Goal: Task Accomplishment & Management: Use online tool/utility

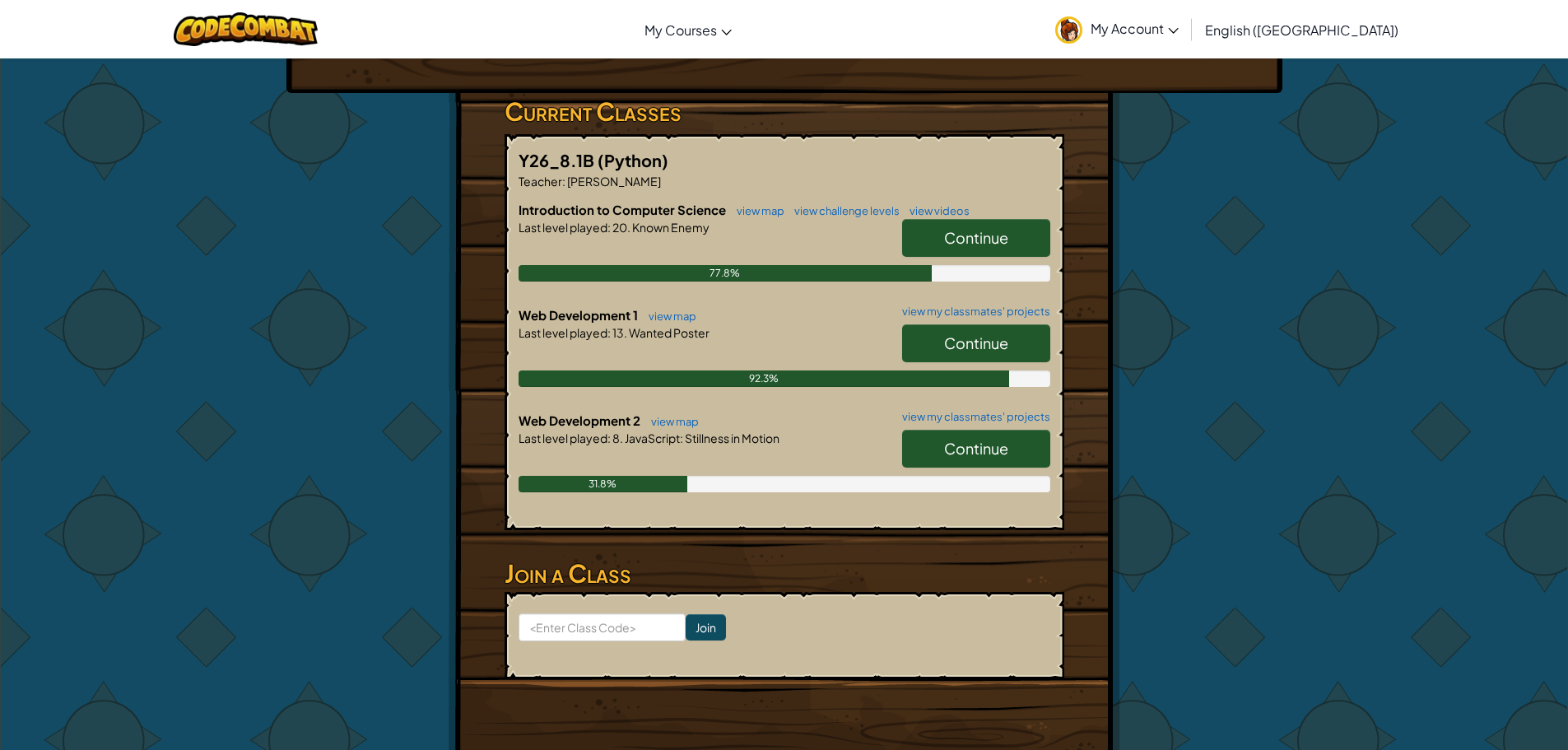
scroll to position [247, 0]
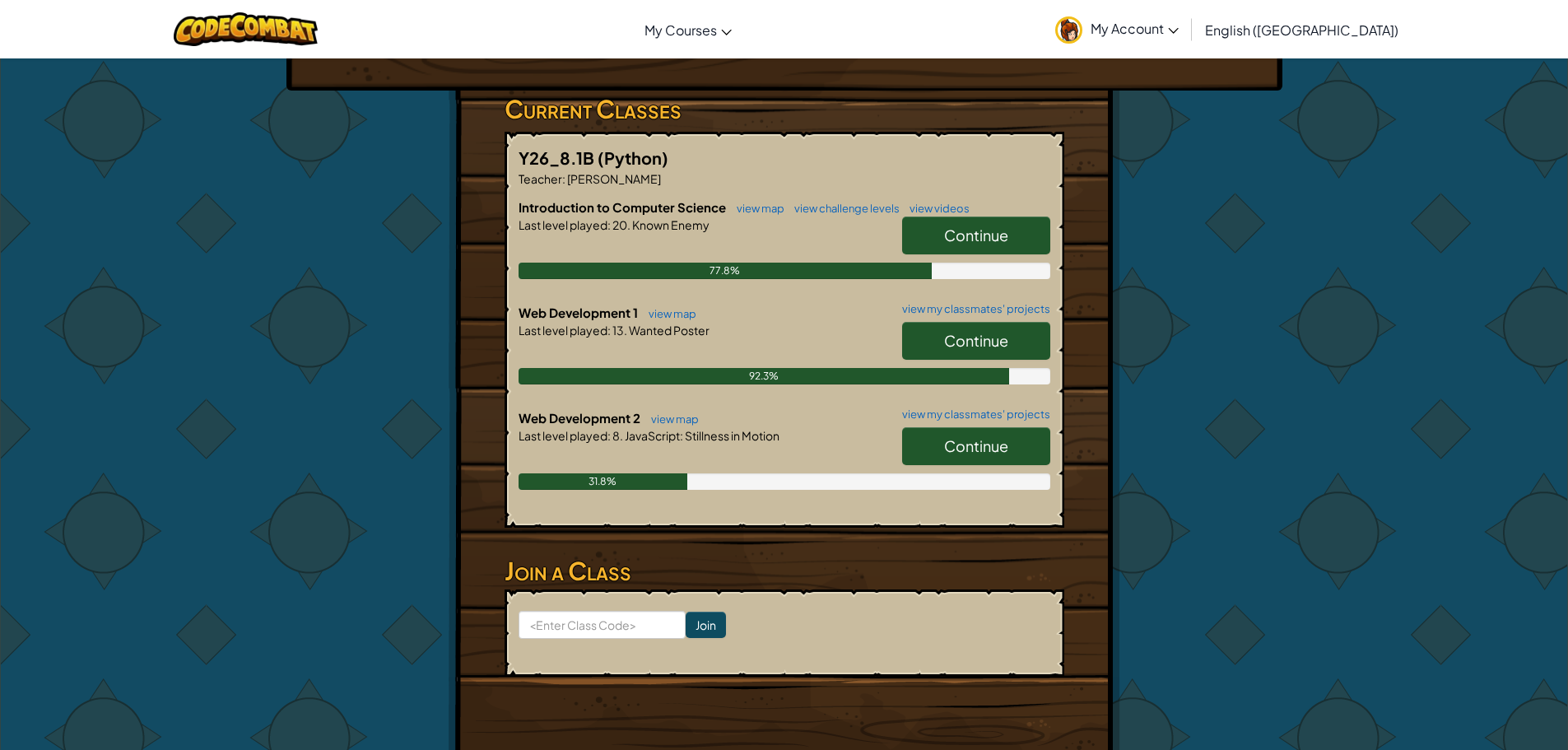
click at [981, 343] on span "Continue" at bounding box center [976, 341] width 64 height 19
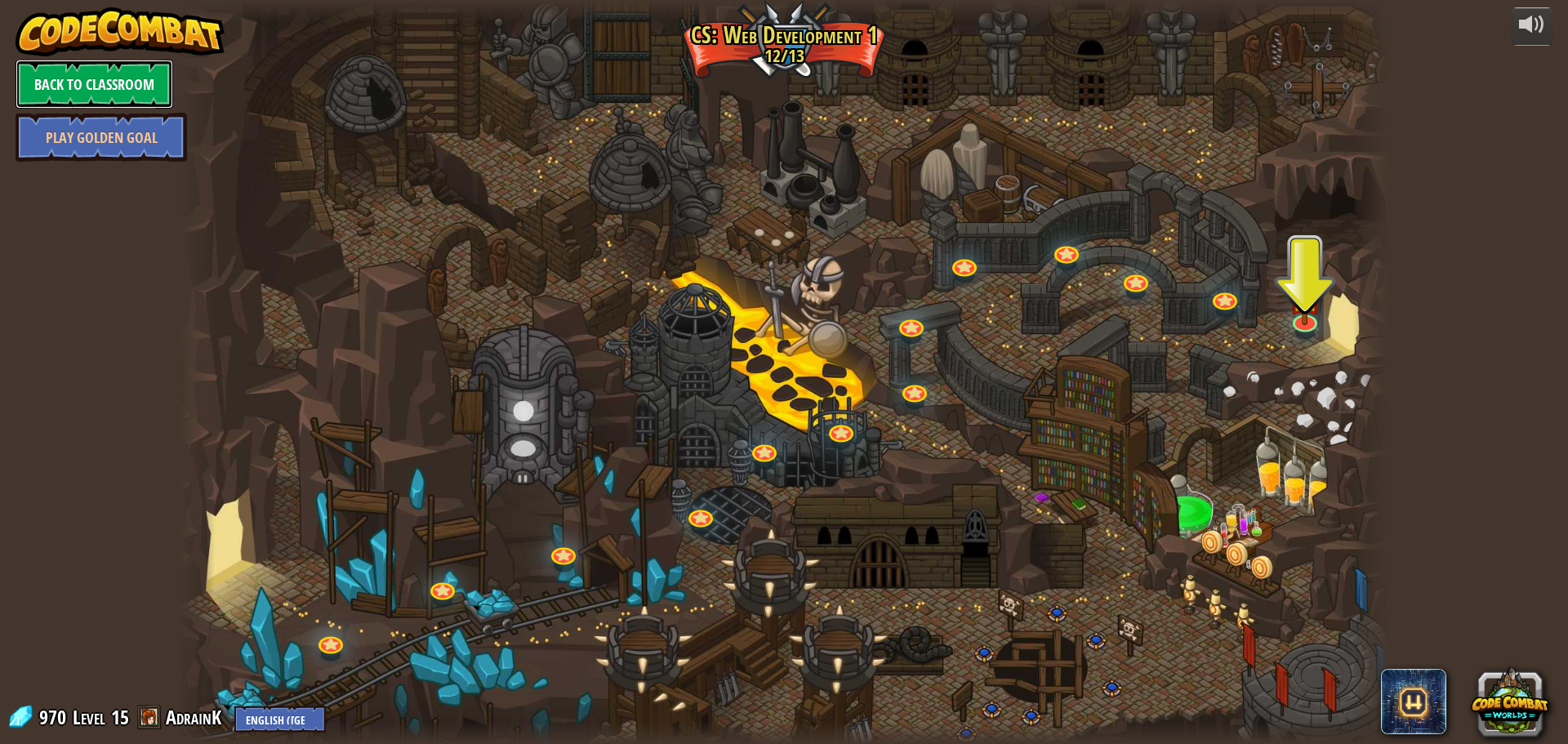
click at [135, 90] on link "Back to Classroom" at bounding box center [94, 84] width 158 height 49
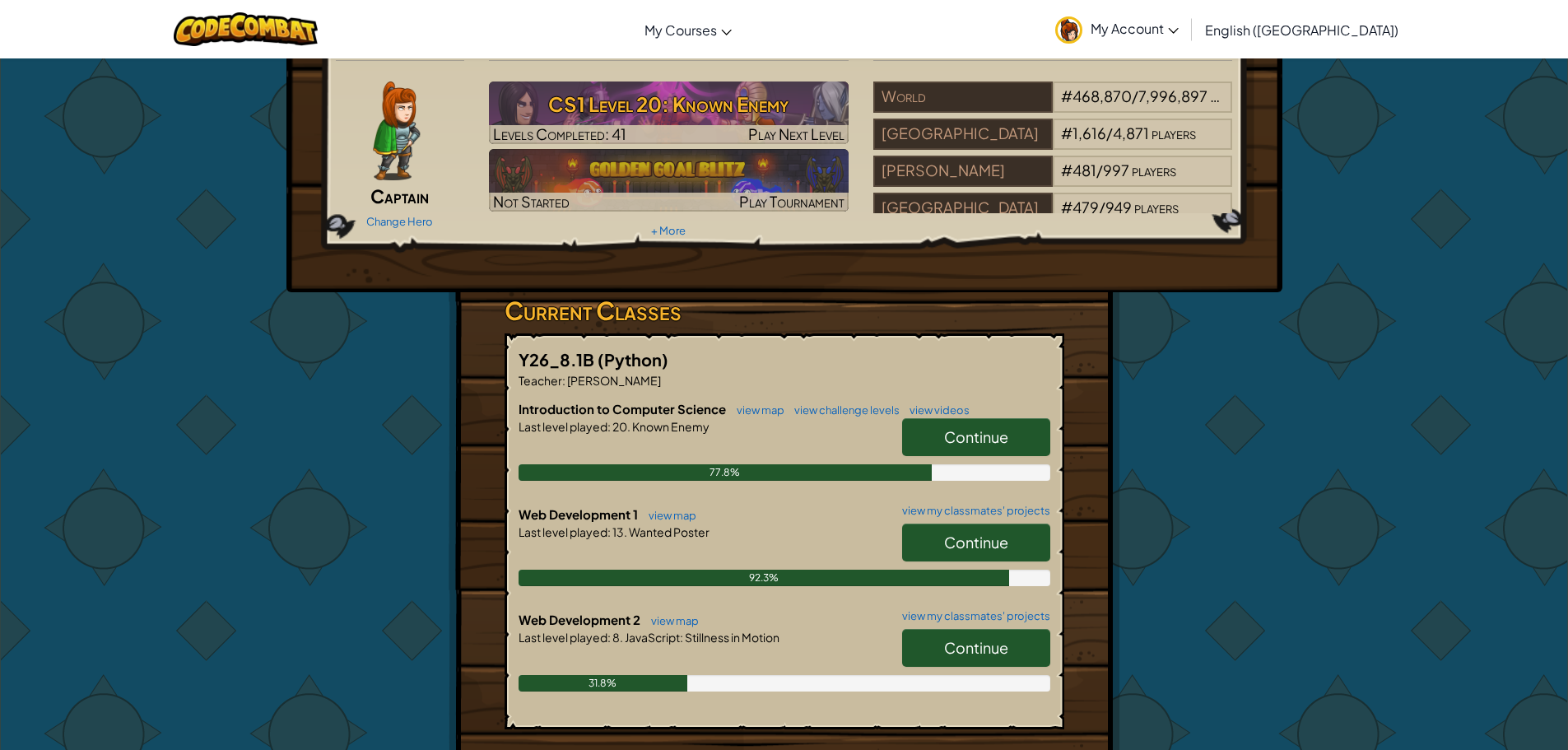
scroll to position [83, 0]
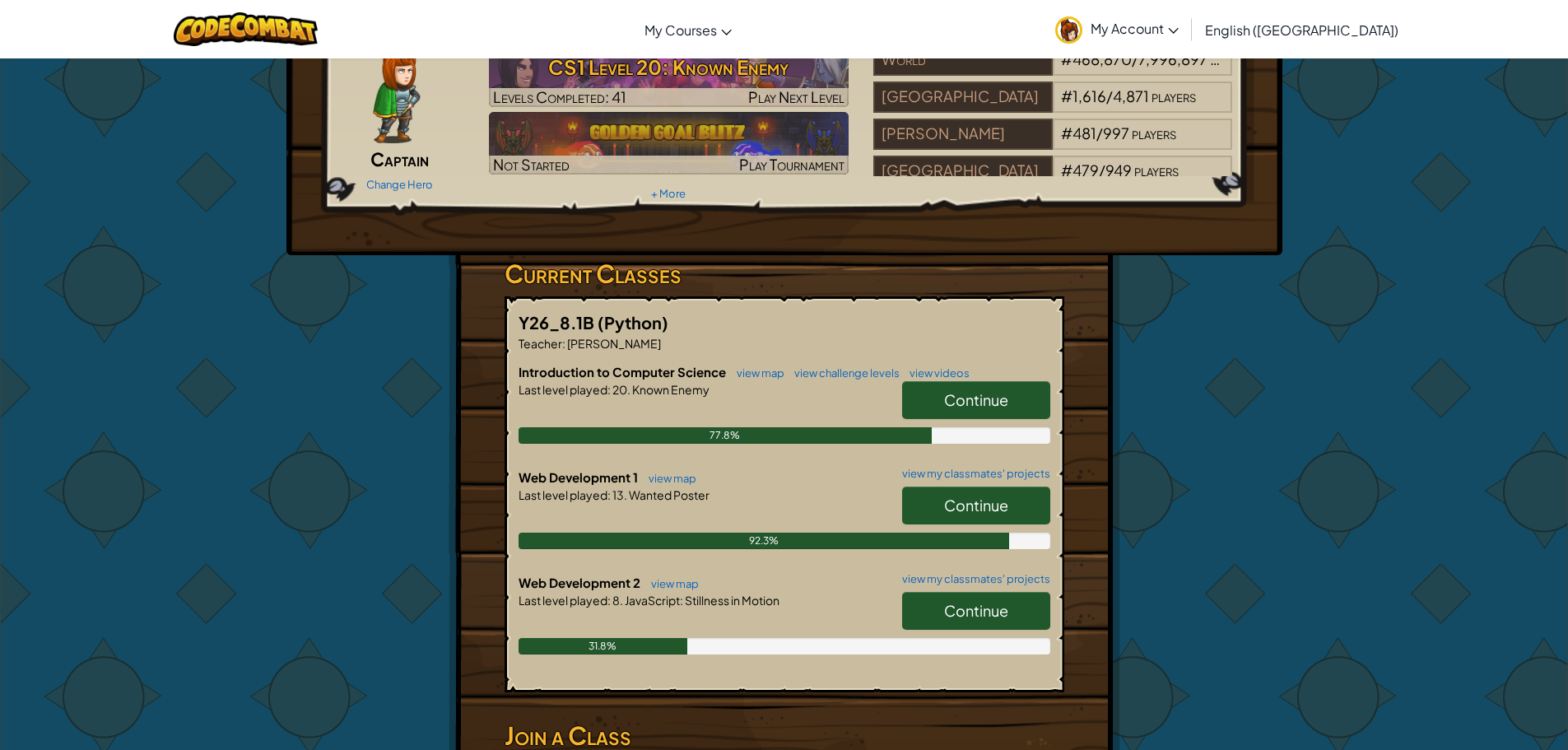
click at [990, 601] on span "Continue" at bounding box center [976, 610] width 64 height 19
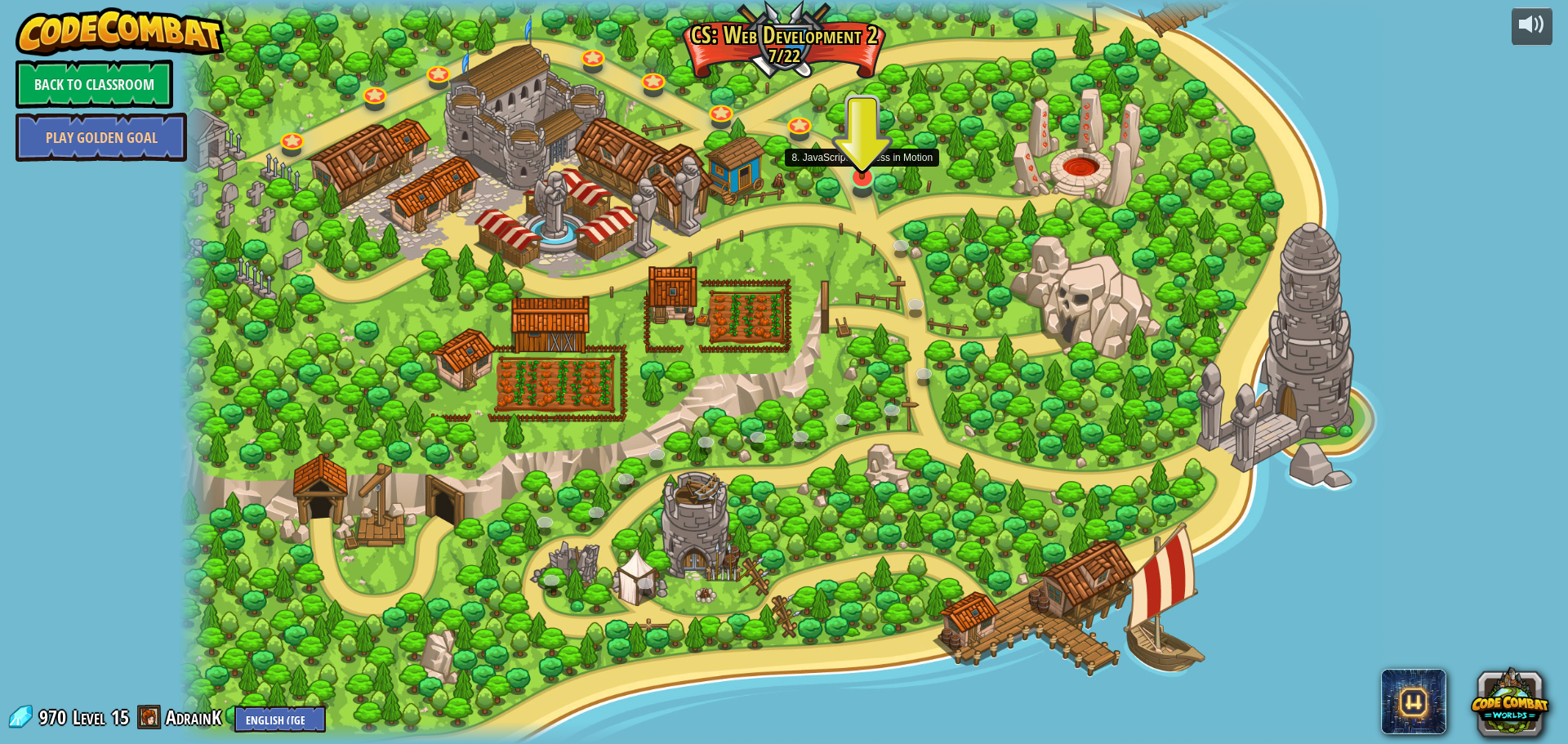
click at [853, 177] on img at bounding box center [862, 141] width 33 height 75
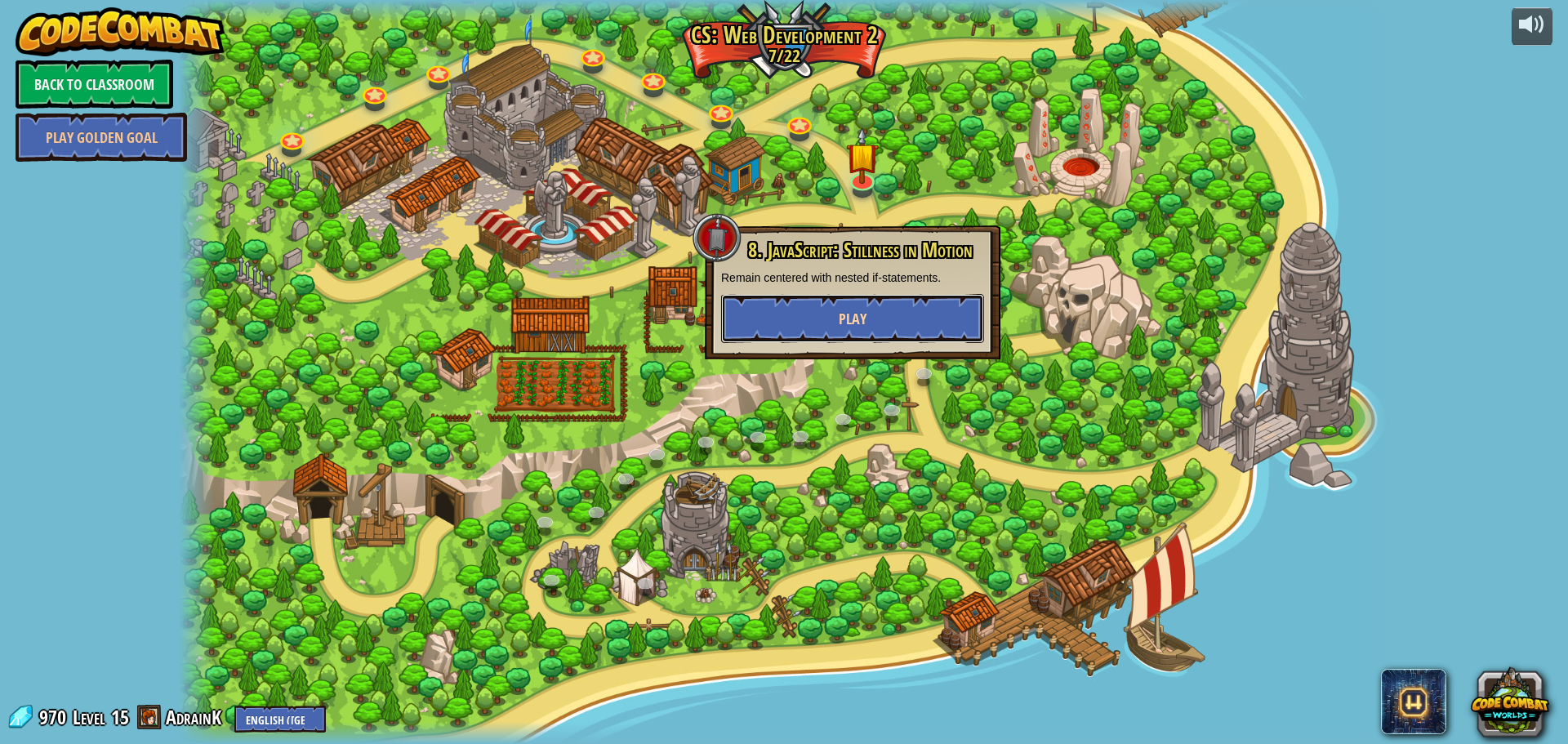
click at [887, 318] on button "Play" at bounding box center [852, 318] width 263 height 49
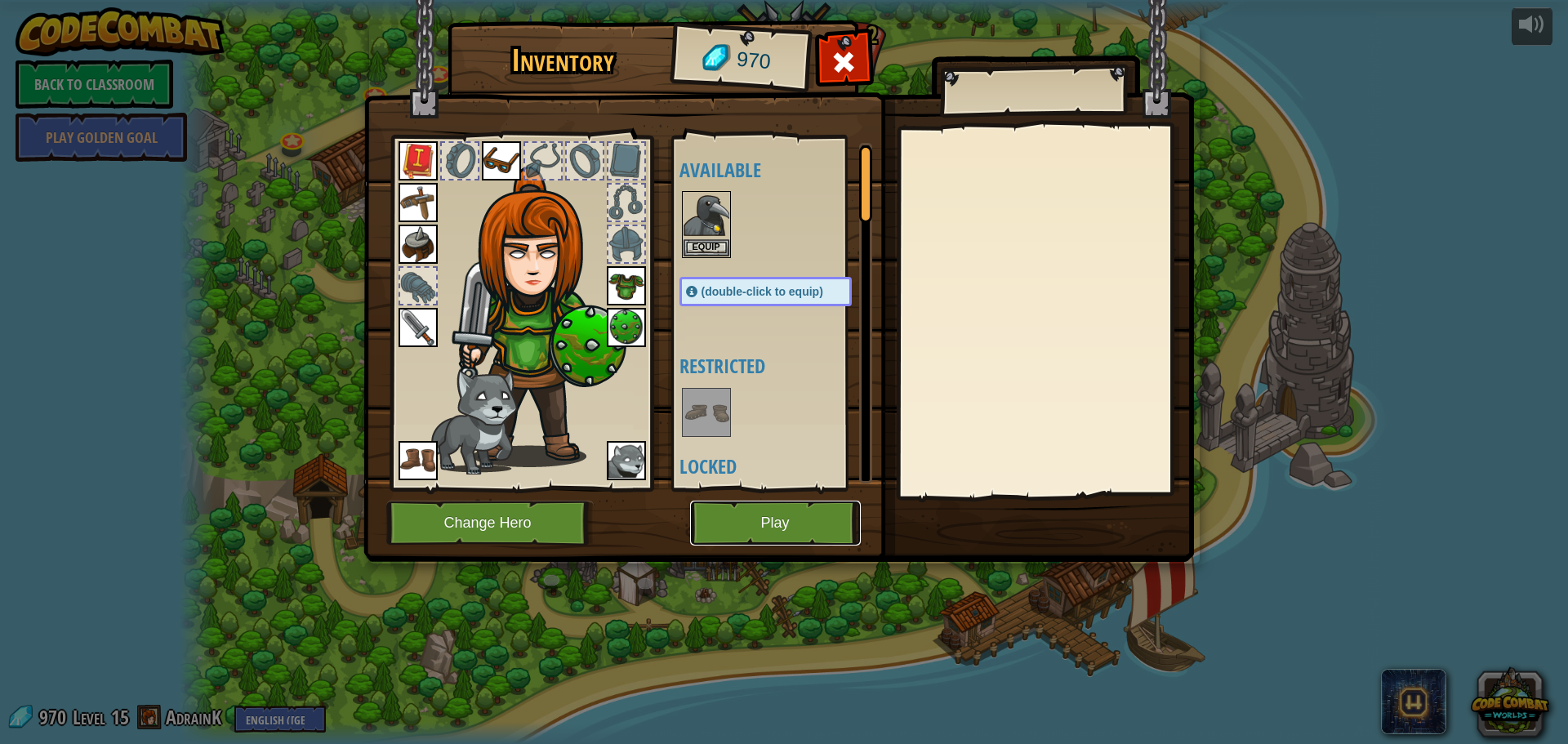
click at [760, 520] on button "Play" at bounding box center [775, 523] width 171 height 45
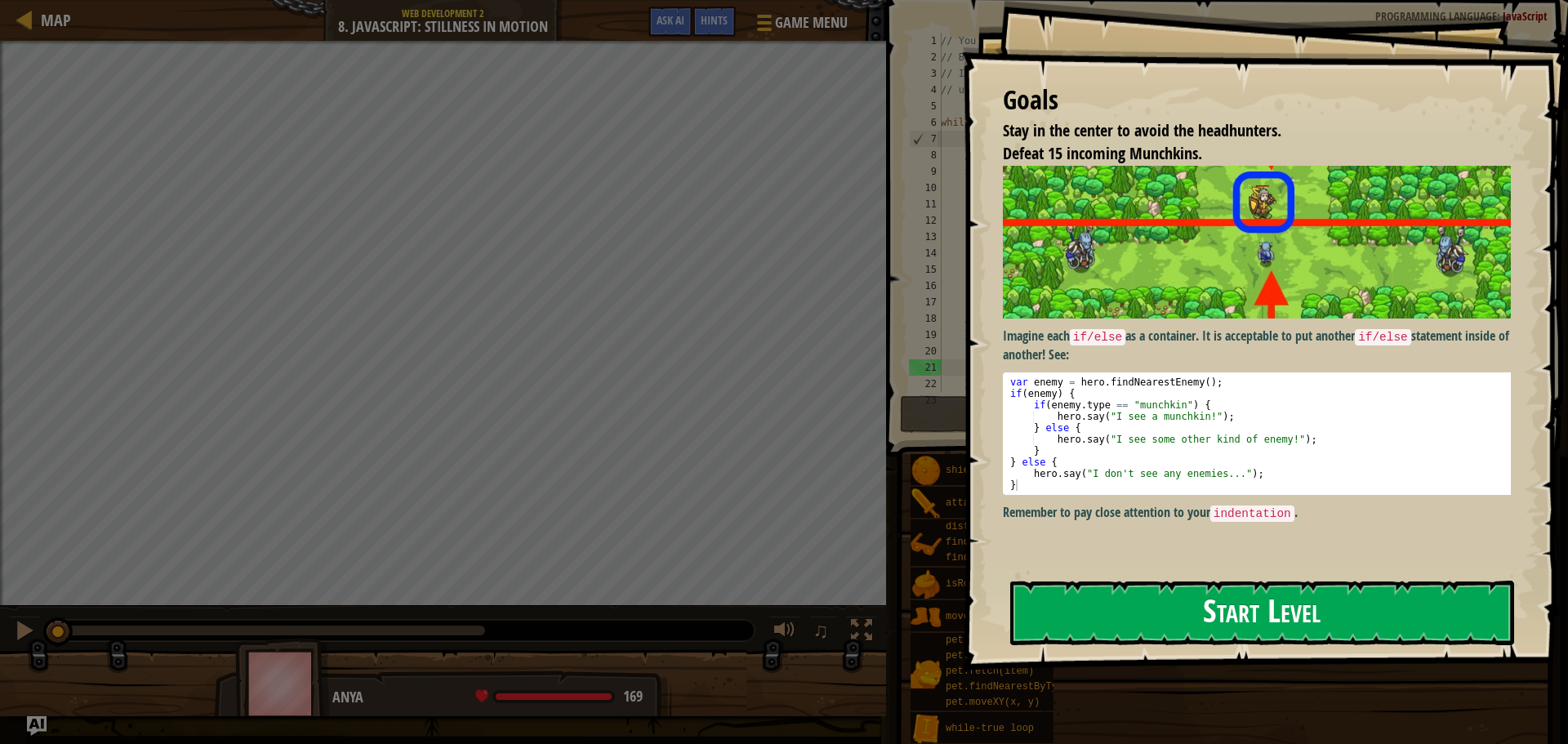
click at [1198, 612] on button "Start Level" at bounding box center [1262, 612] width 503 height 65
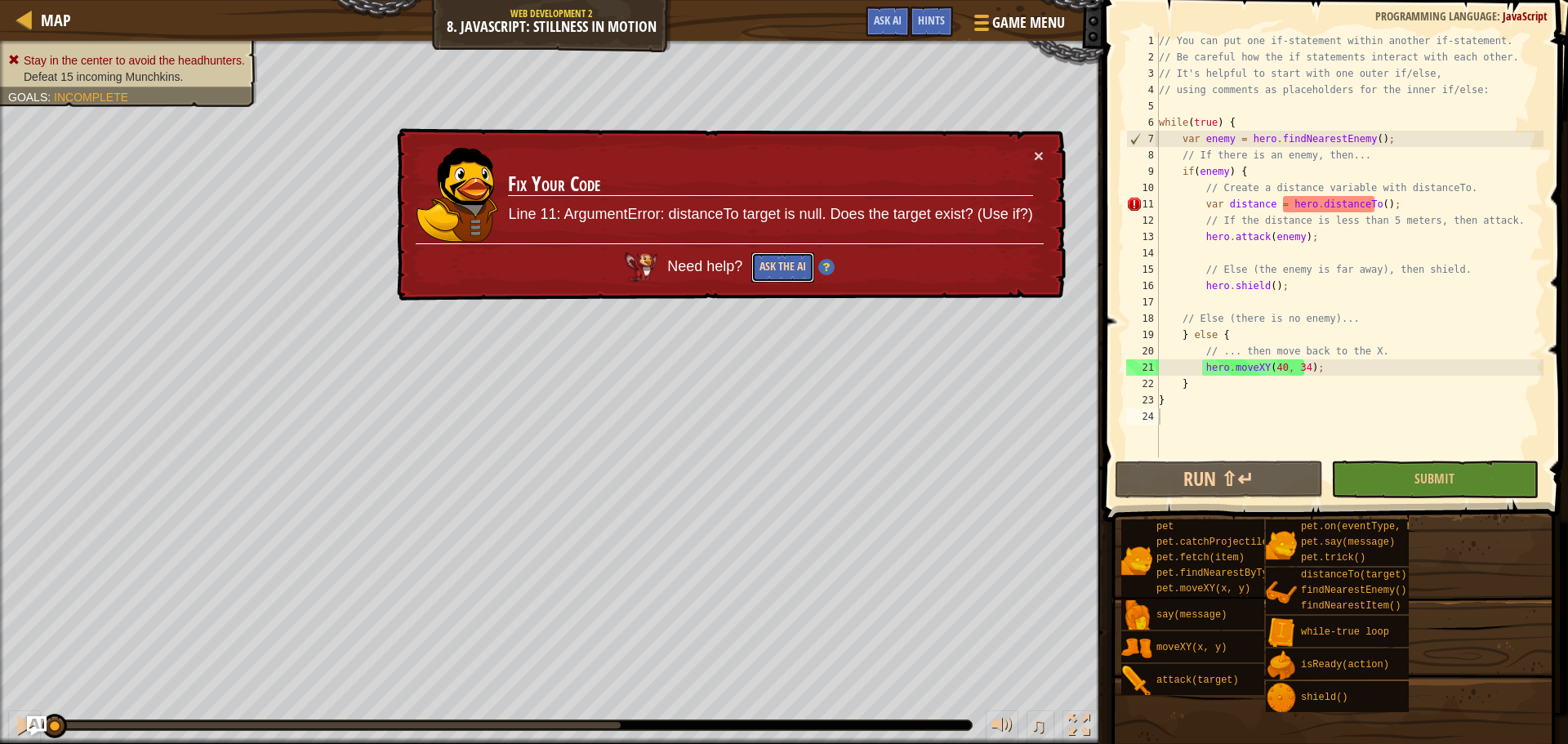
click at [804, 272] on button "Ask the AI" at bounding box center [782, 267] width 63 height 30
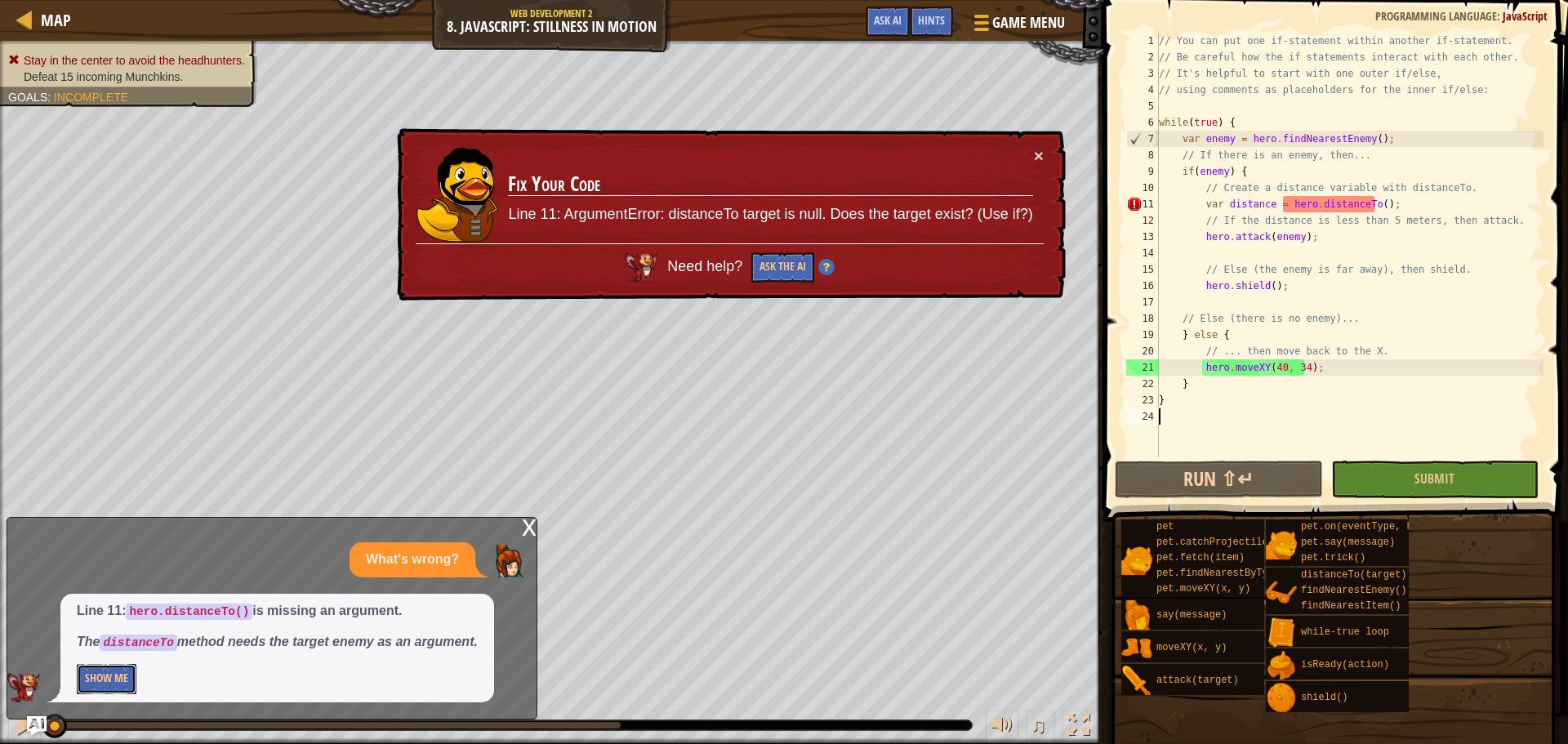
drag, startPoint x: 121, startPoint y: 672, endPoint x: 128, endPoint y: 663, distance: 11.4
click at [128, 663] on div "Line 11: hero.distanceTo() is missing an argument. The distanceTo method needs …" at bounding box center [277, 648] width 434 height 109
click at [105, 671] on button "Show Me" at bounding box center [106, 678] width 59 height 30
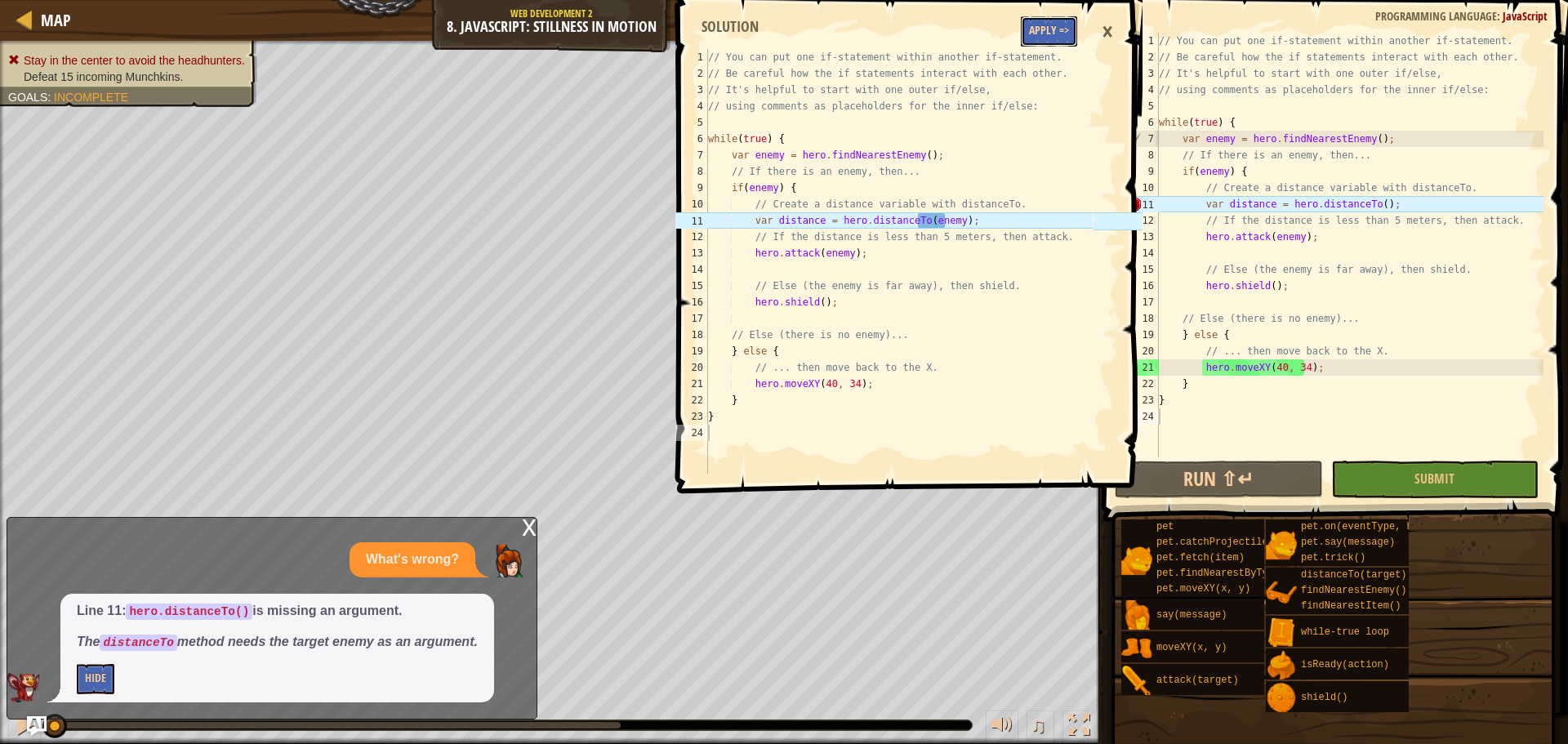
click at [1059, 30] on button "Apply =>" at bounding box center [1048, 31] width 56 height 30
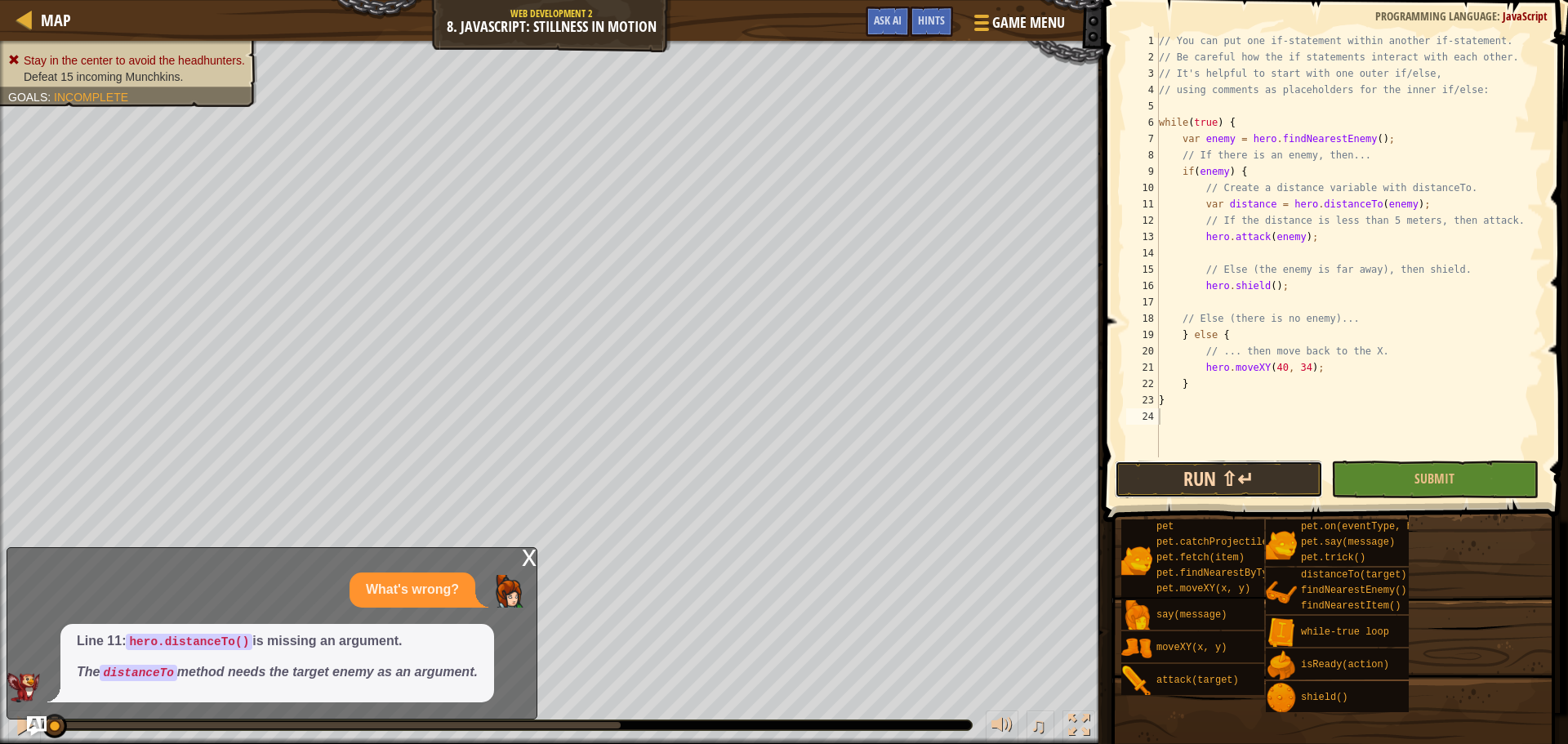
click at [1221, 489] on button "Run ⇧↵" at bounding box center [1218, 479] width 208 height 38
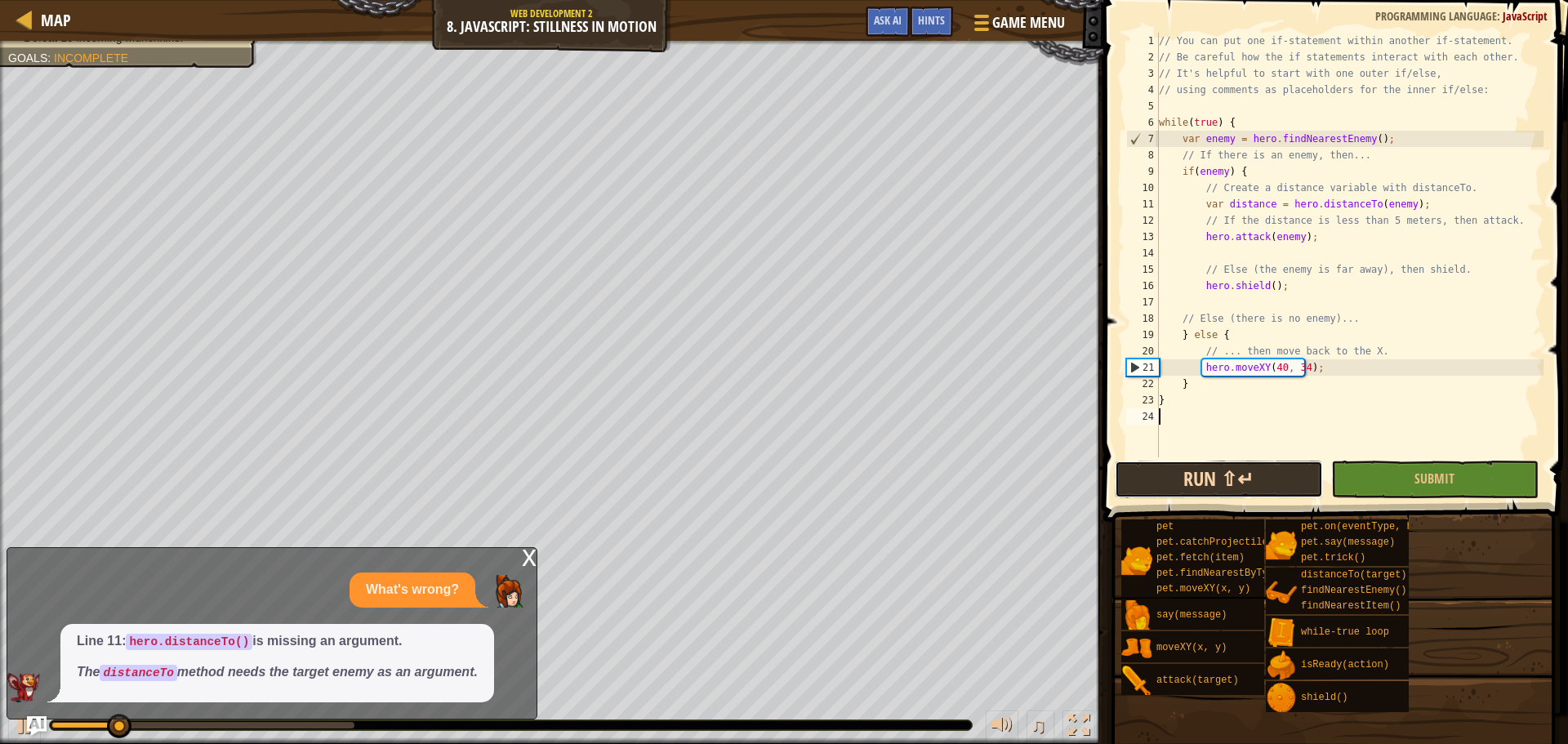
click at [1219, 474] on button "Run ⇧↵" at bounding box center [1218, 479] width 208 height 38
click at [1219, 474] on button "Running" at bounding box center [1218, 479] width 208 height 38
click at [1219, 474] on button "Run ⇧↵" at bounding box center [1218, 479] width 208 height 38
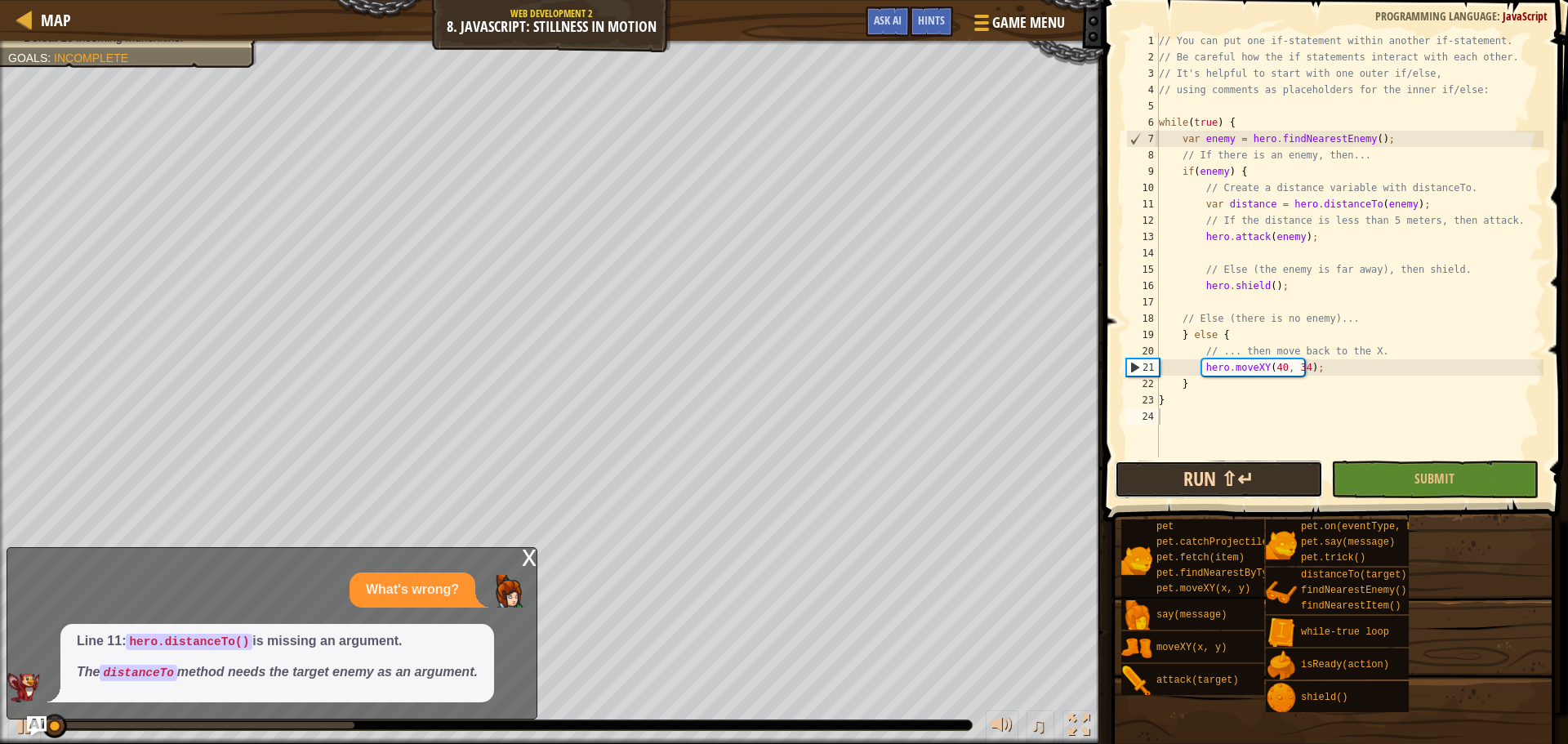
click at [1219, 474] on button "Run ⇧↵" at bounding box center [1218, 479] width 208 height 38
click at [1219, 474] on button "Running" at bounding box center [1218, 479] width 208 height 38
drag, startPoint x: 1219, startPoint y: 474, endPoint x: 1206, endPoint y: 470, distance: 13.6
click at [1209, 471] on button "Running" at bounding box center [1218, 479] width 208 height 38
click at [926, 21] on span "Hints" at bounding box center [931, 20] width 27 height 16
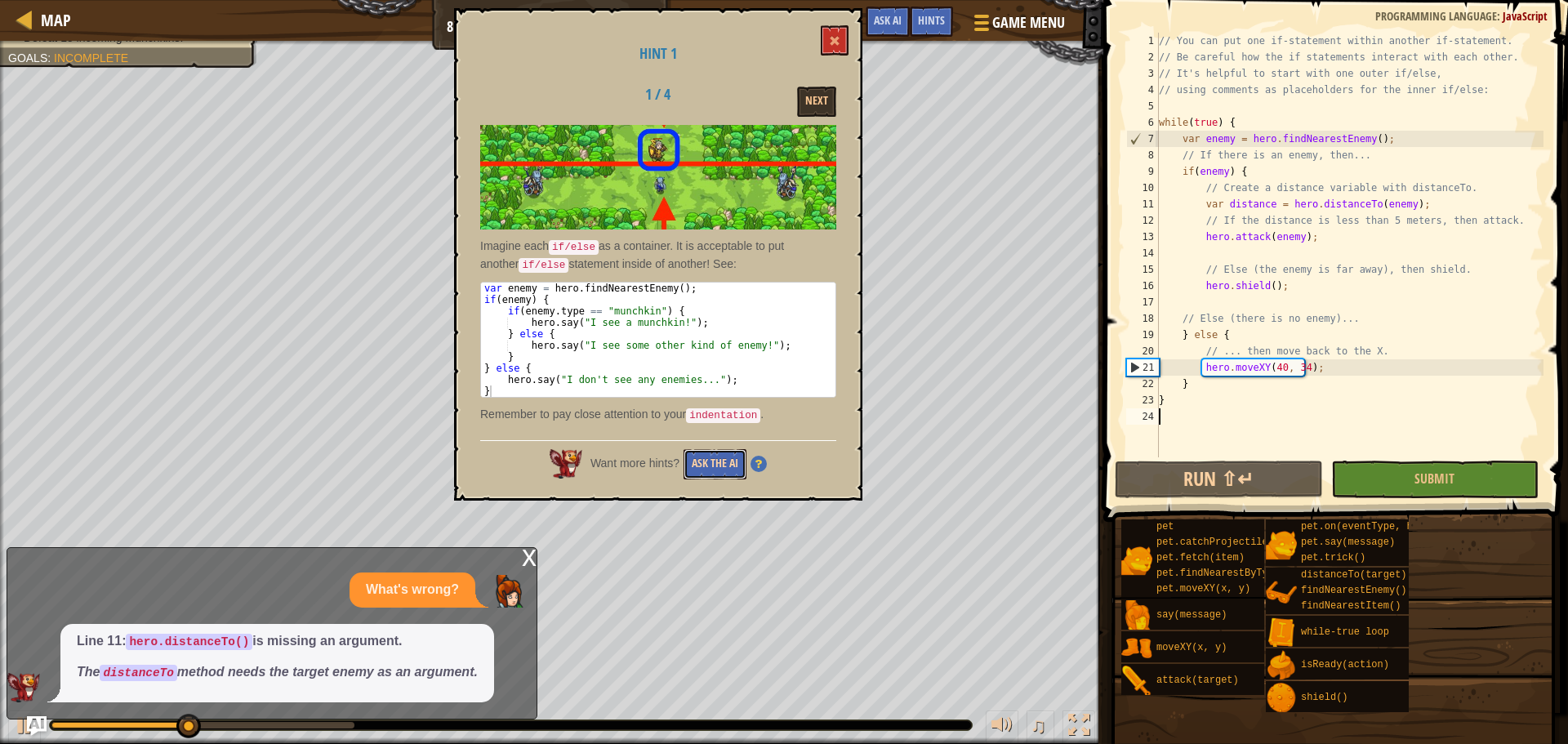
click at [727, 457] on button "Ask the AI" at bounding box center [715, 464] width 63 height 30
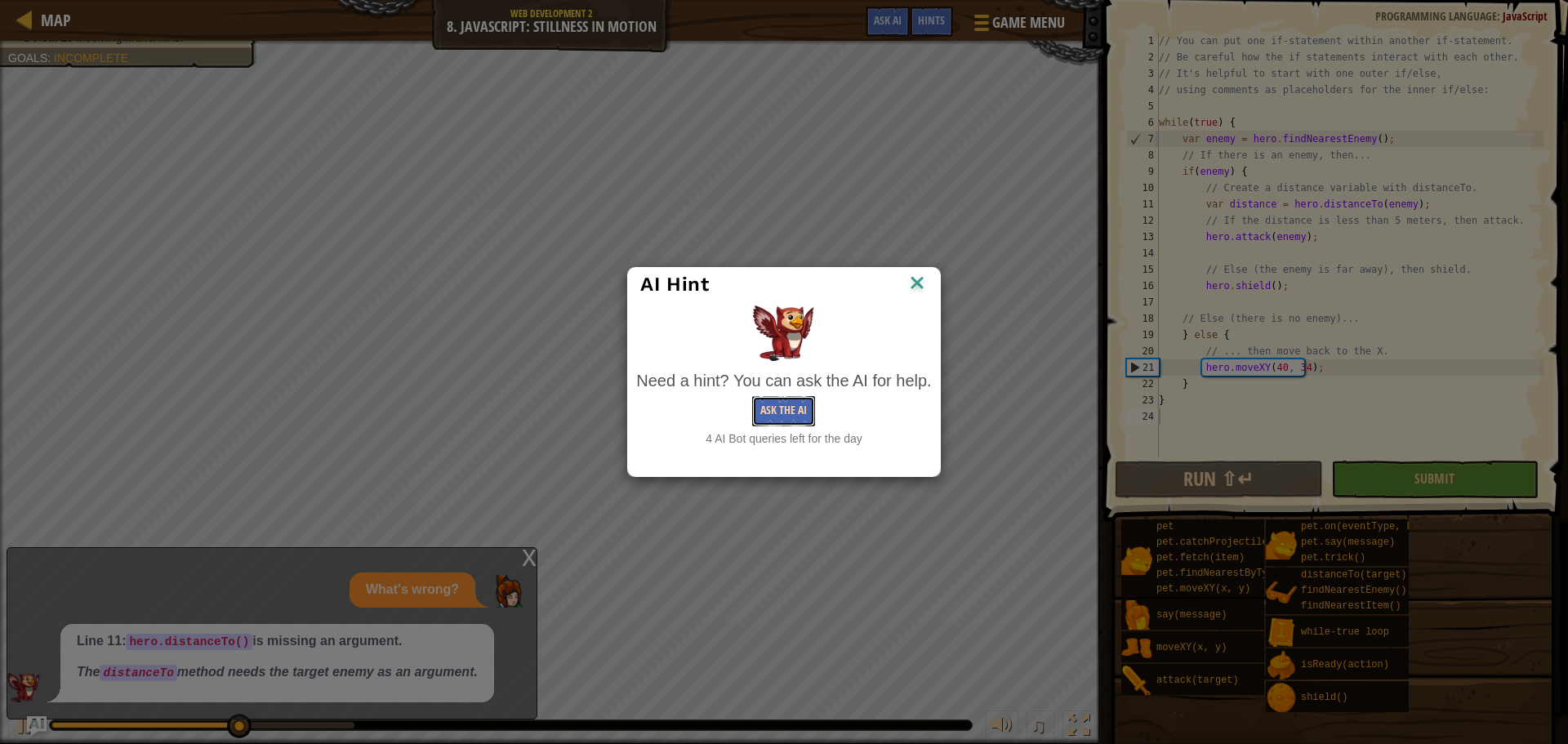
click at [792, 414] on button "Ask the AI" at bounding box center [783, 410] width 63 height 30
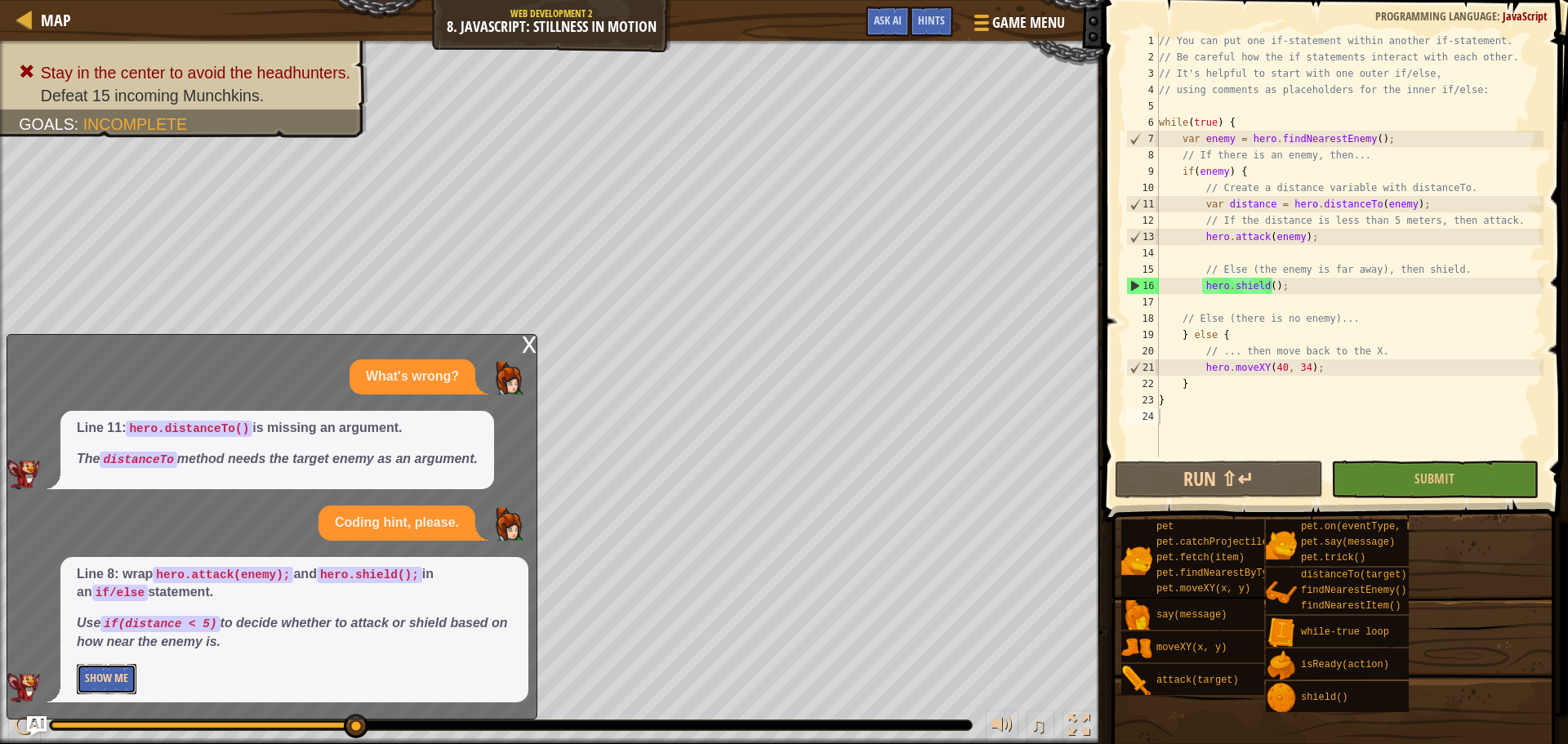
click at [103, 678] on button "Show Me" at bounding box center [106, 678] width 59 height 30
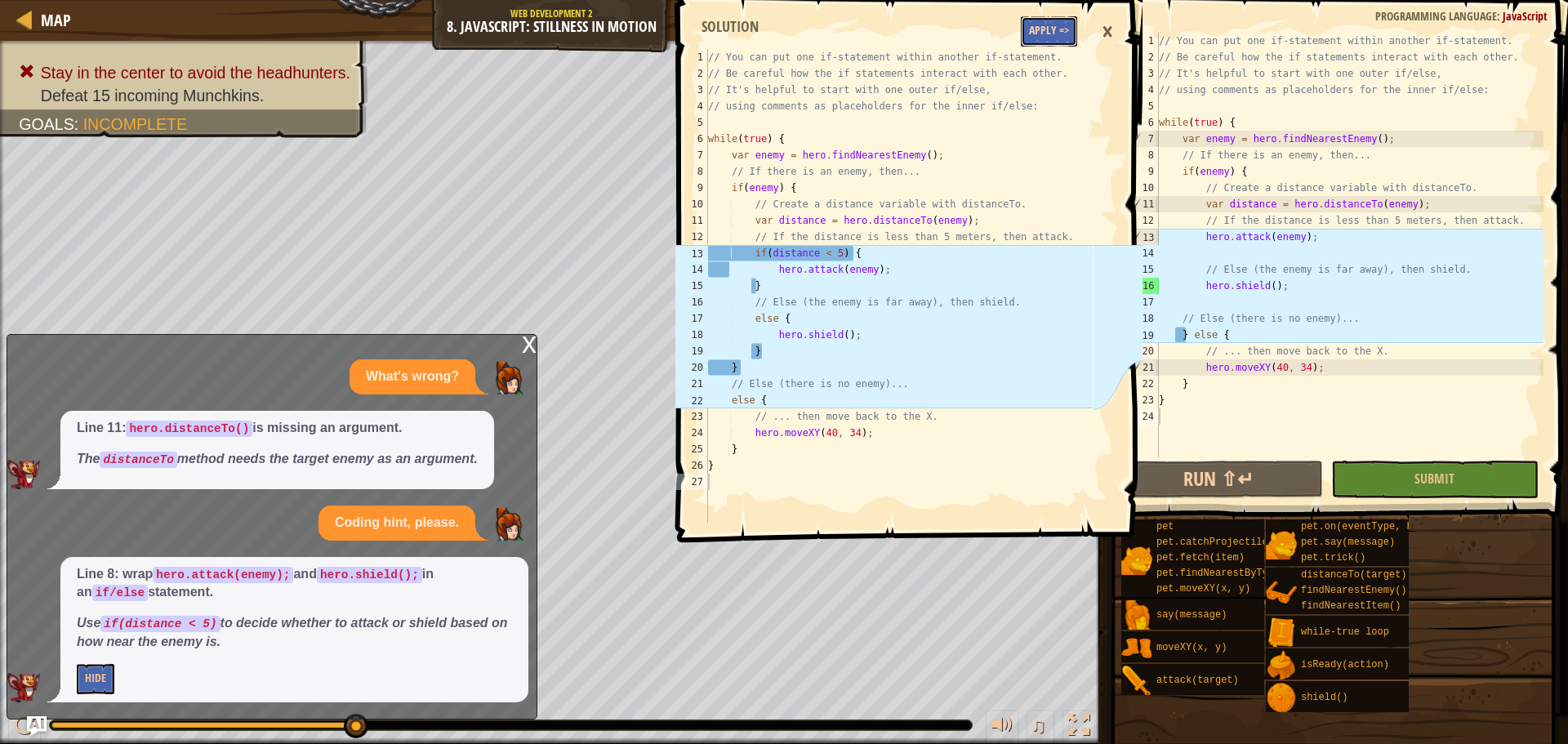
click at [1051, 33] on button "Apply =>" at bounding box center [1048, 31] width 56 height 30
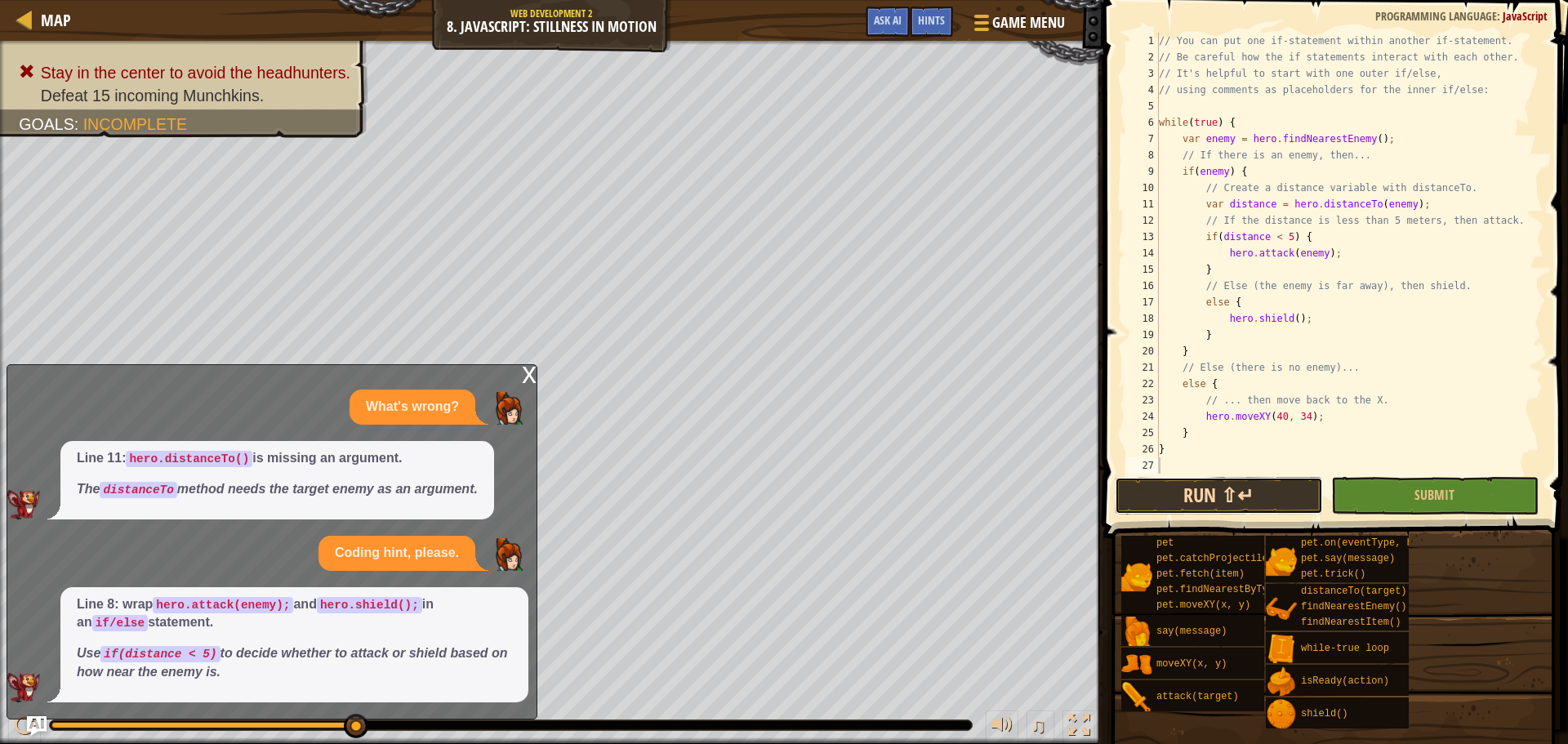
click at [1196, 491] on button "Run ⇧↵" at bounding box center [1218, 496] width 208 height 38
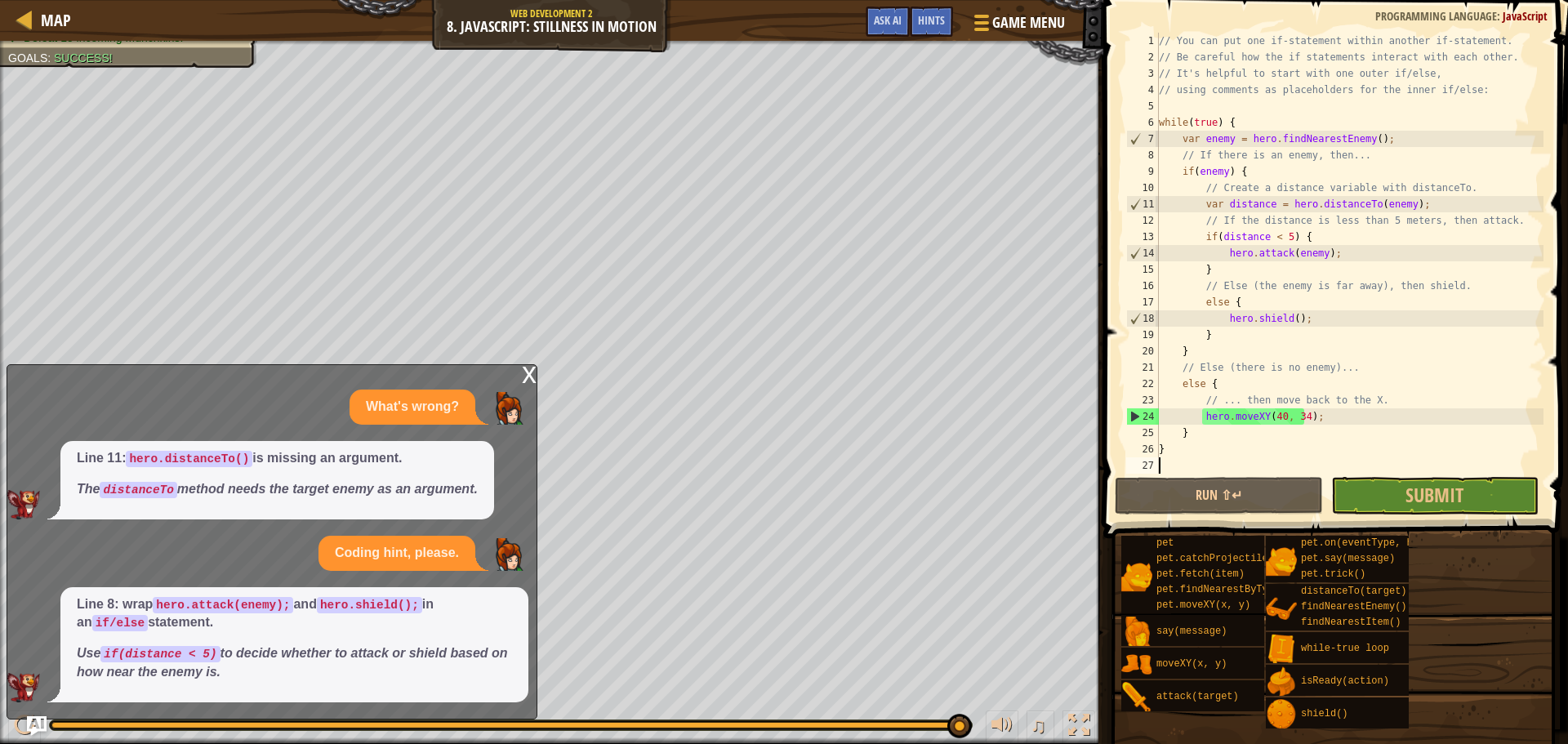
click at [522, 378] on div "x" at bounding box center [528, 372] width 15 height 16
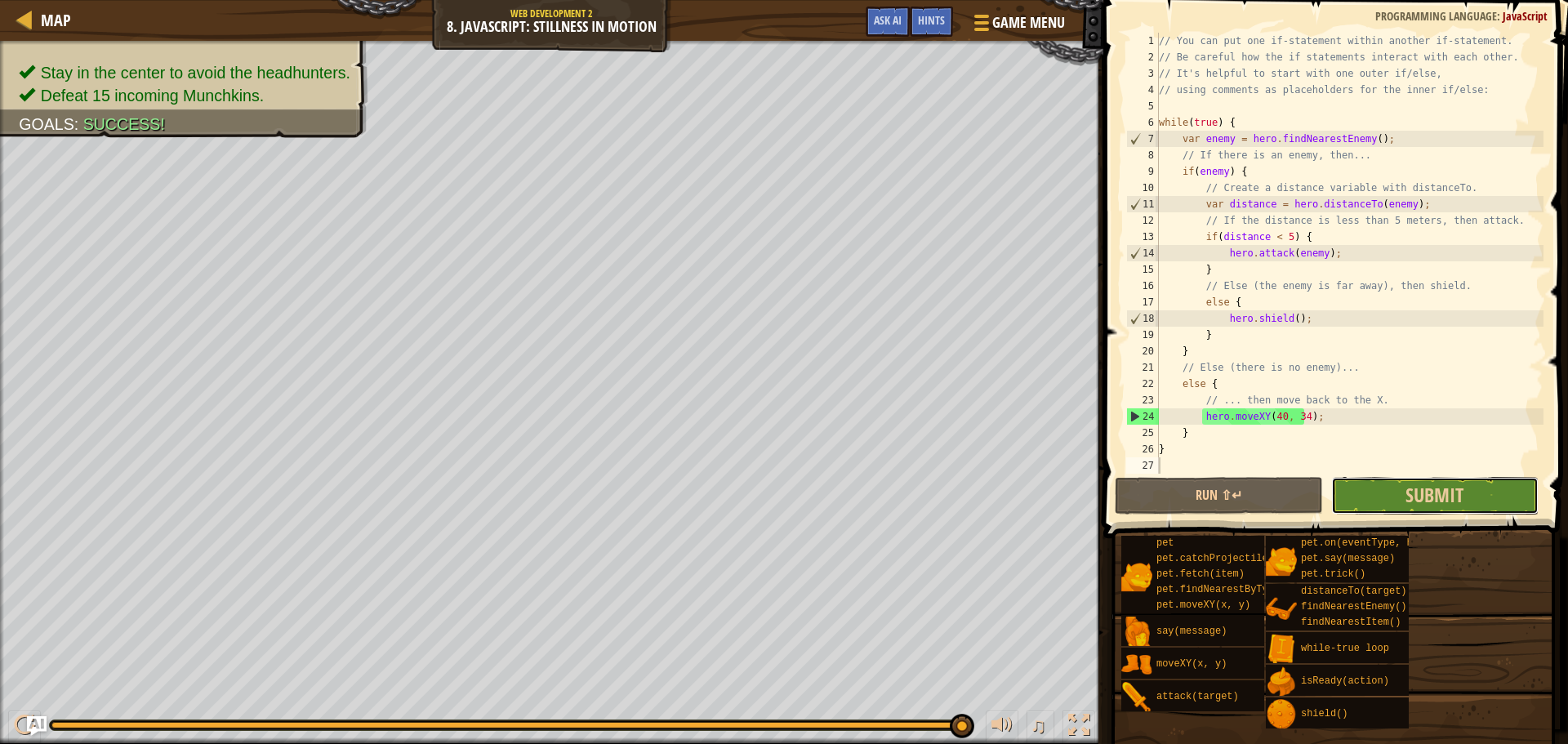
click at [1400, 510] on button "Submit" at bounding box center [1434, 496] width 208 height 38
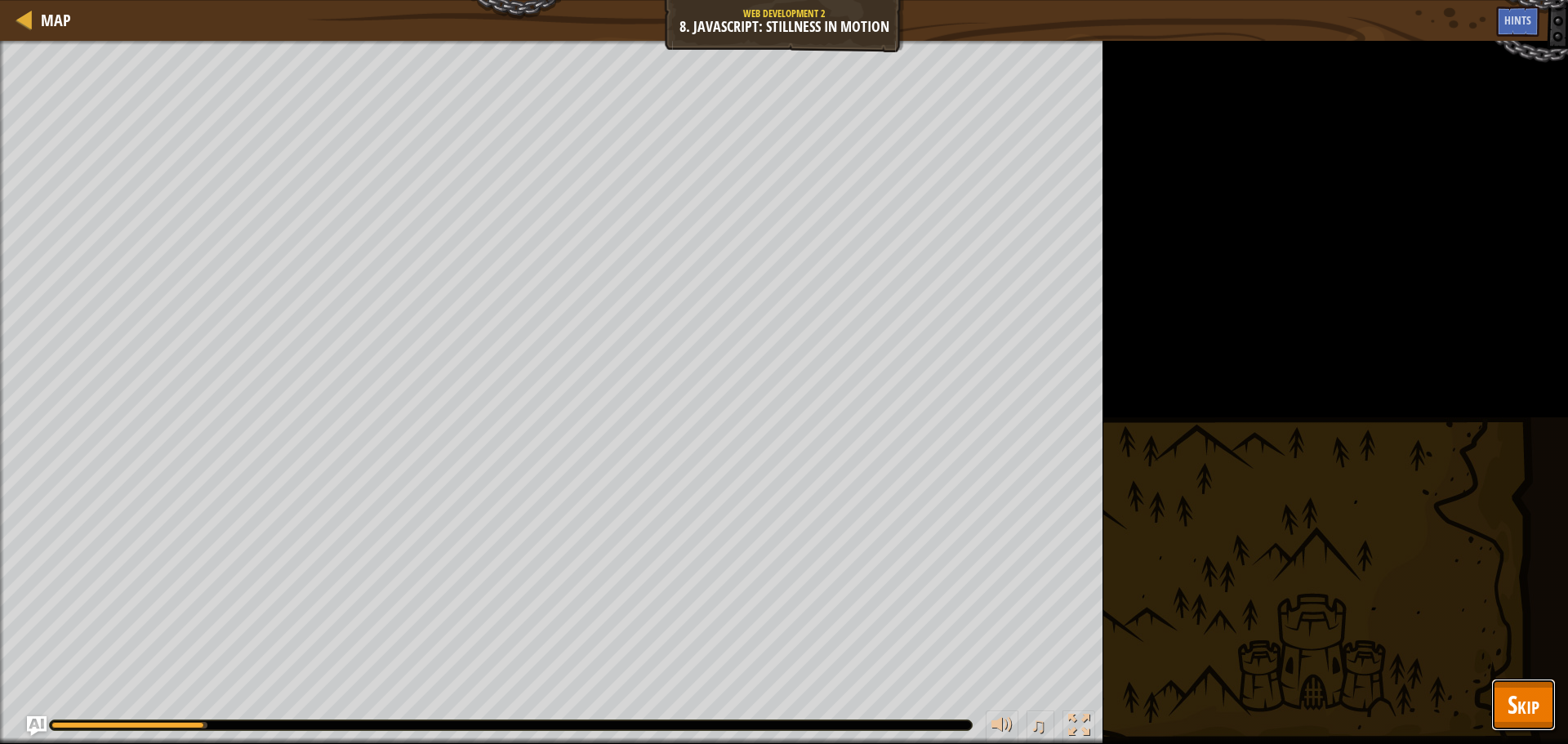
click at [1534, 703] on span "Skip" at bounding box center [1522, 704] width 32 height 34
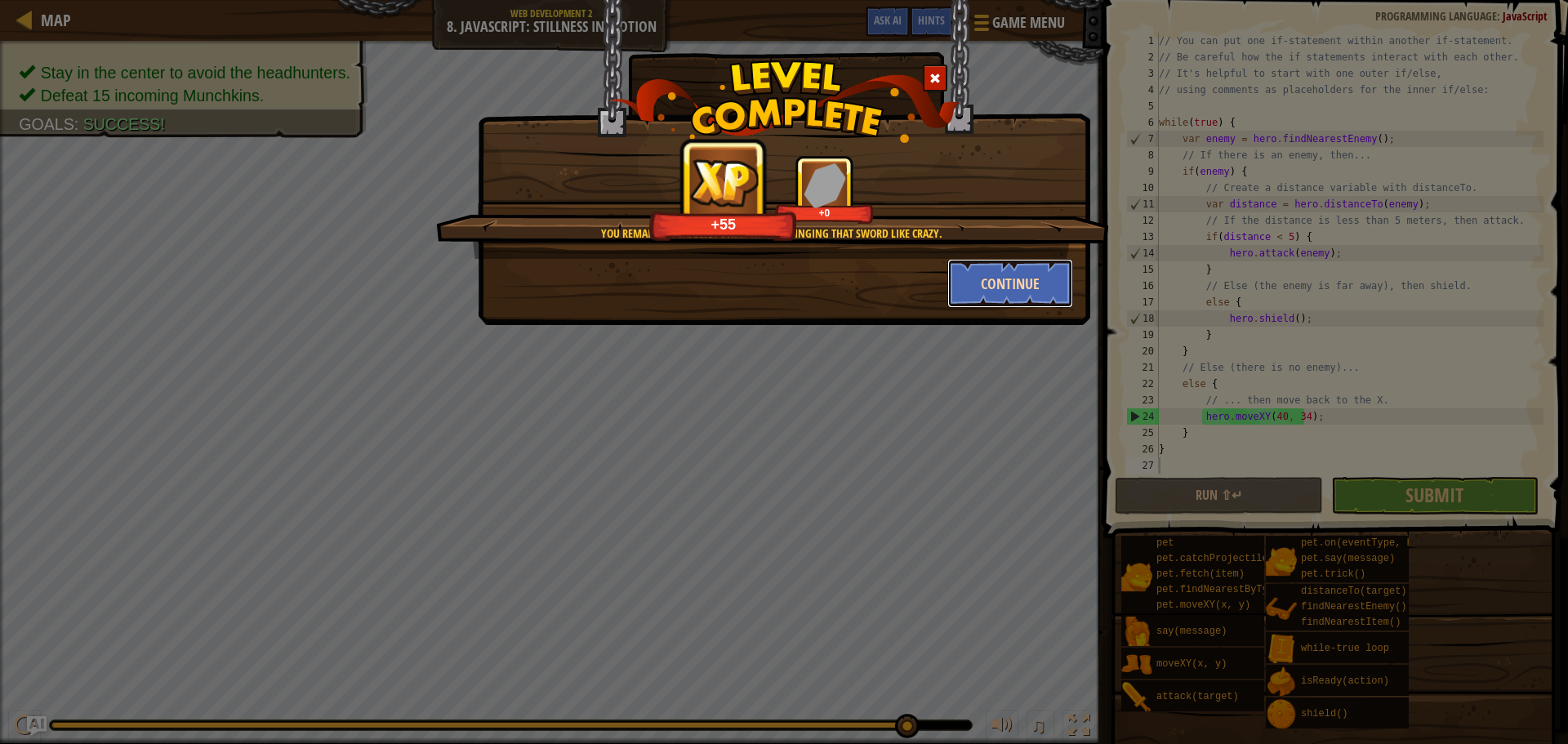
click at [1001, 281] on button "Continue" at bounding box center [1010, 283] width 127 height 49
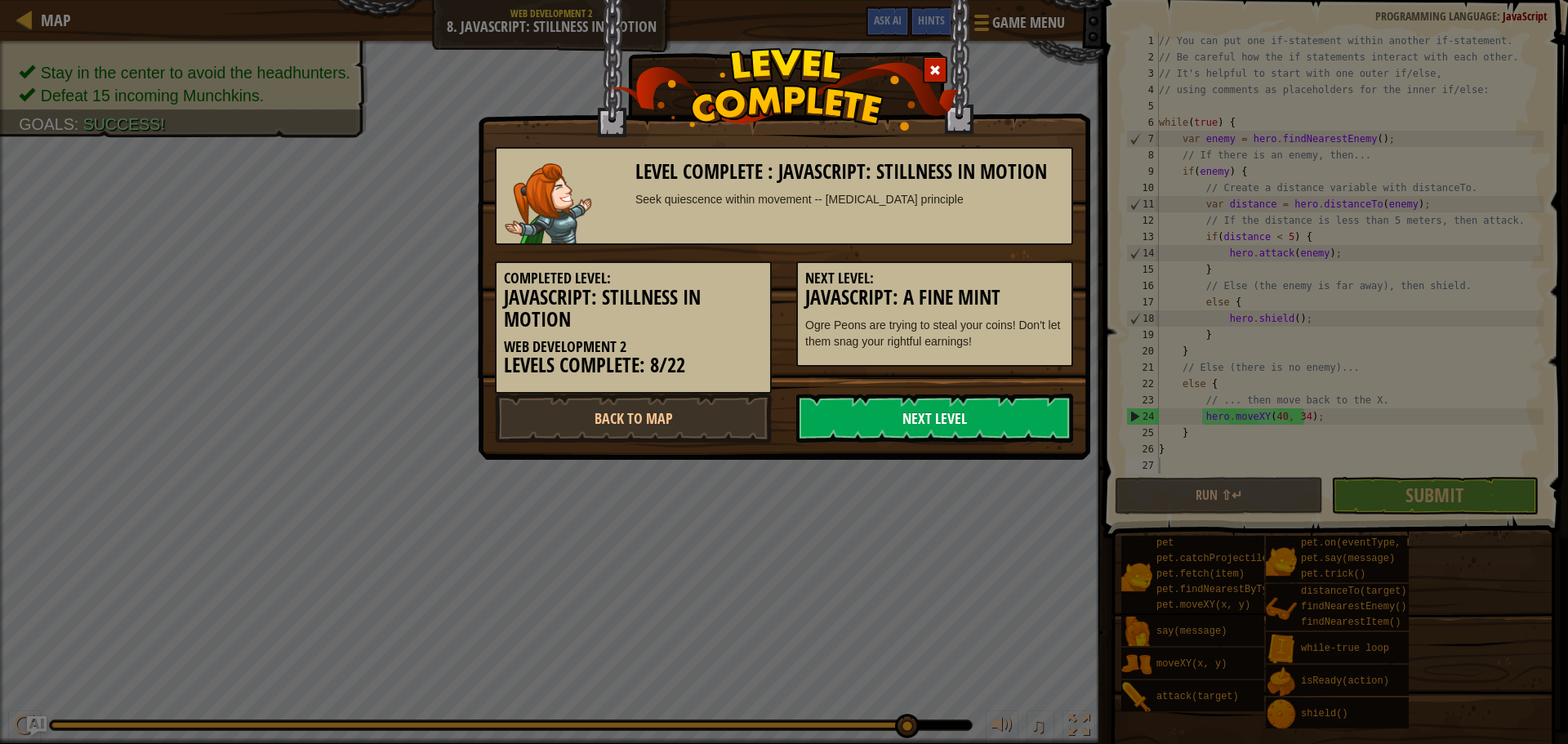
click at [959, 411] on link "Next Level" at bounding box center [934, 418] width 277 height 49
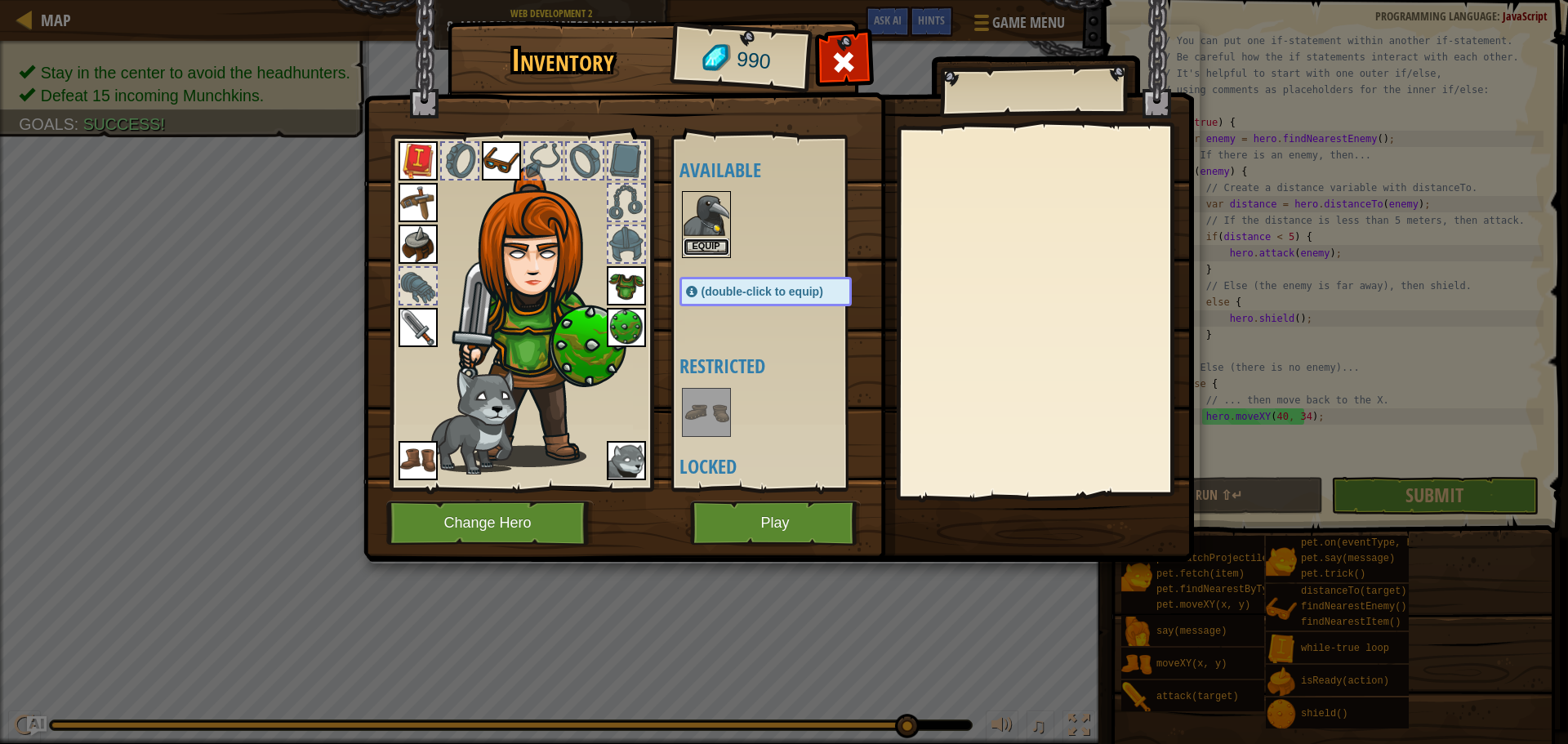
click at [721, 243] on button "Equip" at bounding box center [706, 247] width 46 height 17
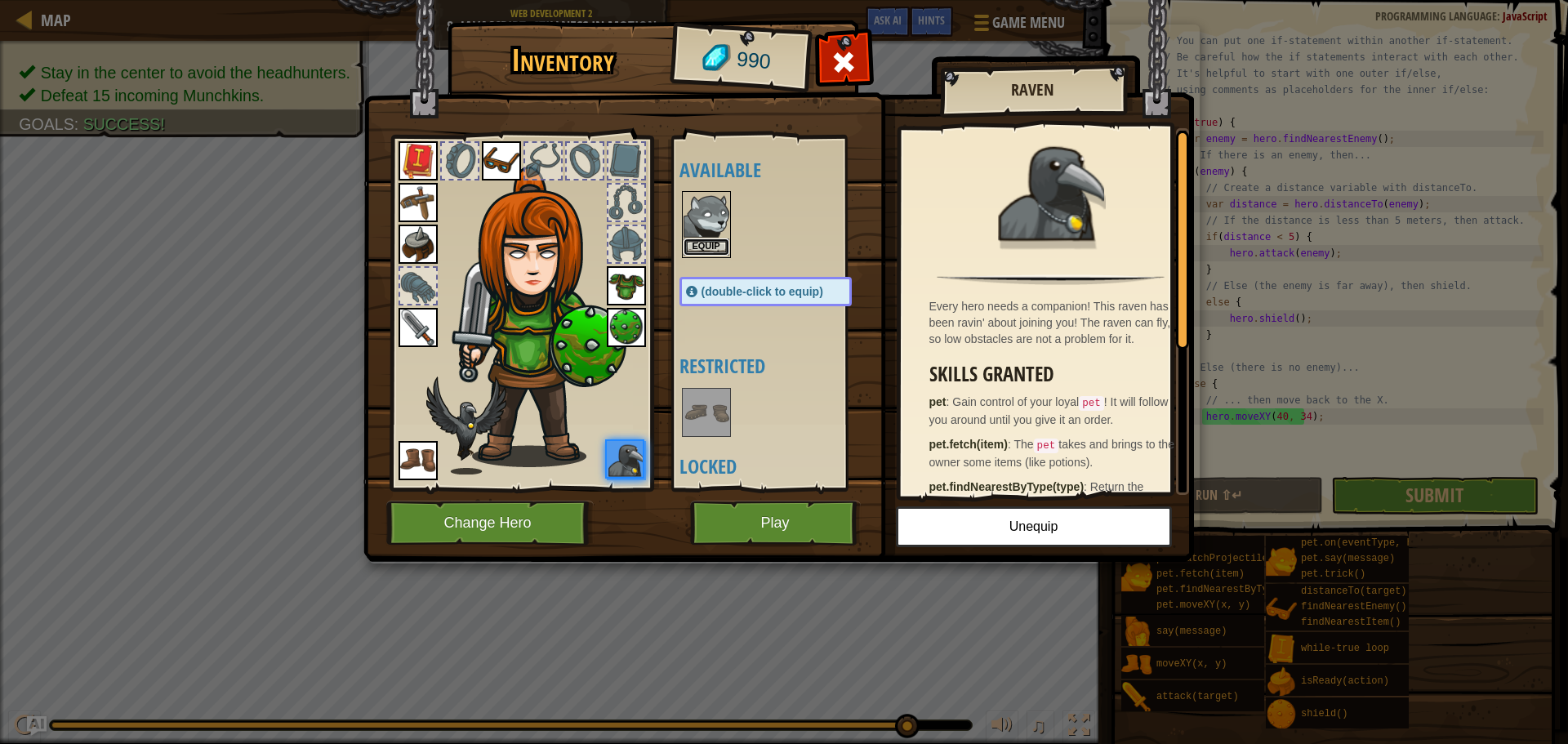
click at [718, 247] on button "Equip" at bounding box center [706, 247] width 46 height 17
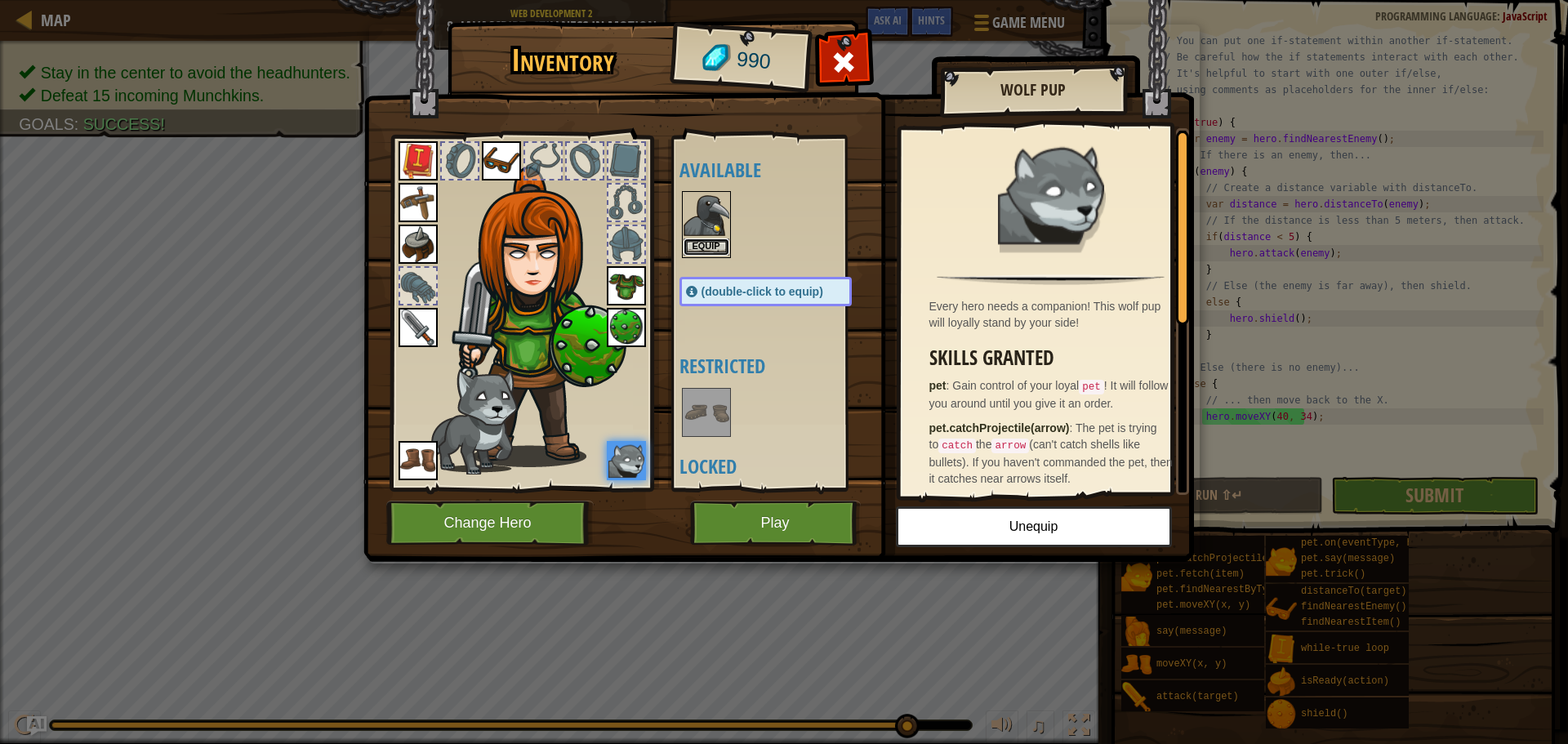
click at [721, 246] on button "Equip" at bounding box center [706, 247] width 46 height 17
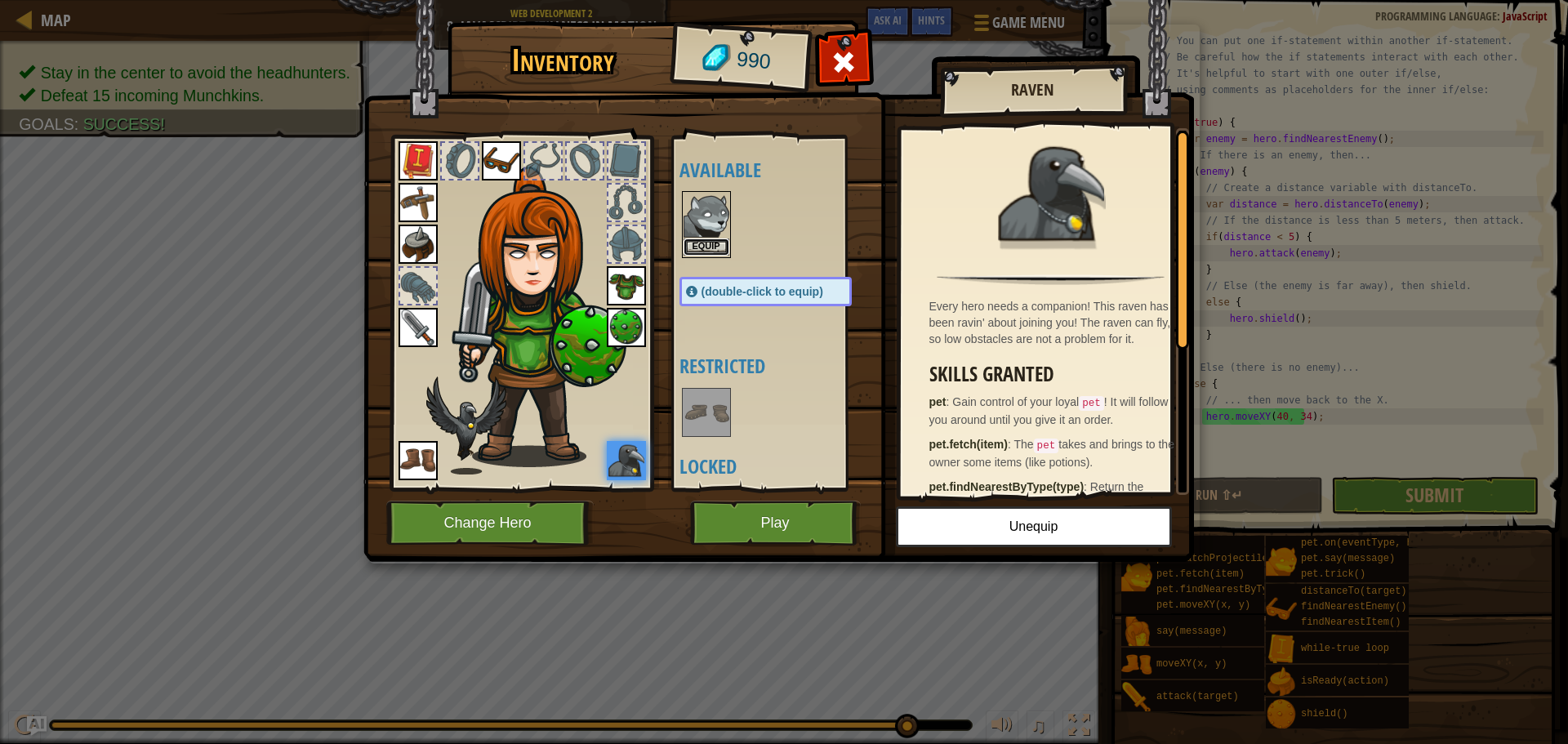
click at [718, 247] on button "Equip" at bounding box center [706, 247] width 46 height 17
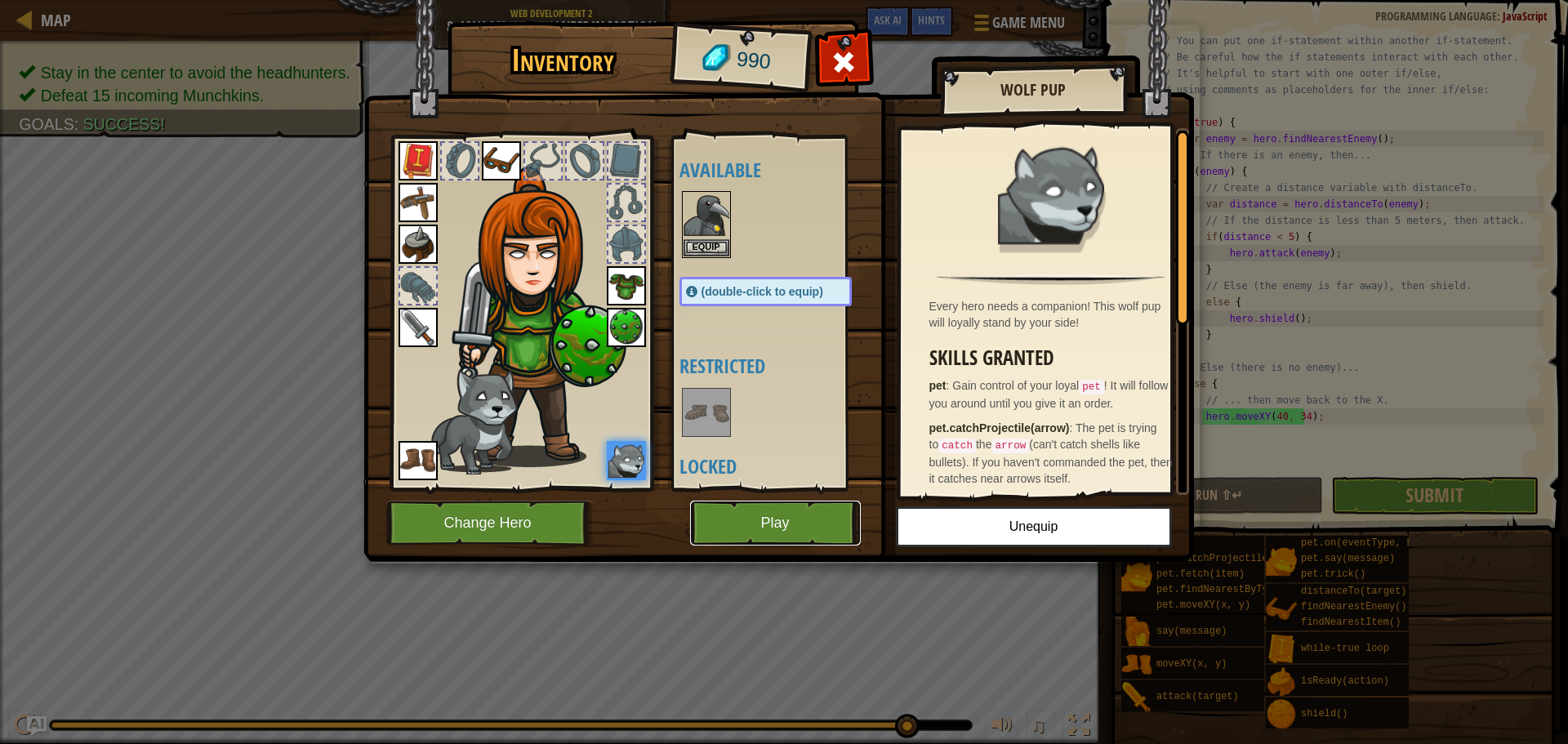
click at [784, 529] on button "Play" at bounding box center [775, 523] width 171 height 45
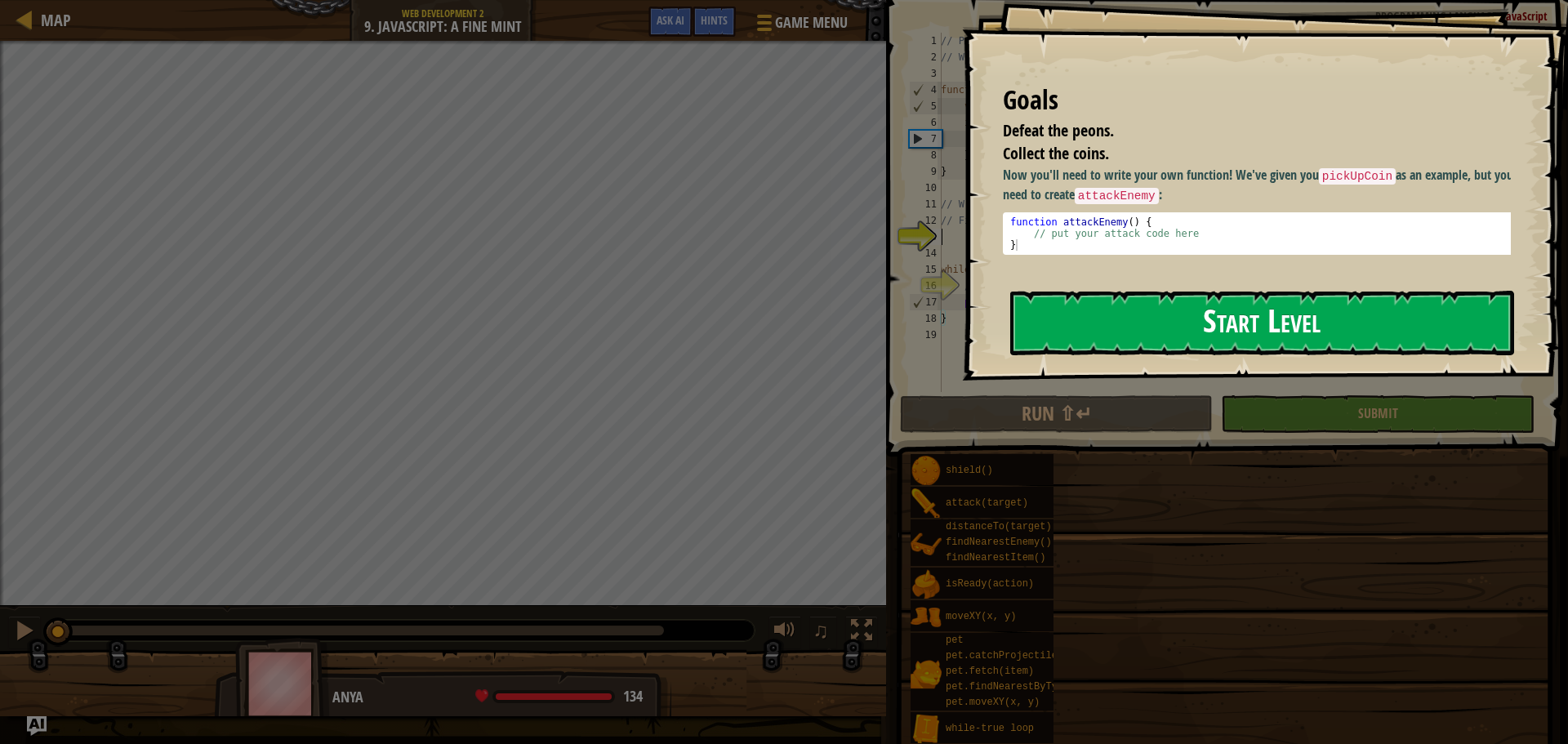
click at [1272, 310] on button "Start Level" at bounding box center [1262, 322] width 503 height 65
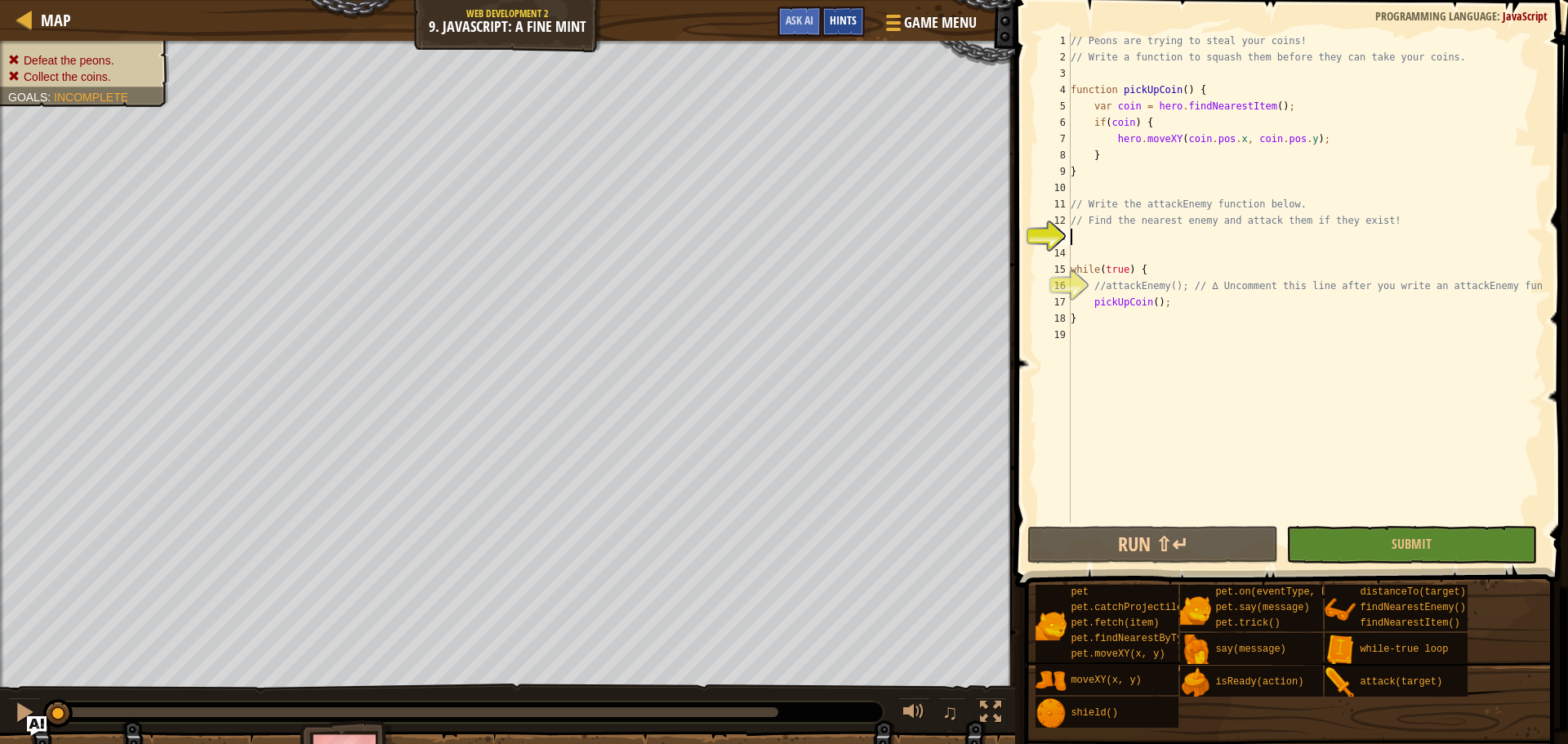
click at [847, 7] on div "Hints" at bounding box center [843, 22] width 43 height 30
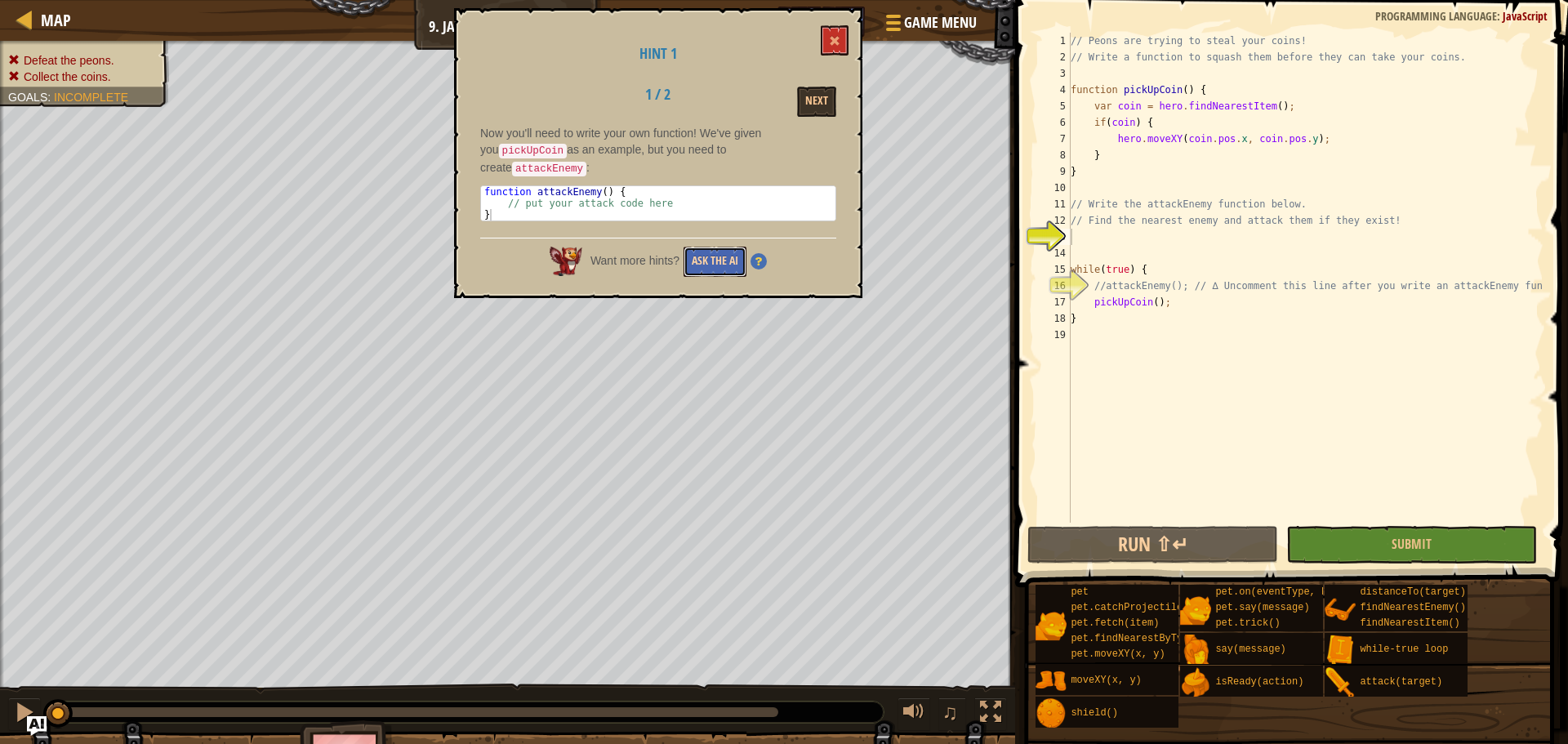
click at [723, 247] on button "Ask the AI" at bounding box center [715, 261] width 63 height 30
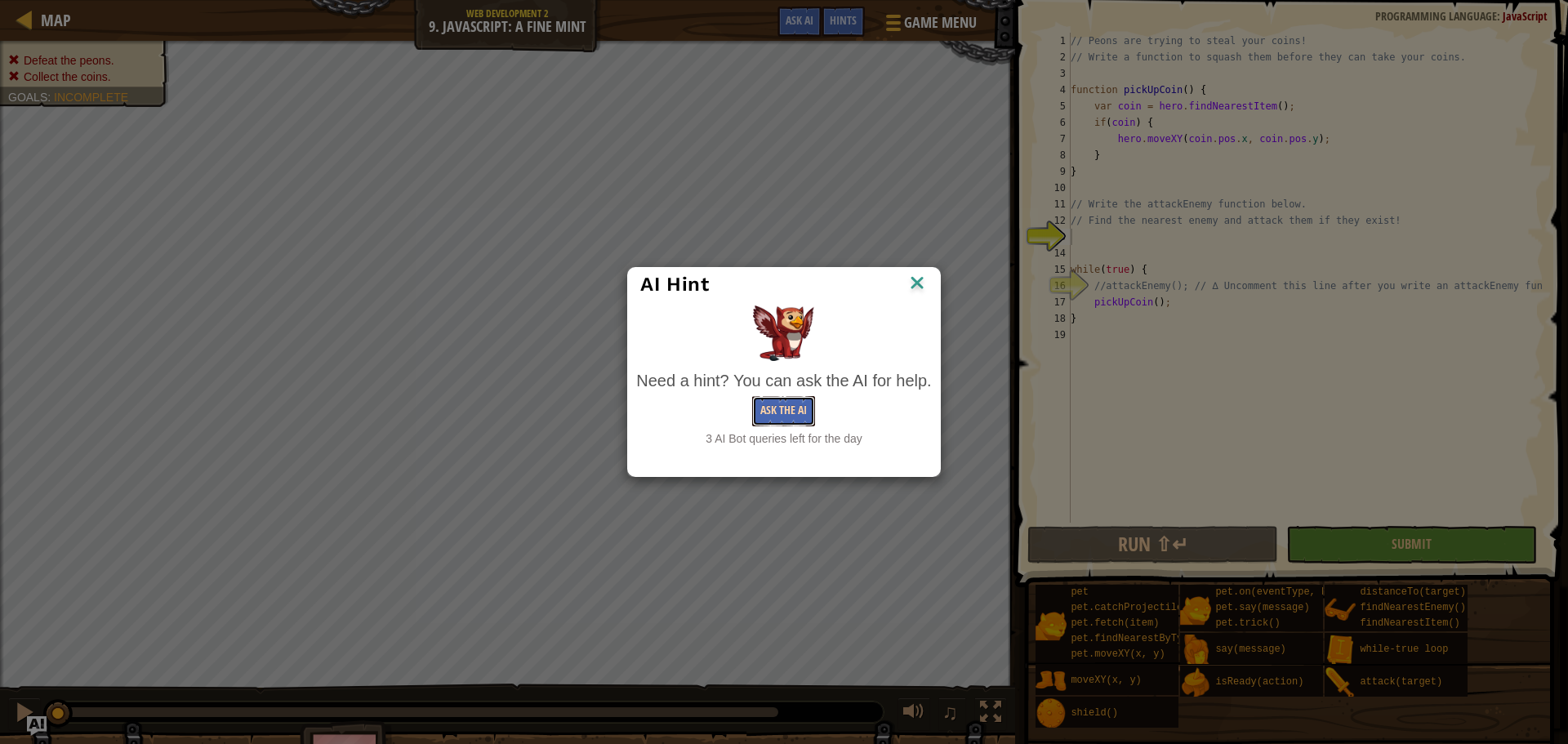
click at [802, 414] on button "Ask the AI" at bounding box center [783, 410] width 63 height 30
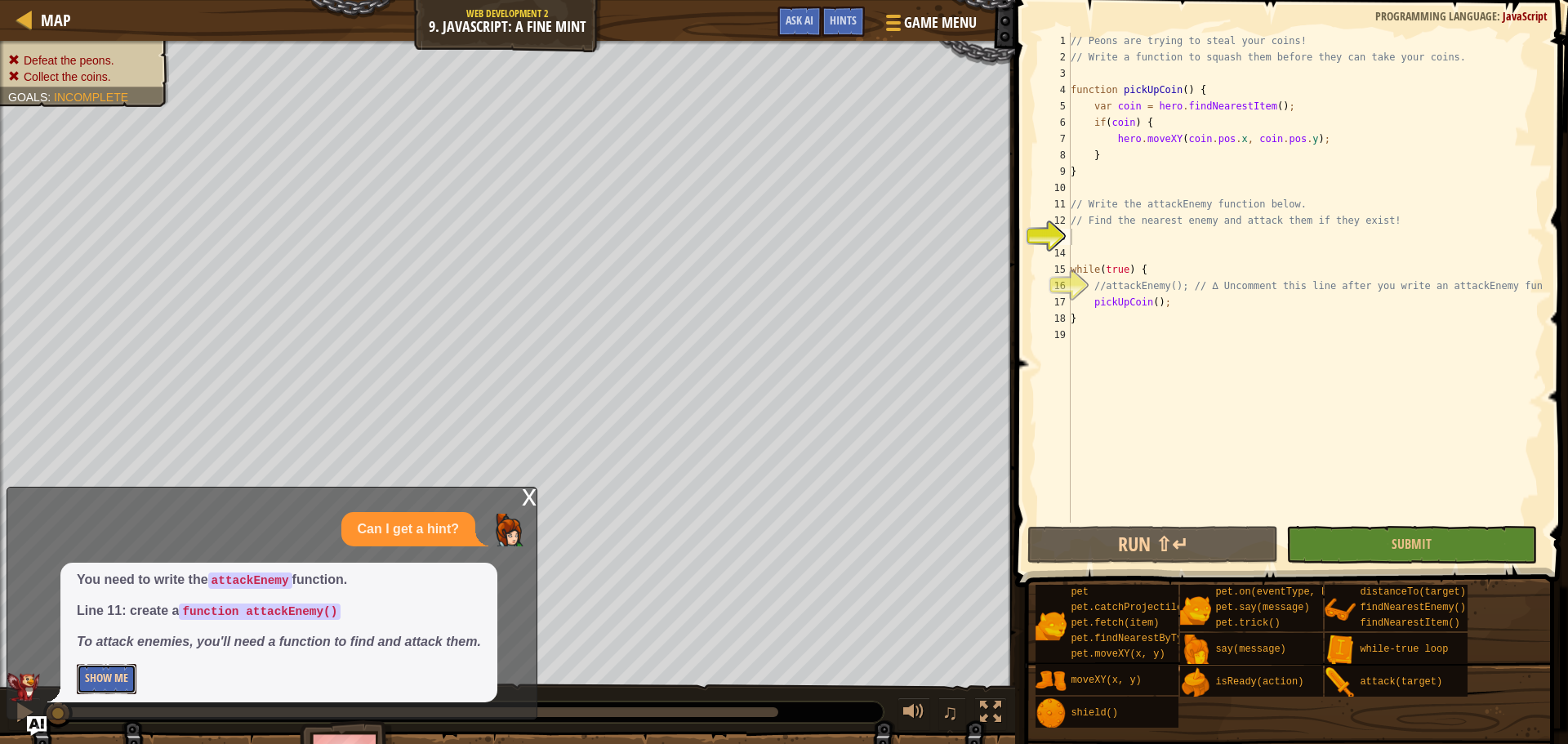
click at [111, 676] on button "Show Me" at bounding box center [106, 678] width 59 height 30
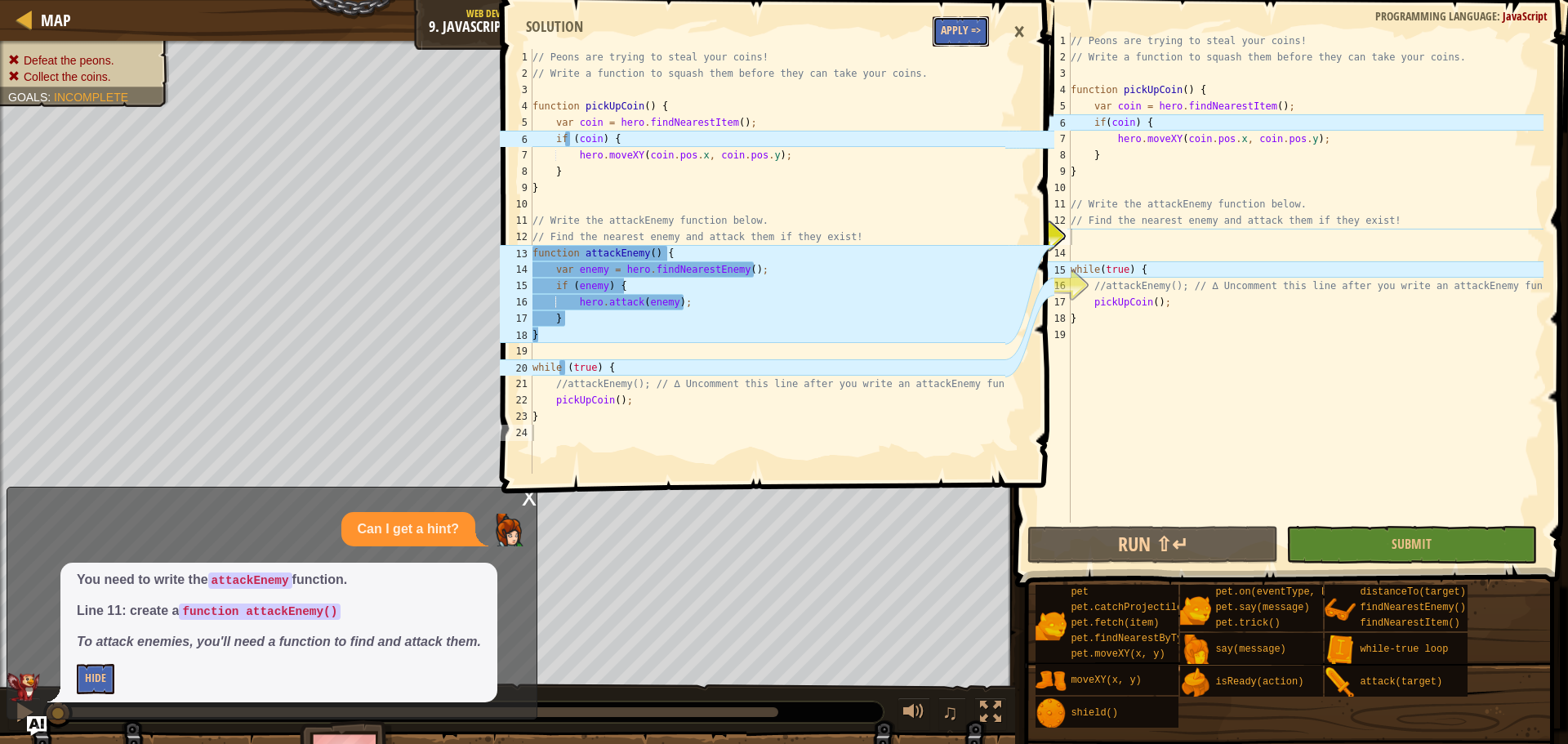
click at [961, 41] on button "Apply =>" at bounding box center [960, 31] width 56 height 30
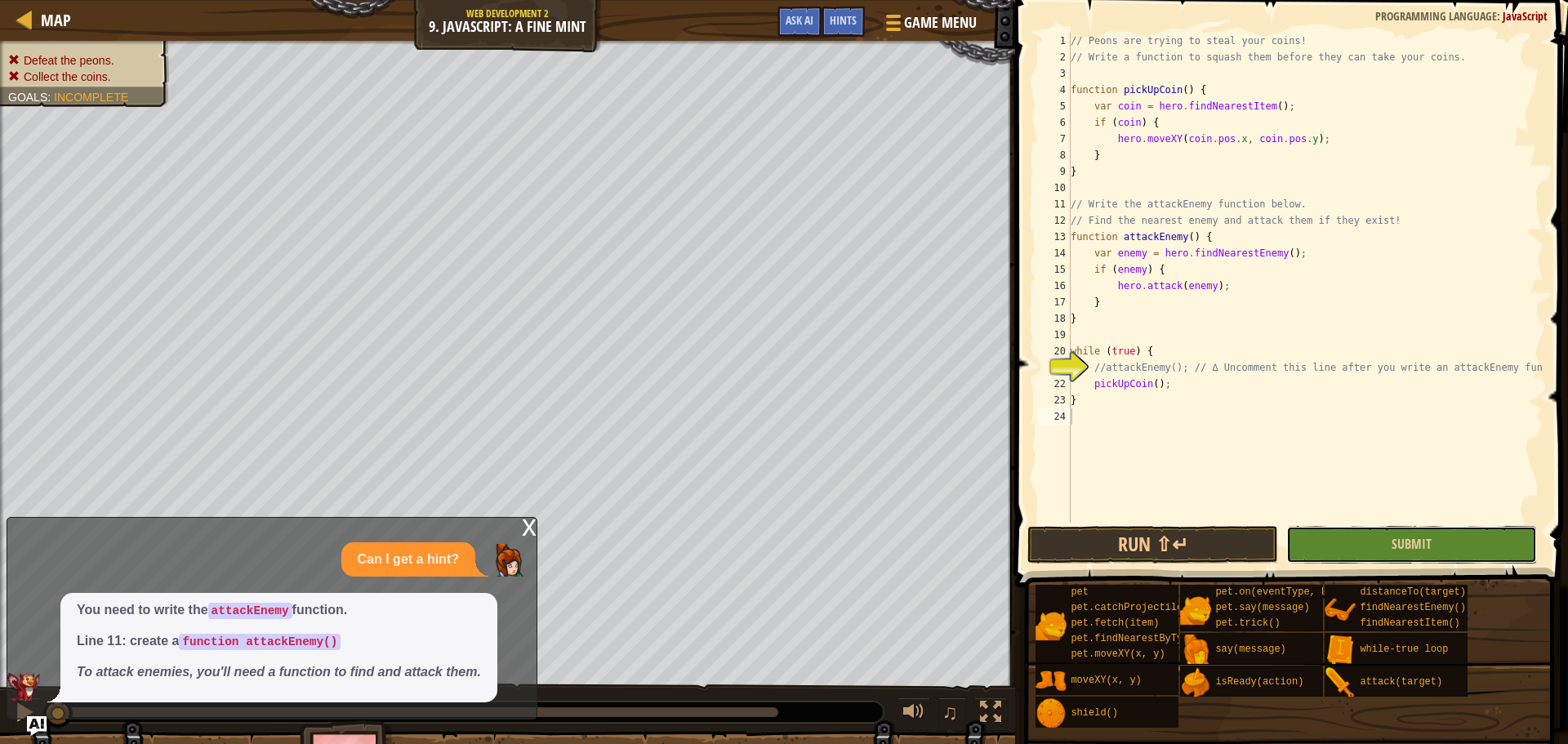
click at [1352, 548] on button "Submit" at bounding box center [1411, 545] width 251 height 38
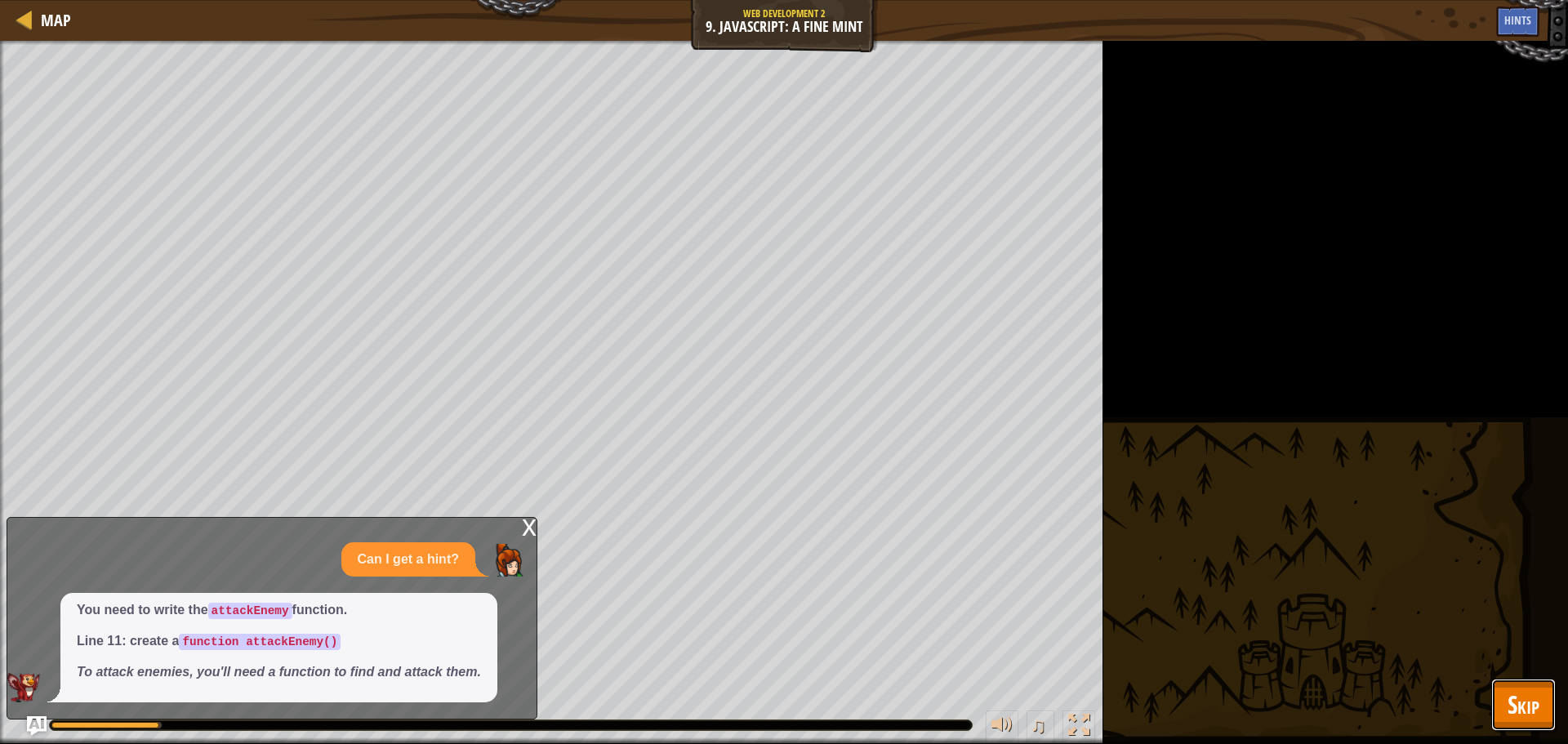
click at [1526, 697] on span "Skip" at bounding box center [1522, 704] width 32 height 34
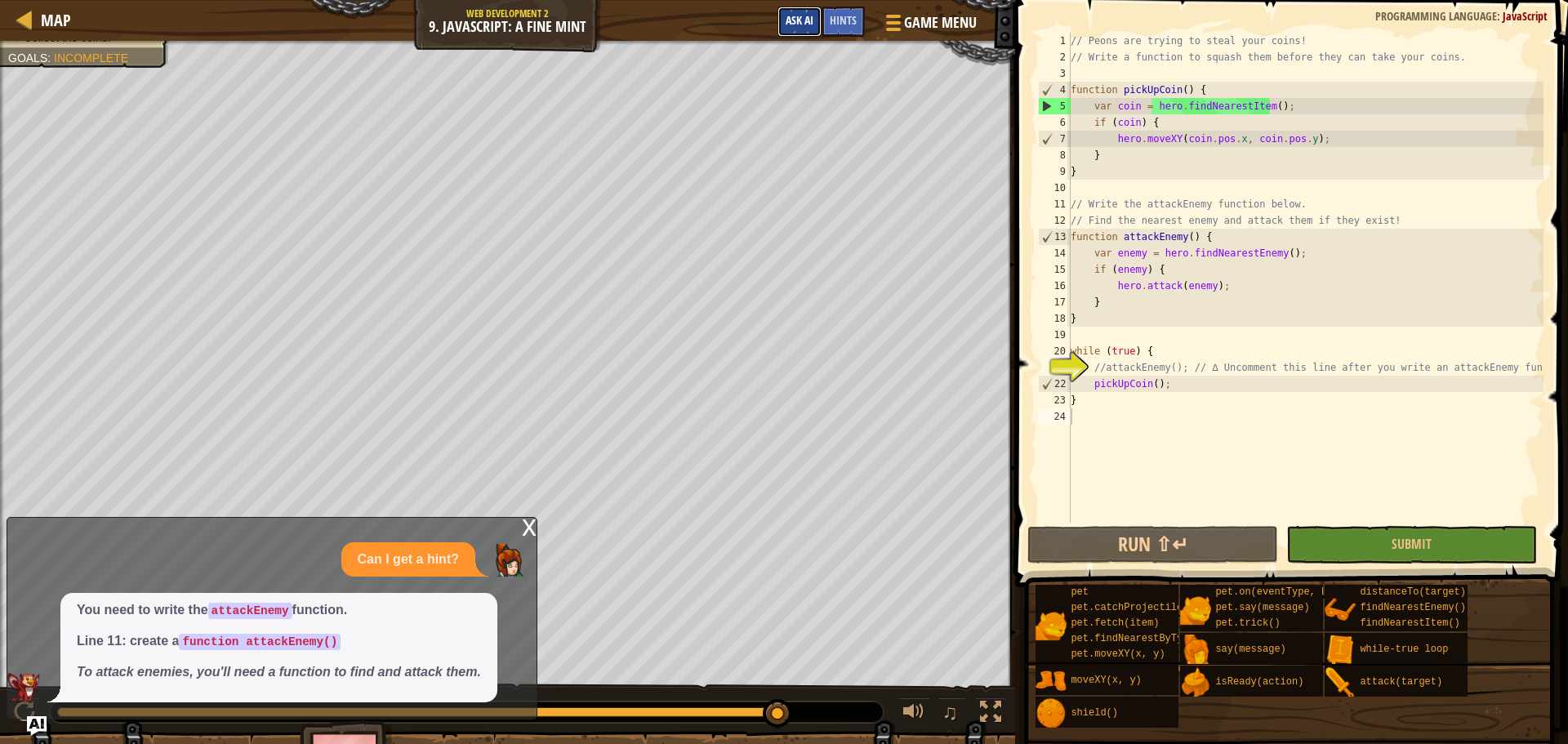
click at [796, 22] on span "Ask AI" at bounding box center [799, 20] width 28 height 16
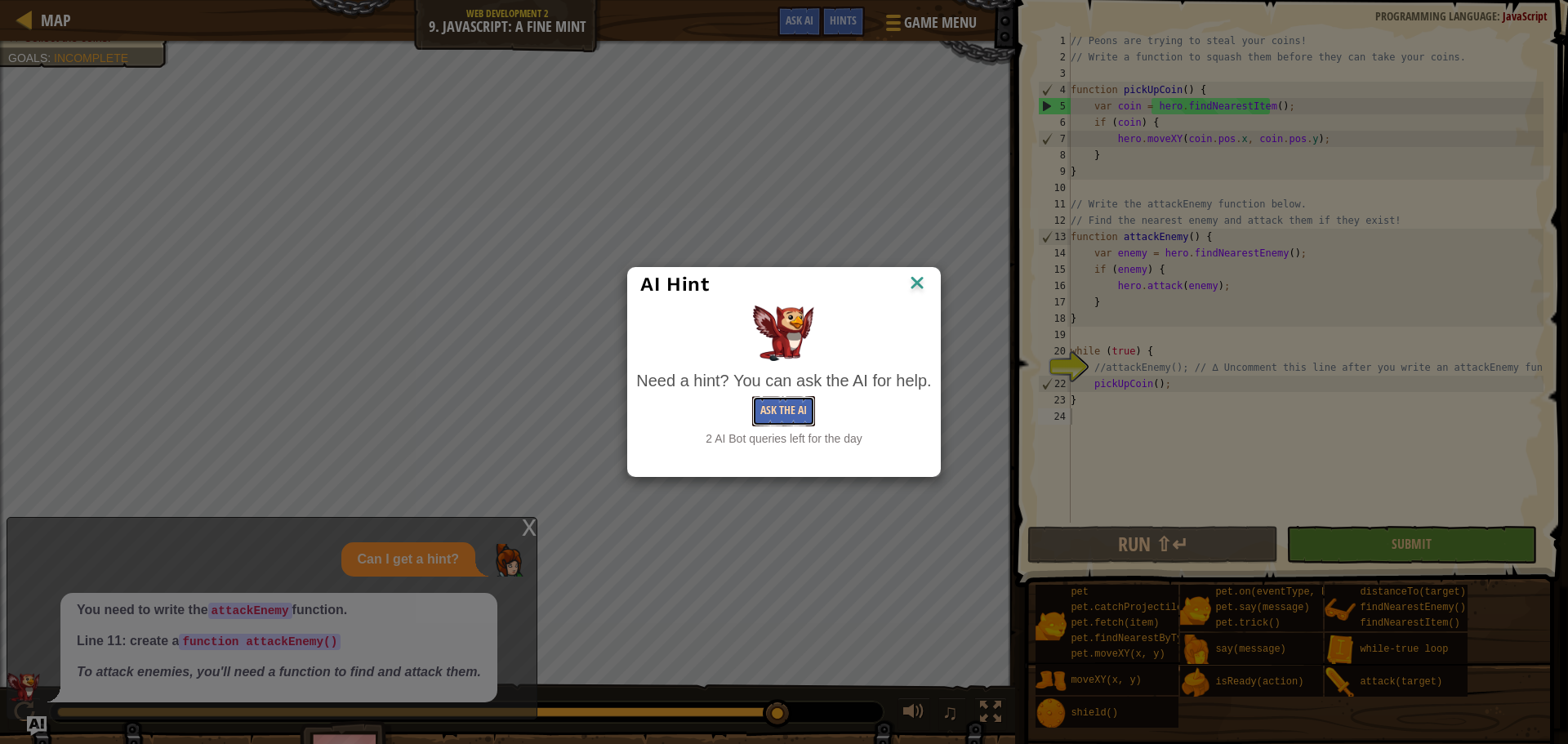
click at [765, 403] on button "Ask the AI" at bounding box center [783, 410] width 63 height 30
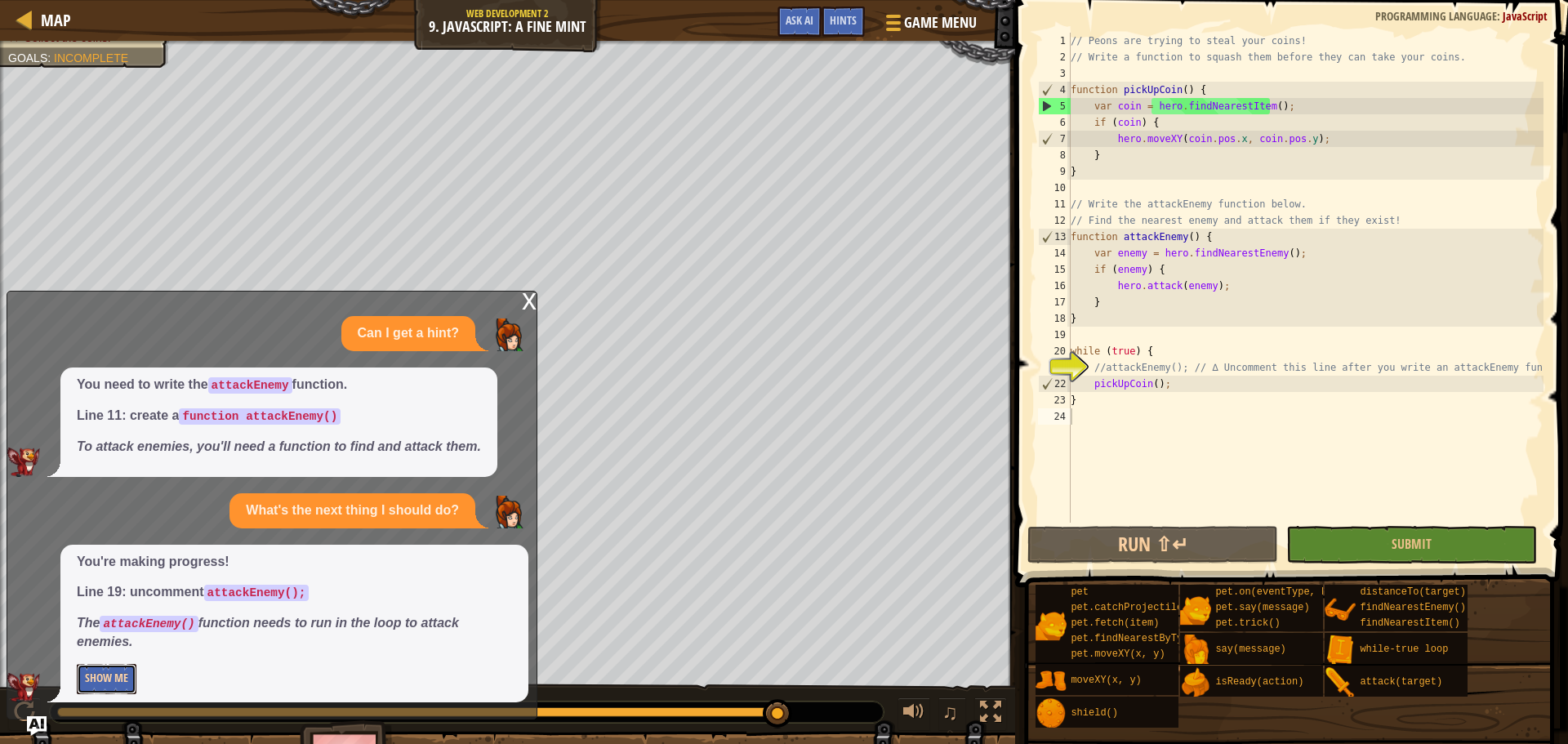
click at [134, 672] on button "Show Me" at bounding box center [106, 678] width 59 height 30
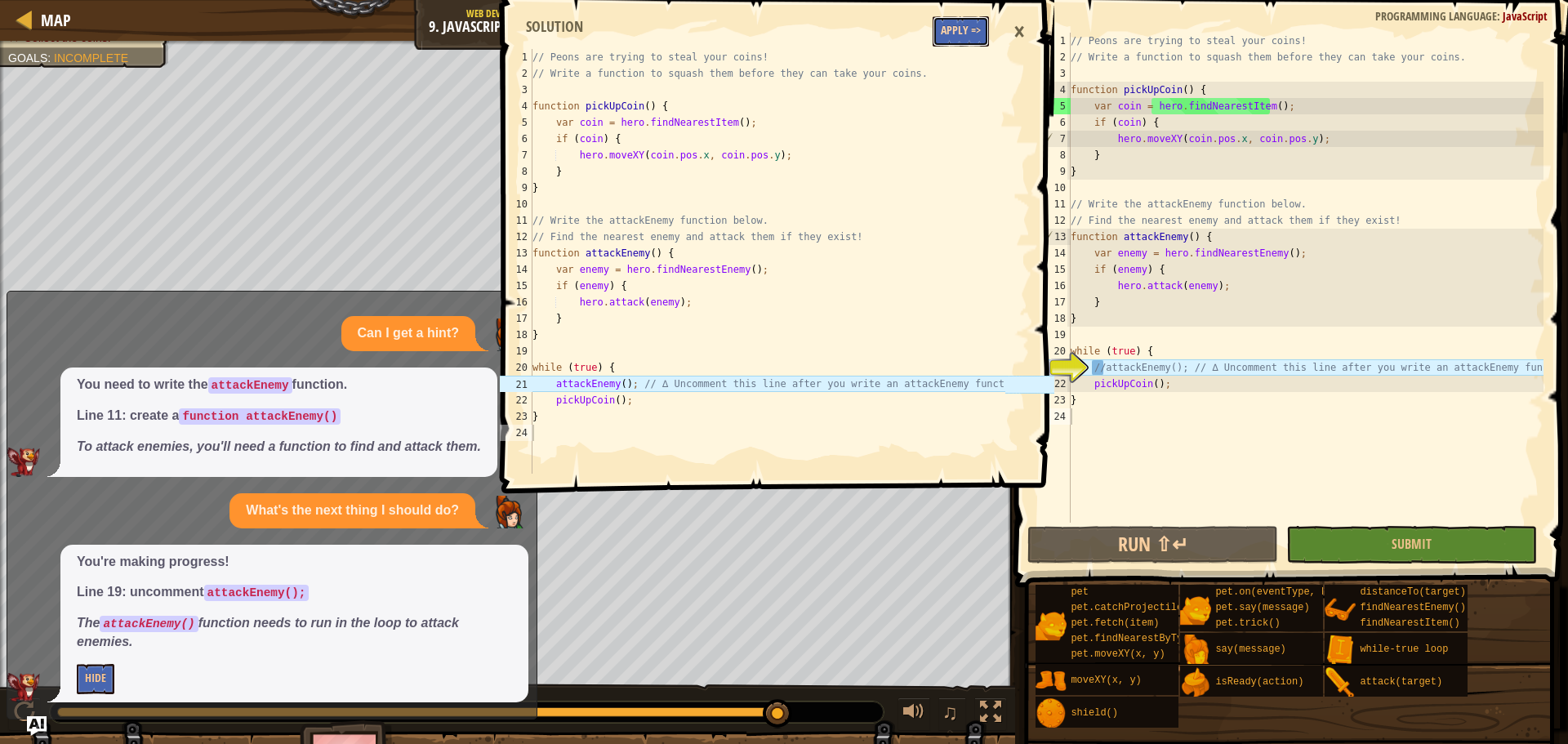
click at [972, 29] on button "Apply =>" at bounding box center [960, 31] width 56 height 30
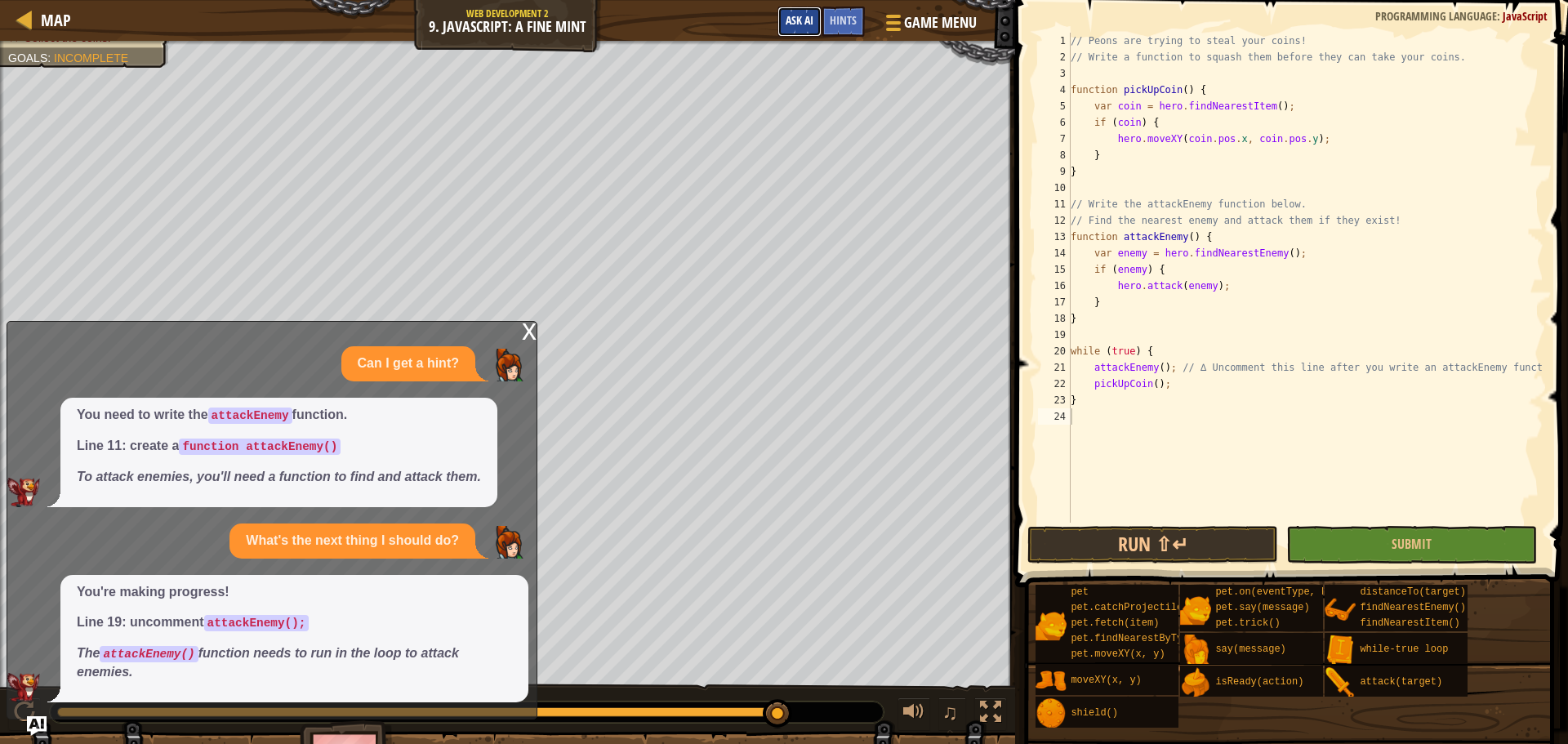
click at [804, 23] on span "Ask AI" at bounding box center [799, 20] width 28 height 16
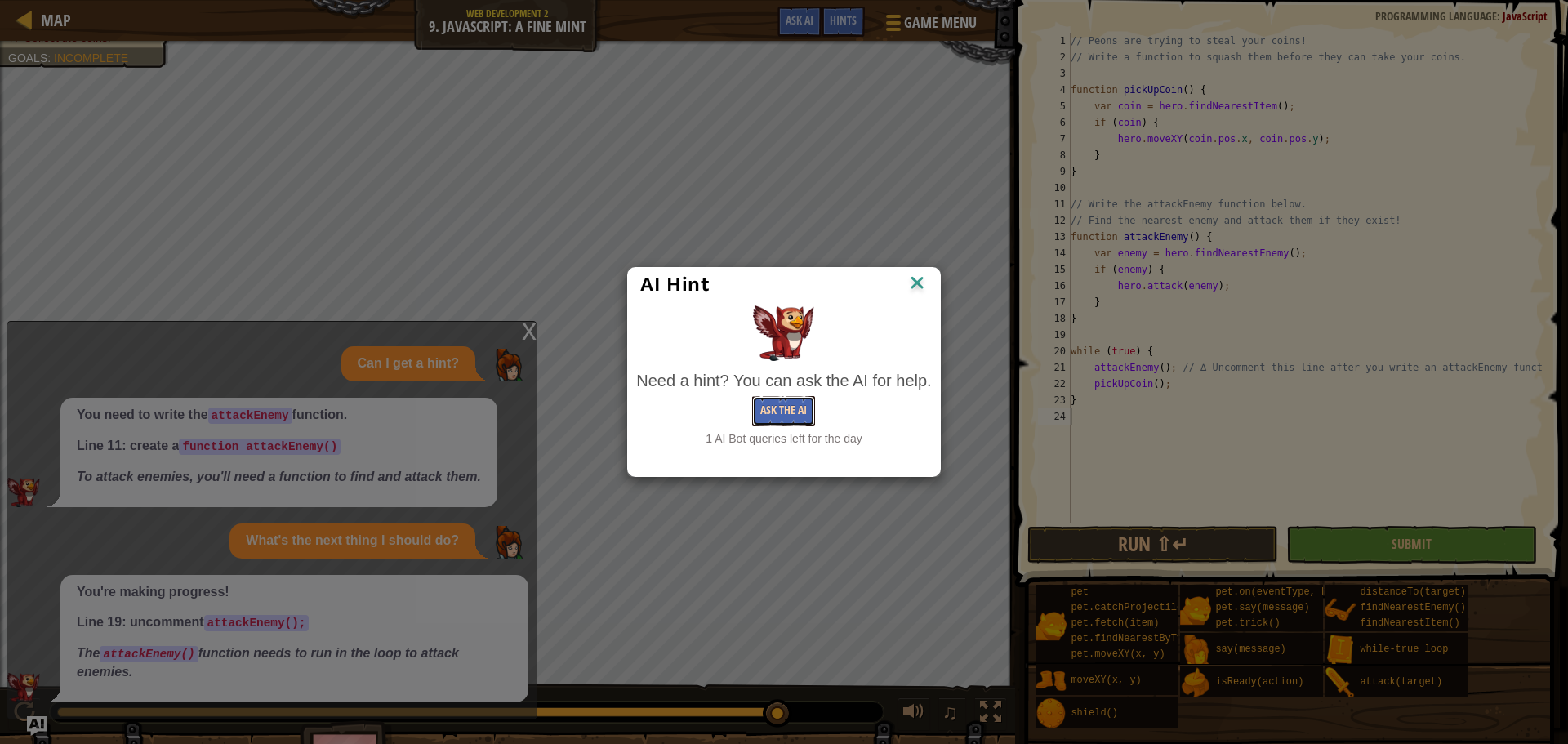
click at [780, 411] on button "Ask the AI" at bounding box center [783, 410] width 63 height 30
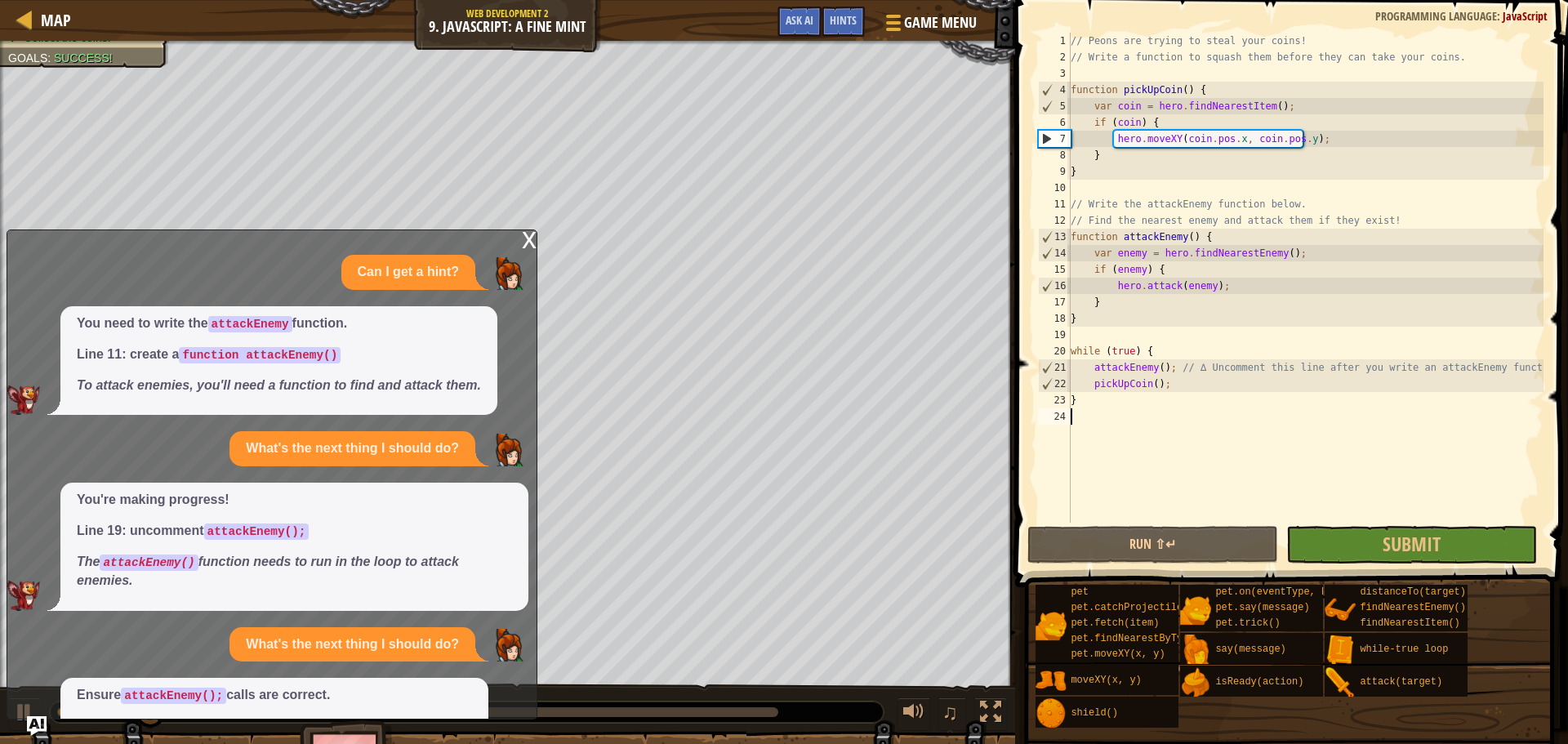
scroll to position [116, 0]
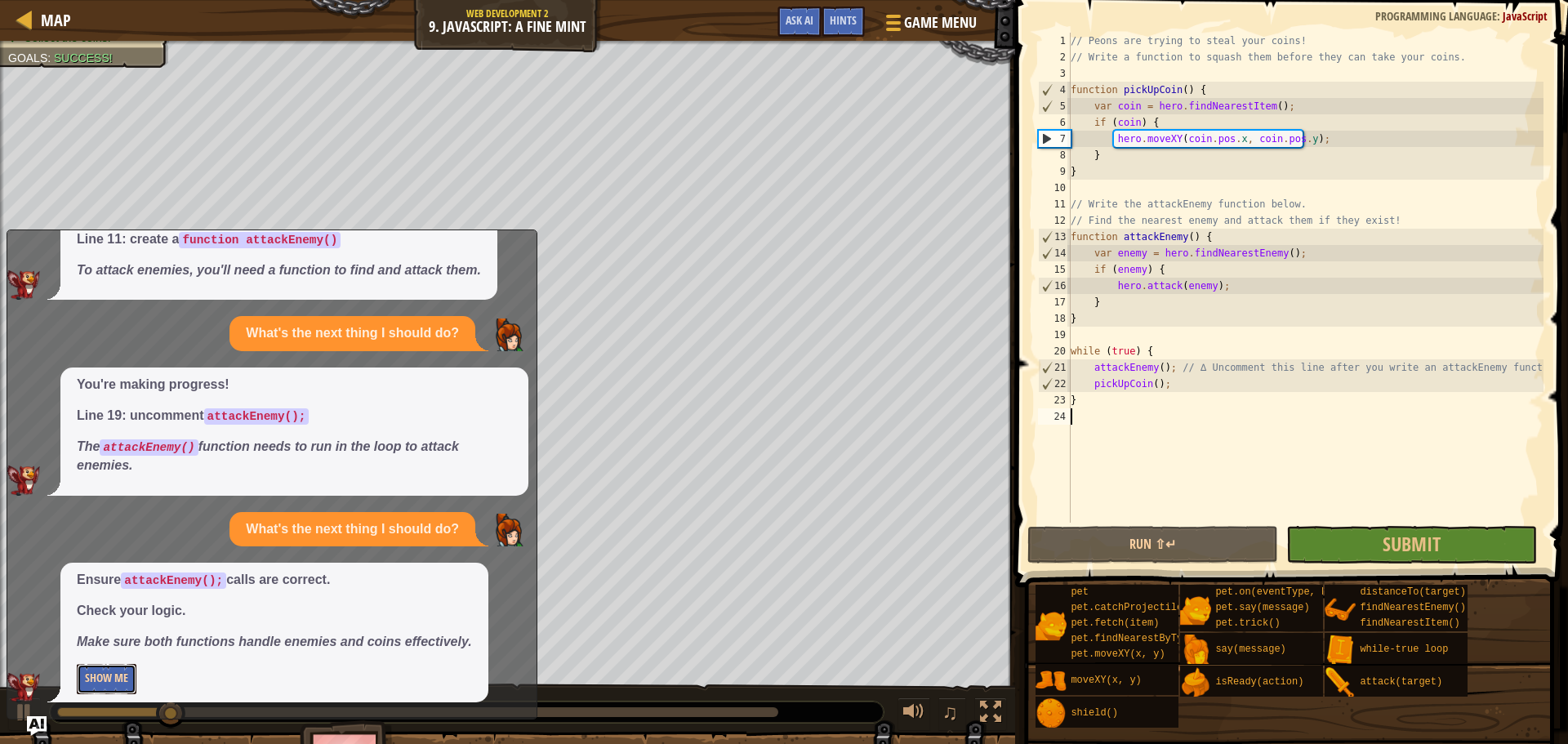
click at [103, 667] on button "Show Me" at bounding box center [106, 678] width 59 height 30
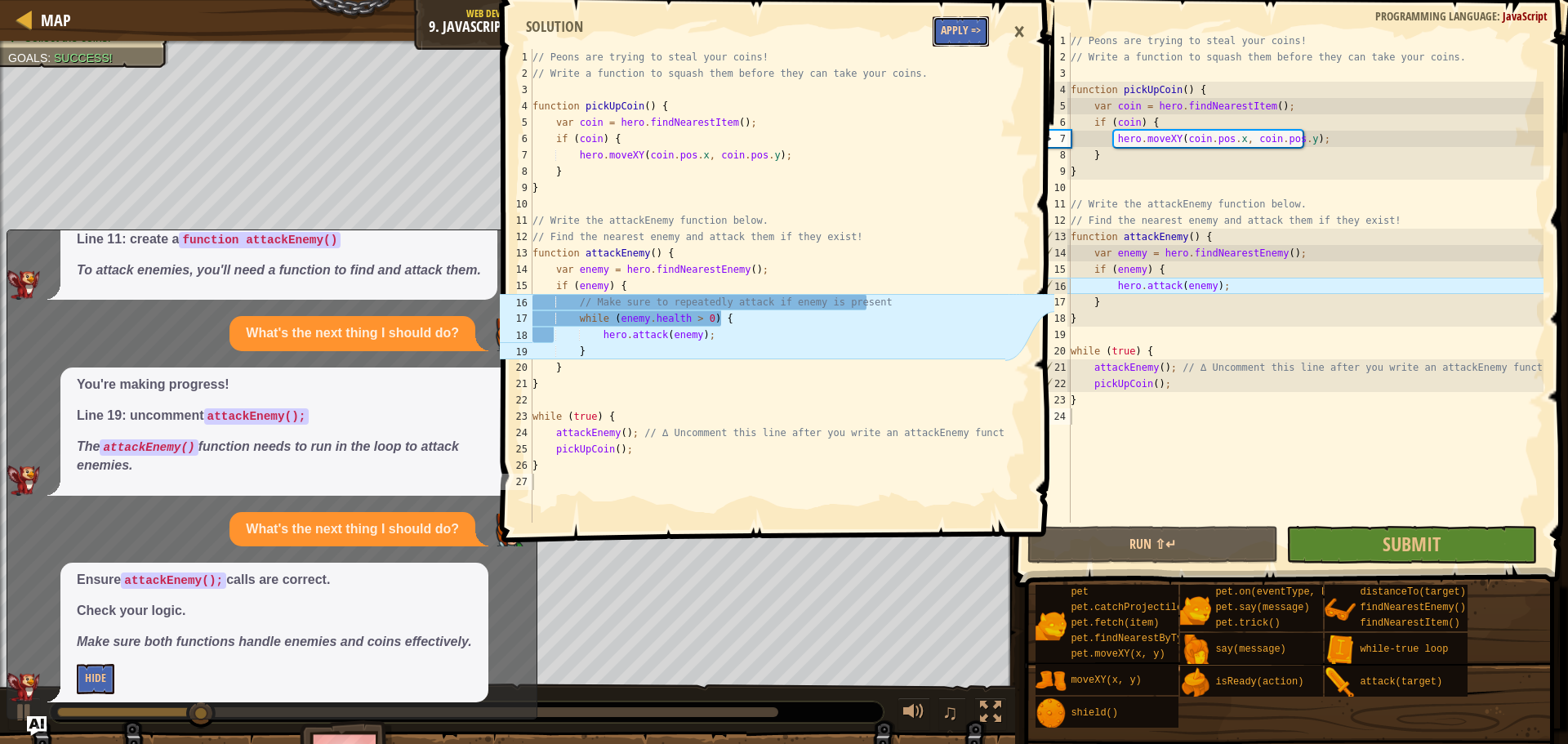
click at [975, 33] on button "Apply =>" at bounding box center [960, 31] width 56 height 30
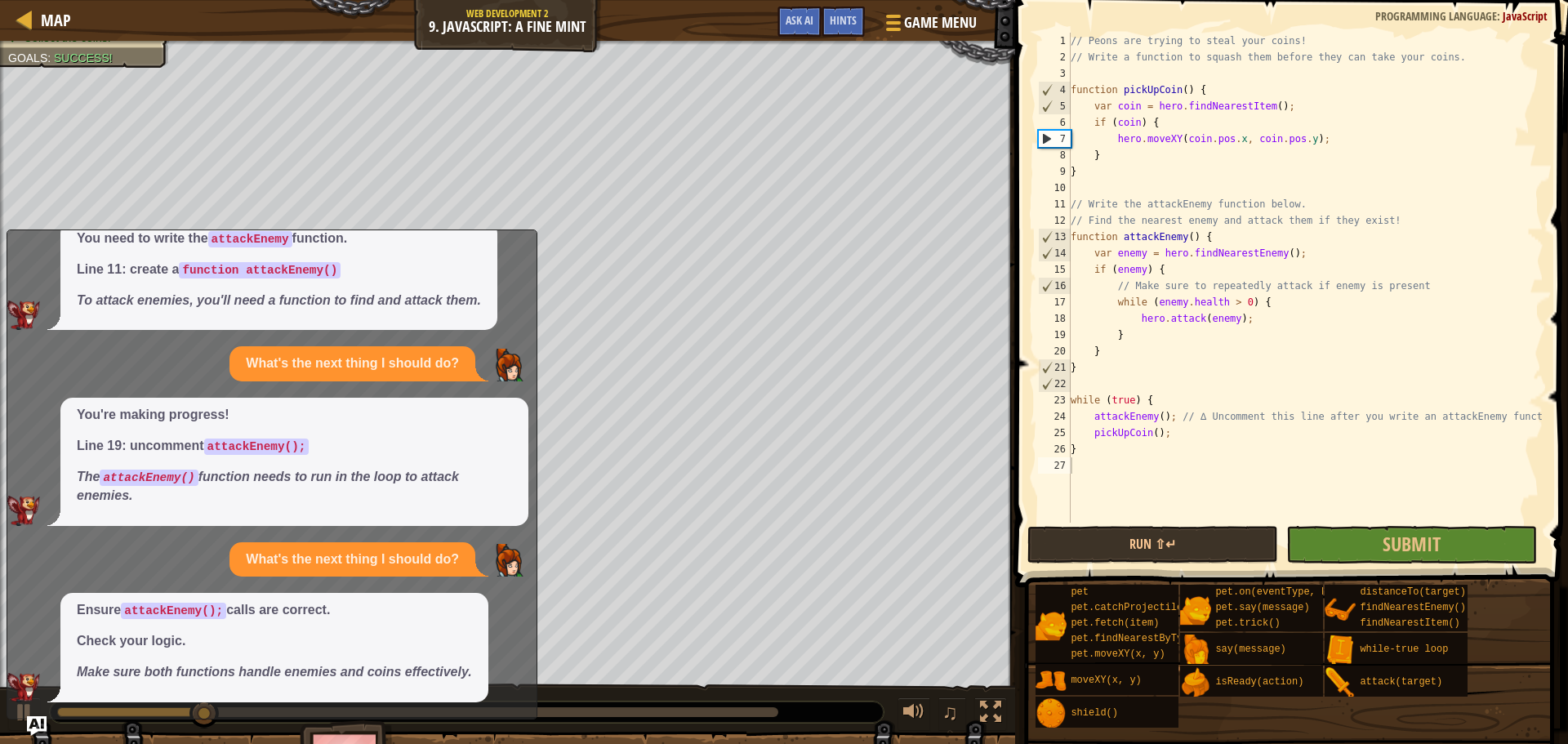
scroll to position [85, 0]
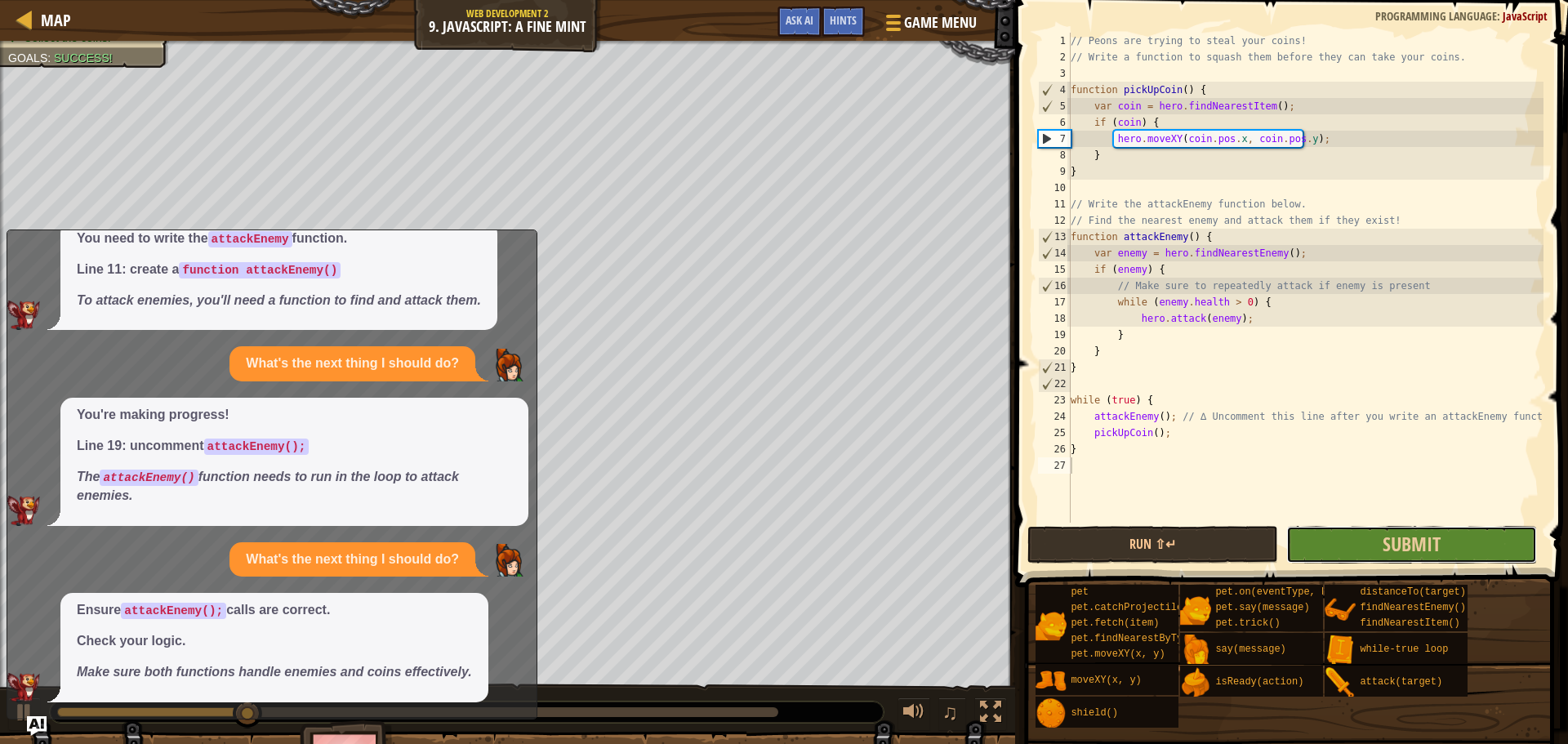
click at [1381, 535] on button "Submit" at bounding box center [1411, 545] width 251 height 38
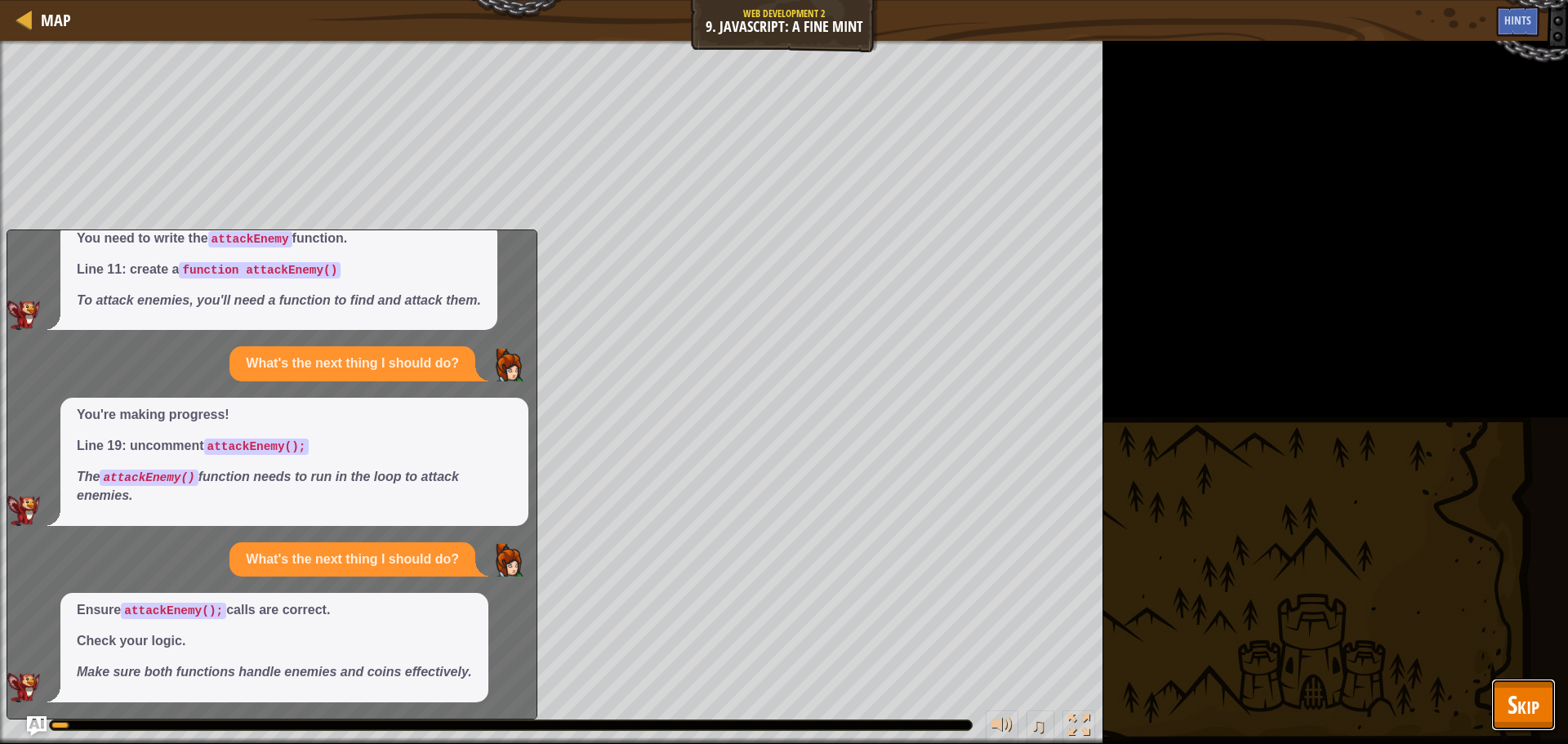
click at [1508, 694] on span "Skip" at bounding box center [1522, 704] width 32 height 34
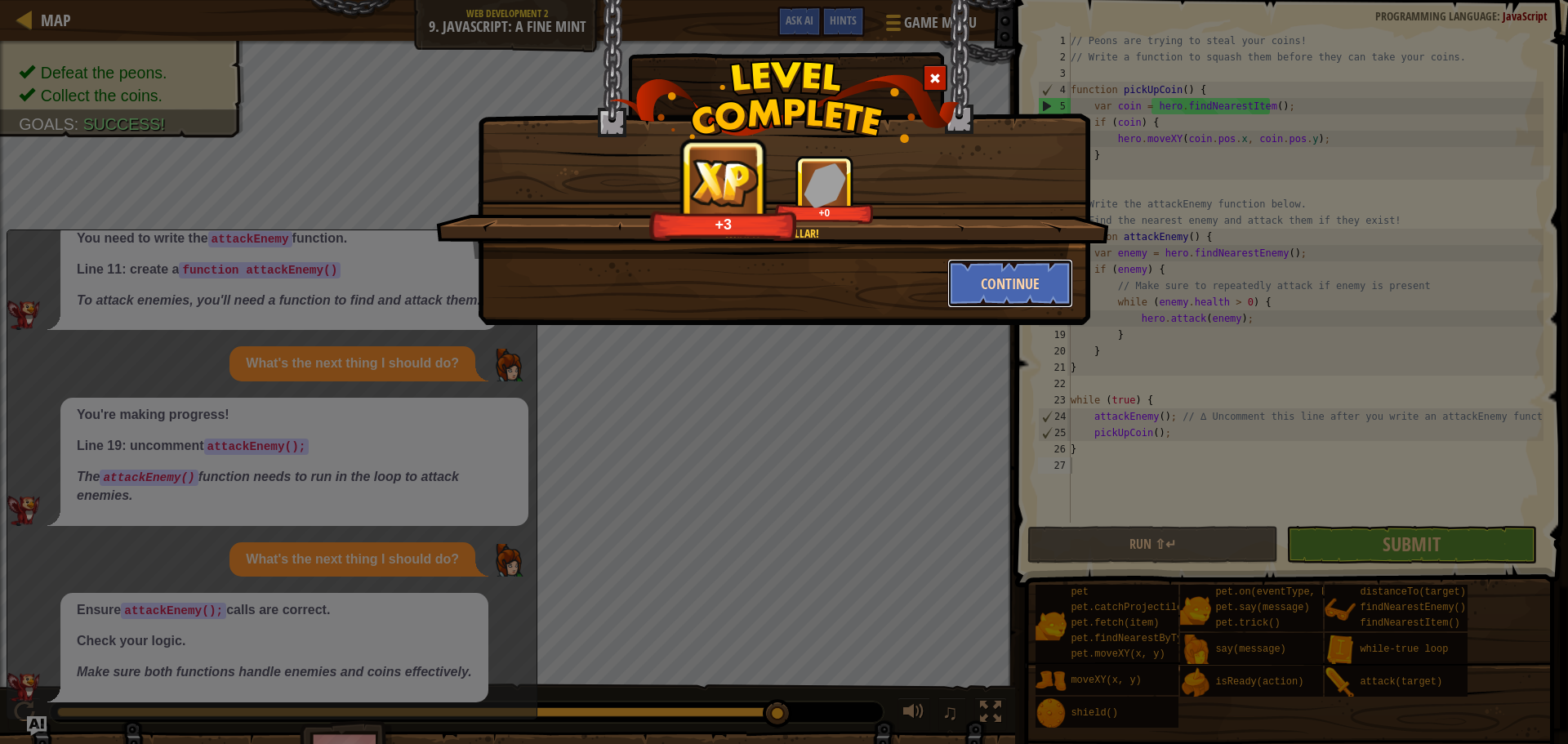
click at [991, 286] on button "Continue" at bounding box center [1010, 283] width 127 height 49
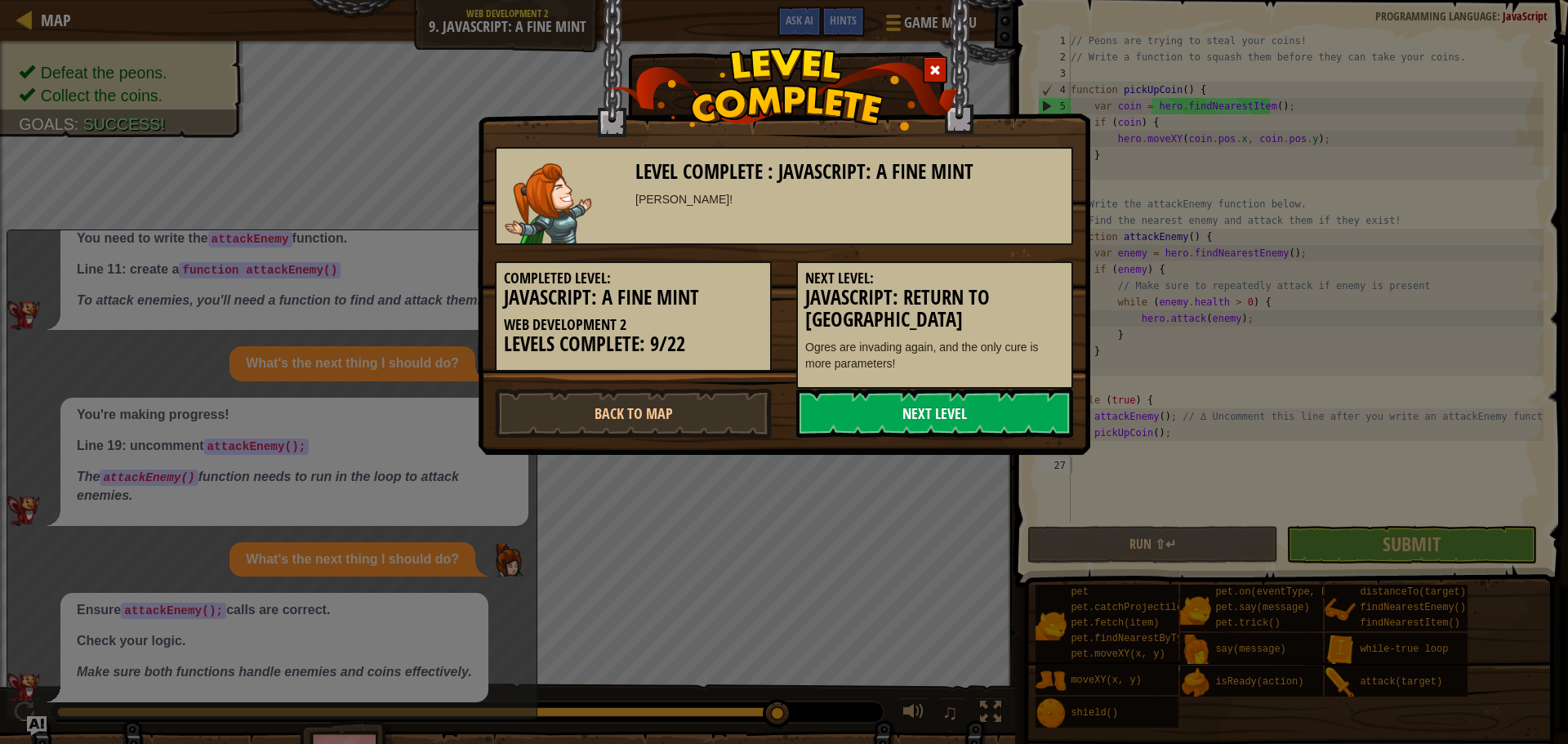
click at [928, 406] on link "Next Level" at bounding box center [934, 413] width 277 height 49
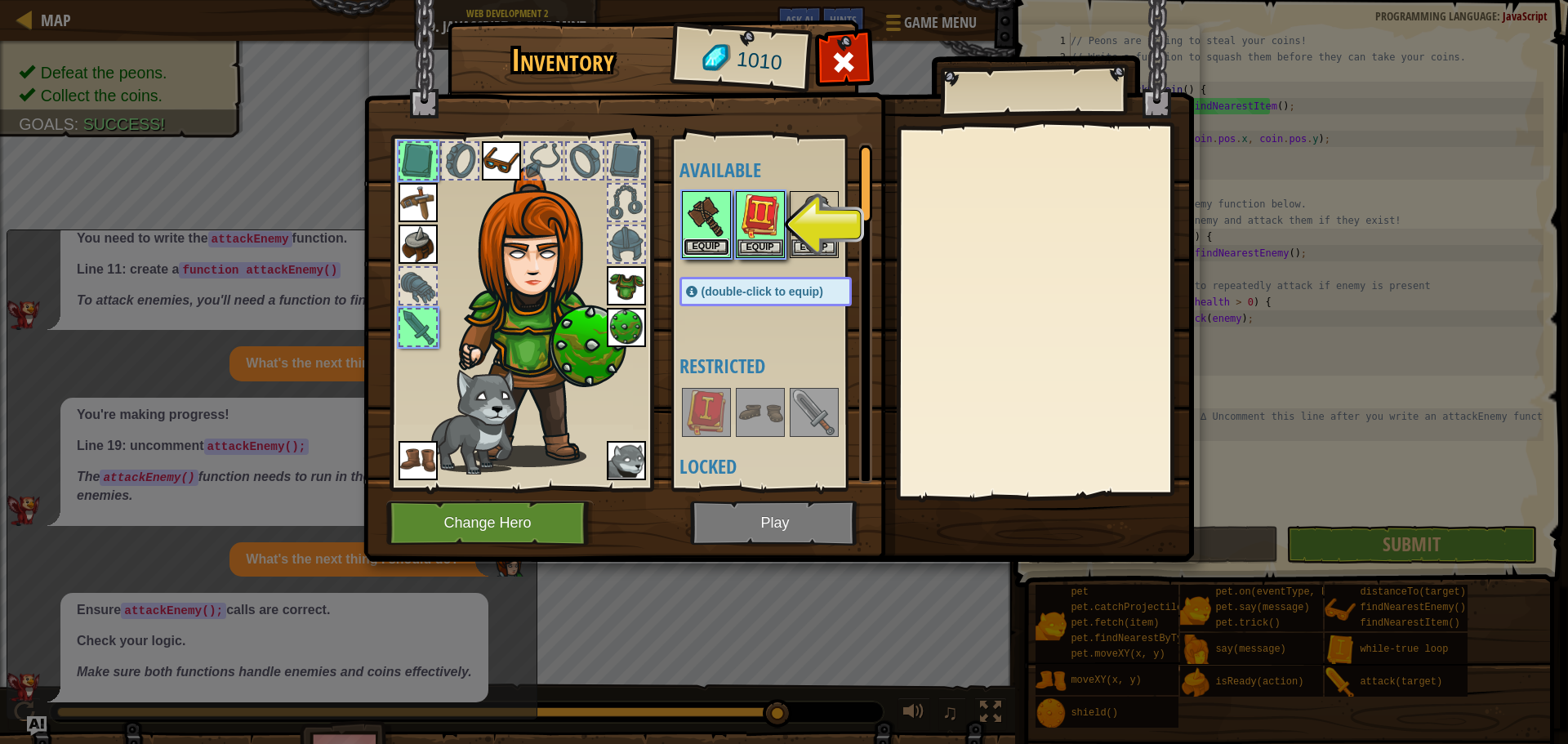
click at [698, 247] on button "Equip" at bounding box center [706, 247] width 46 height 17
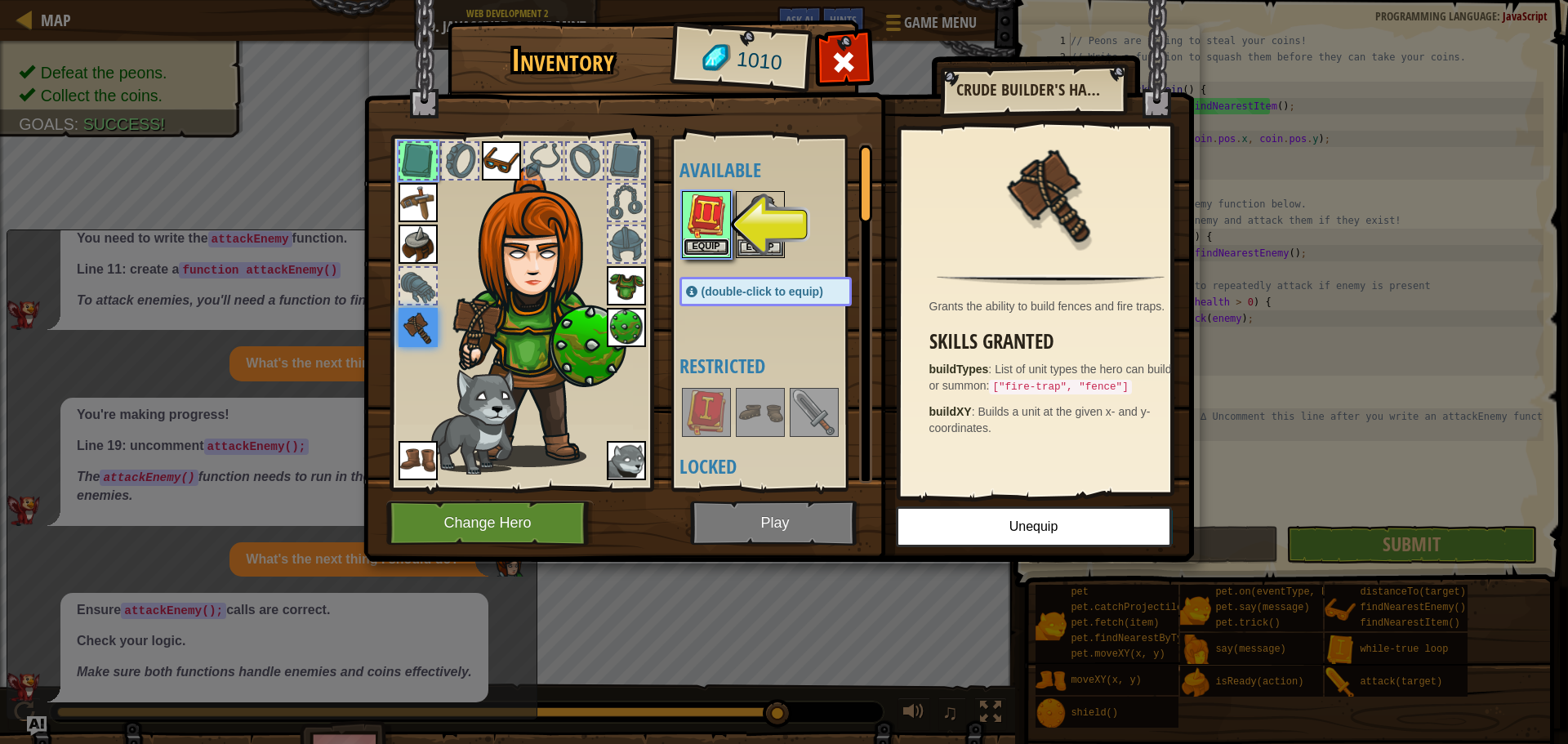
click at [703, 249] on button "Equip" at bounding box center [706, 247] width 46 height 17
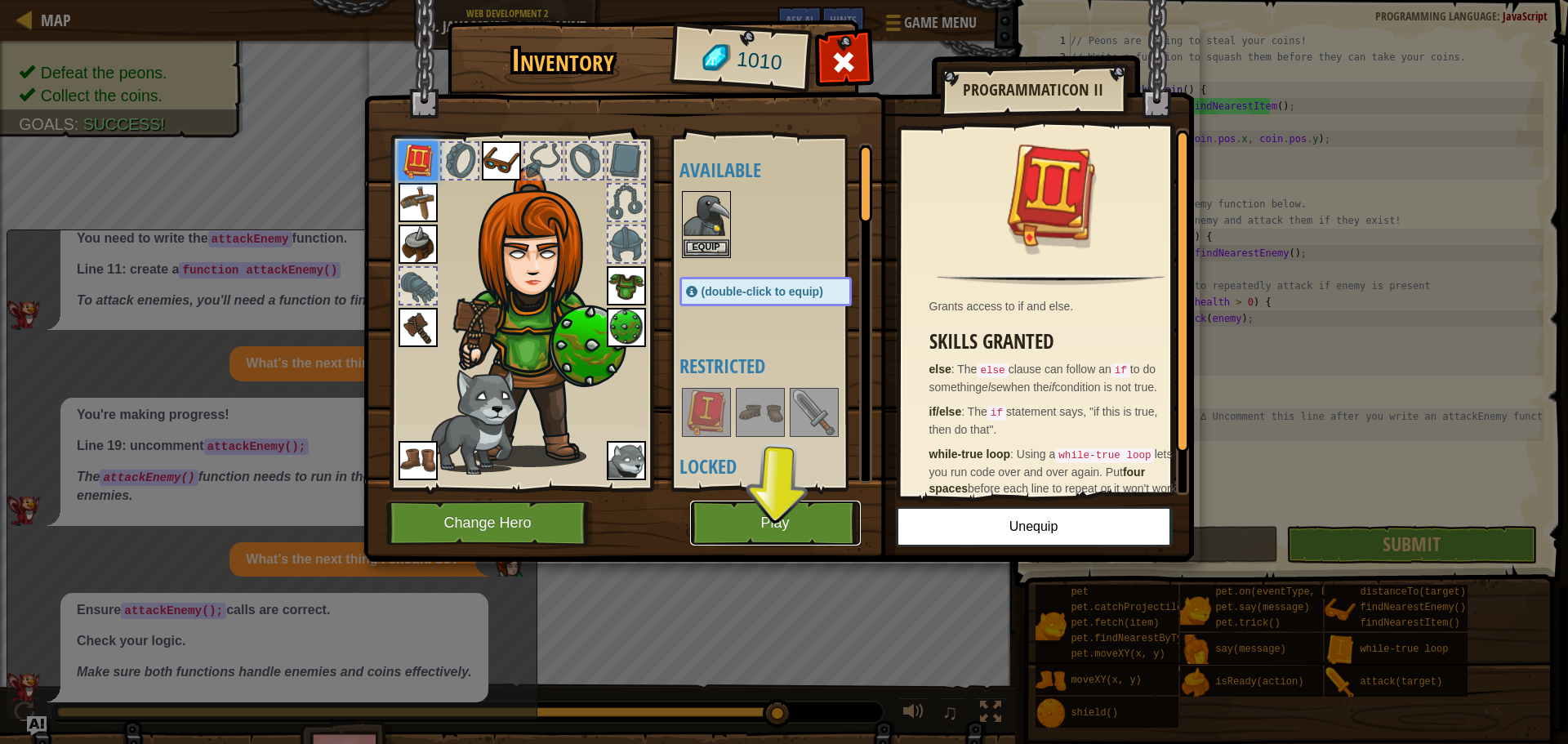
click at [805, 515] on button "Play" at bounding box center [775, 523] width 171 height 45
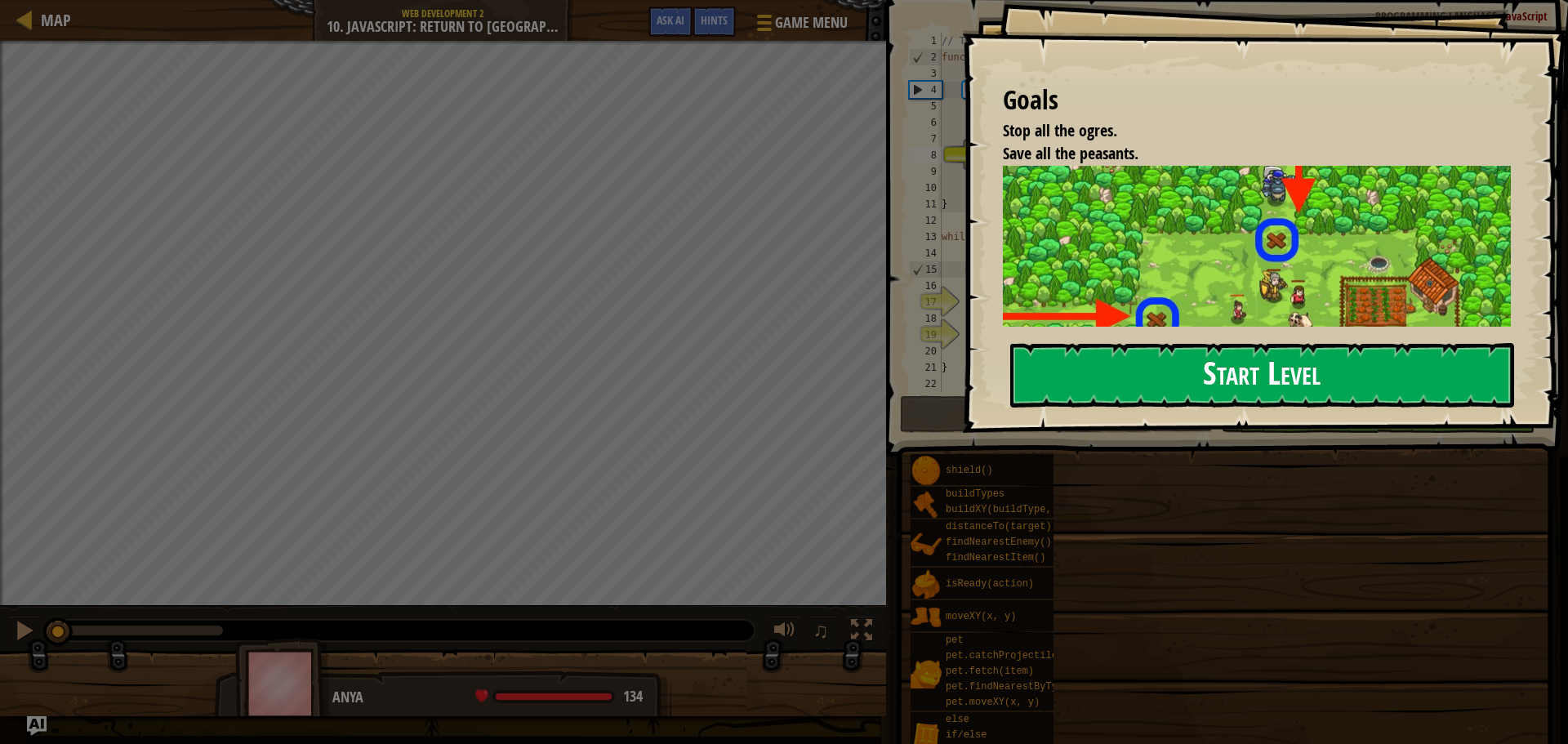
click at [1205, 373] on button "Start Level" at bounding box center [1262, 375] width 503 height 65
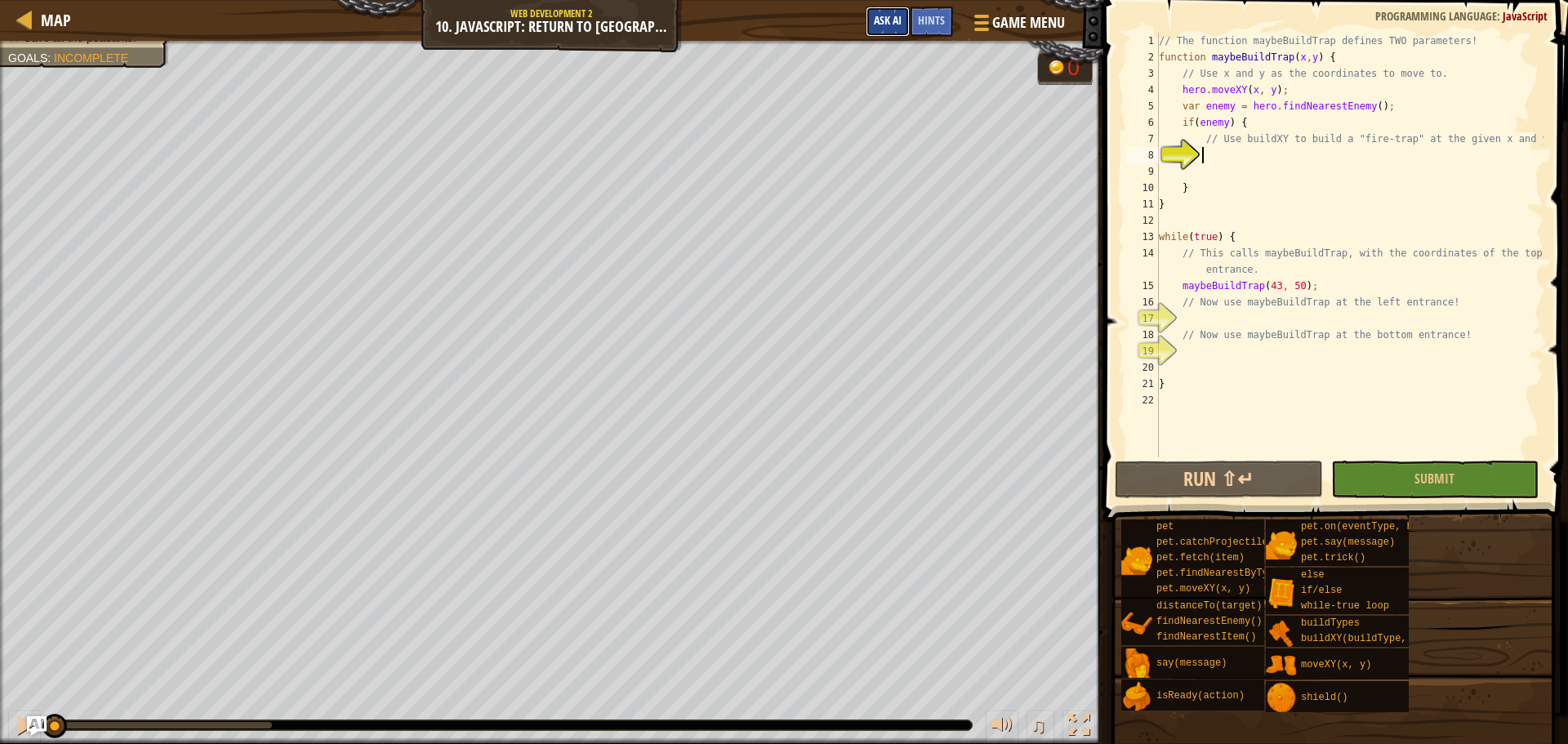
click at [884, 25] on span "Ask AI" at bounding box center [887, 20] width 28 height 16
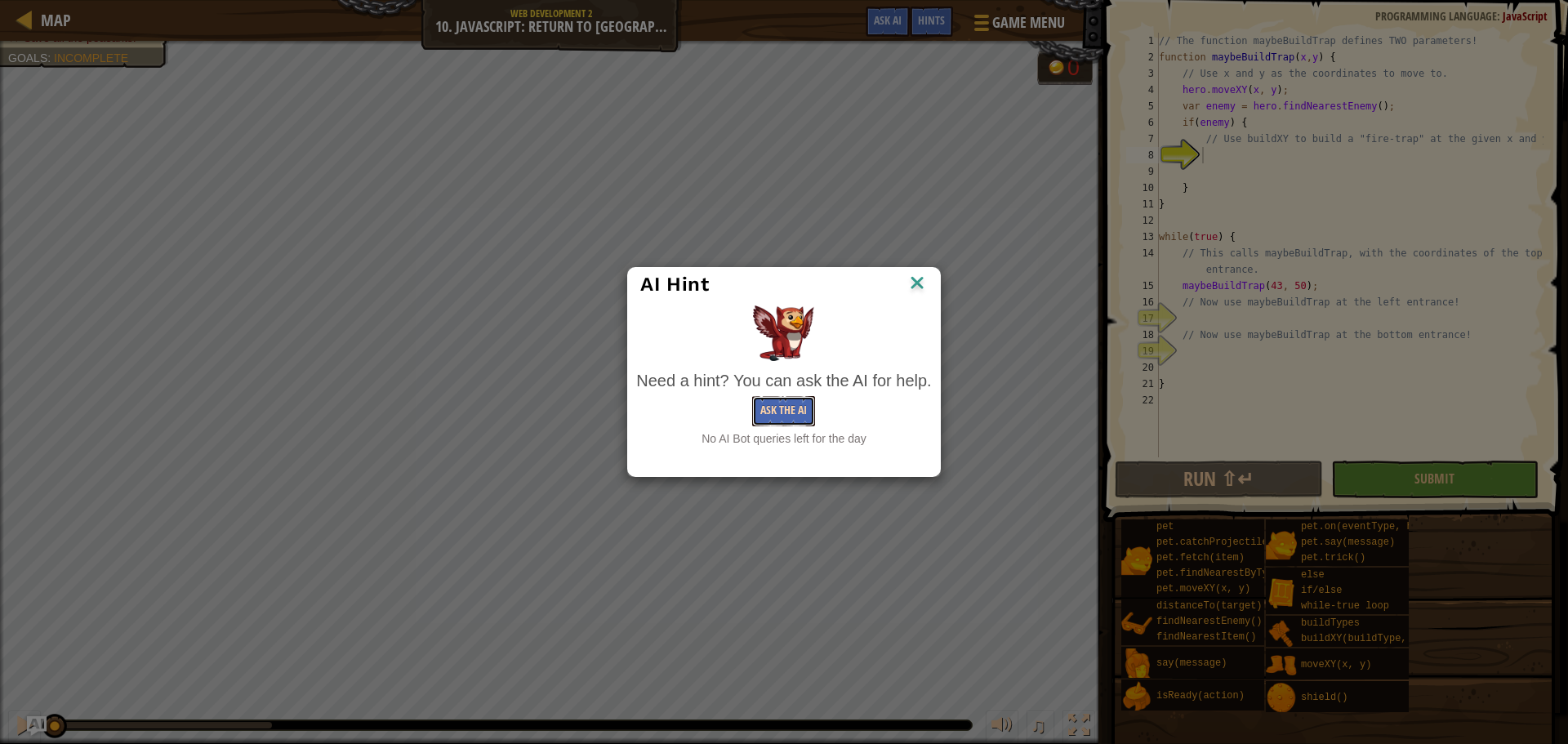
click at [773, 417] on button "Ask the AI" at bounding box center [783, 410] width 63 height 30
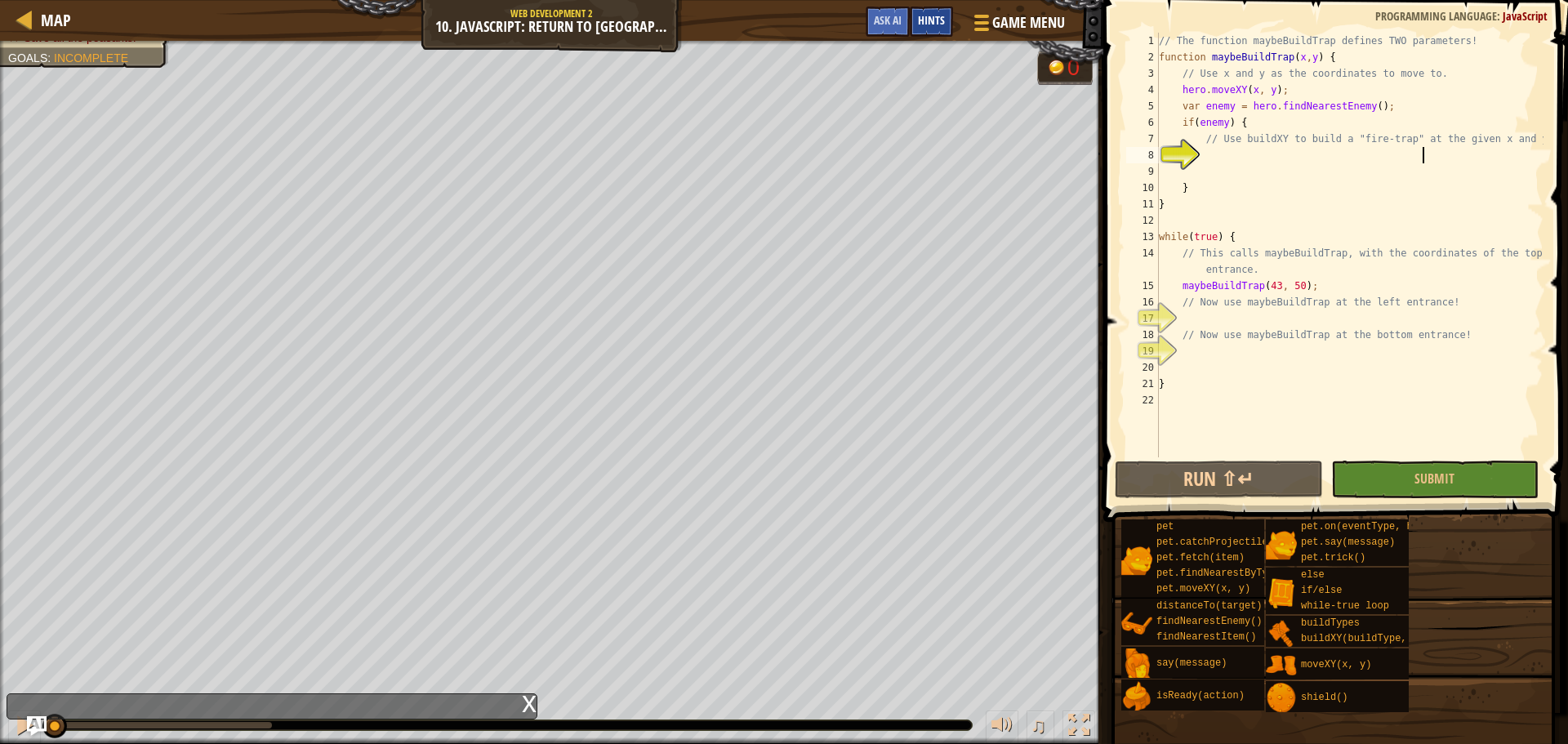
click at [911, 16] on div "Hints" at bounding box center [931, 22] width 43 height 30
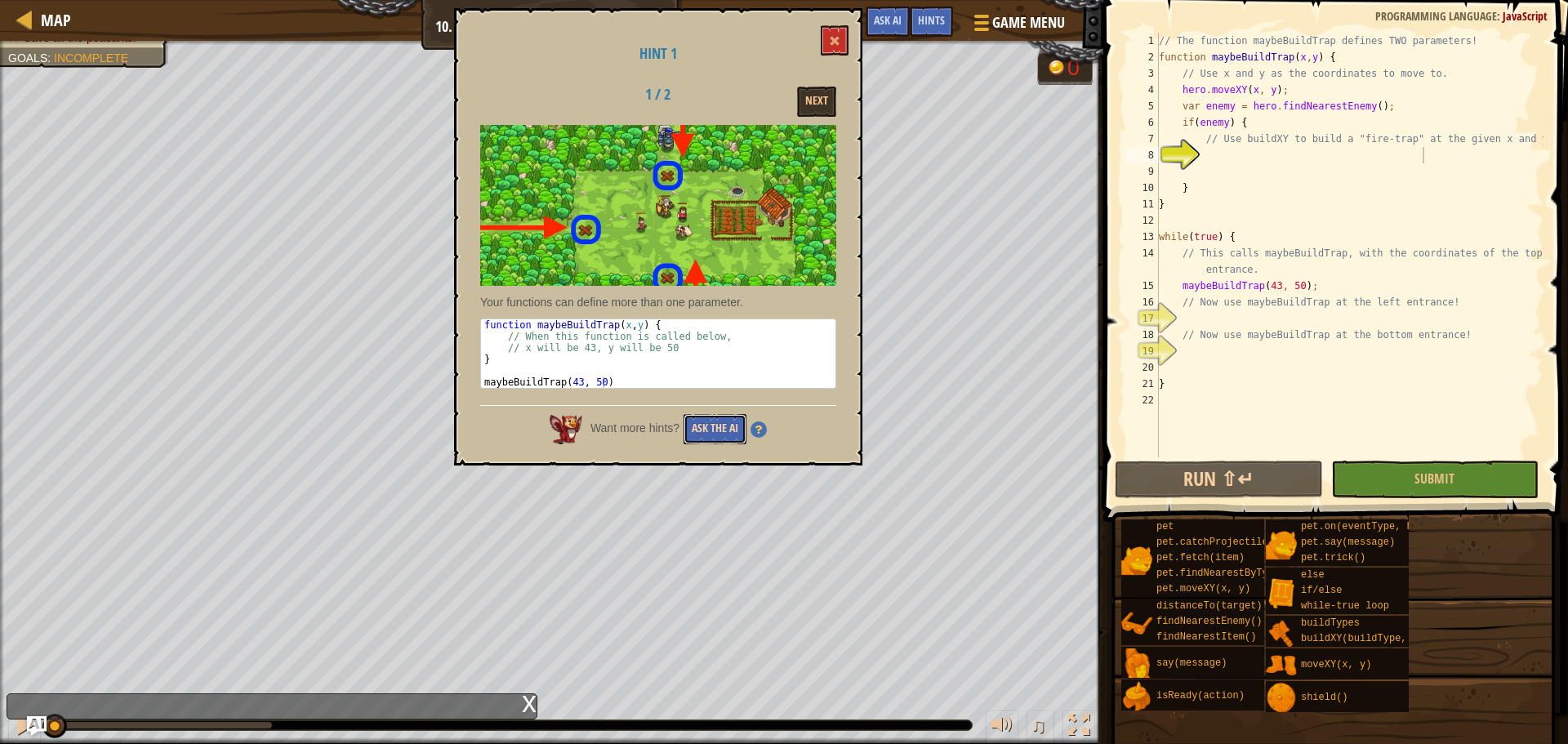
click at [734, 428] on button "Ask the AI" at bounding box center [715, 428] width 63 height 30
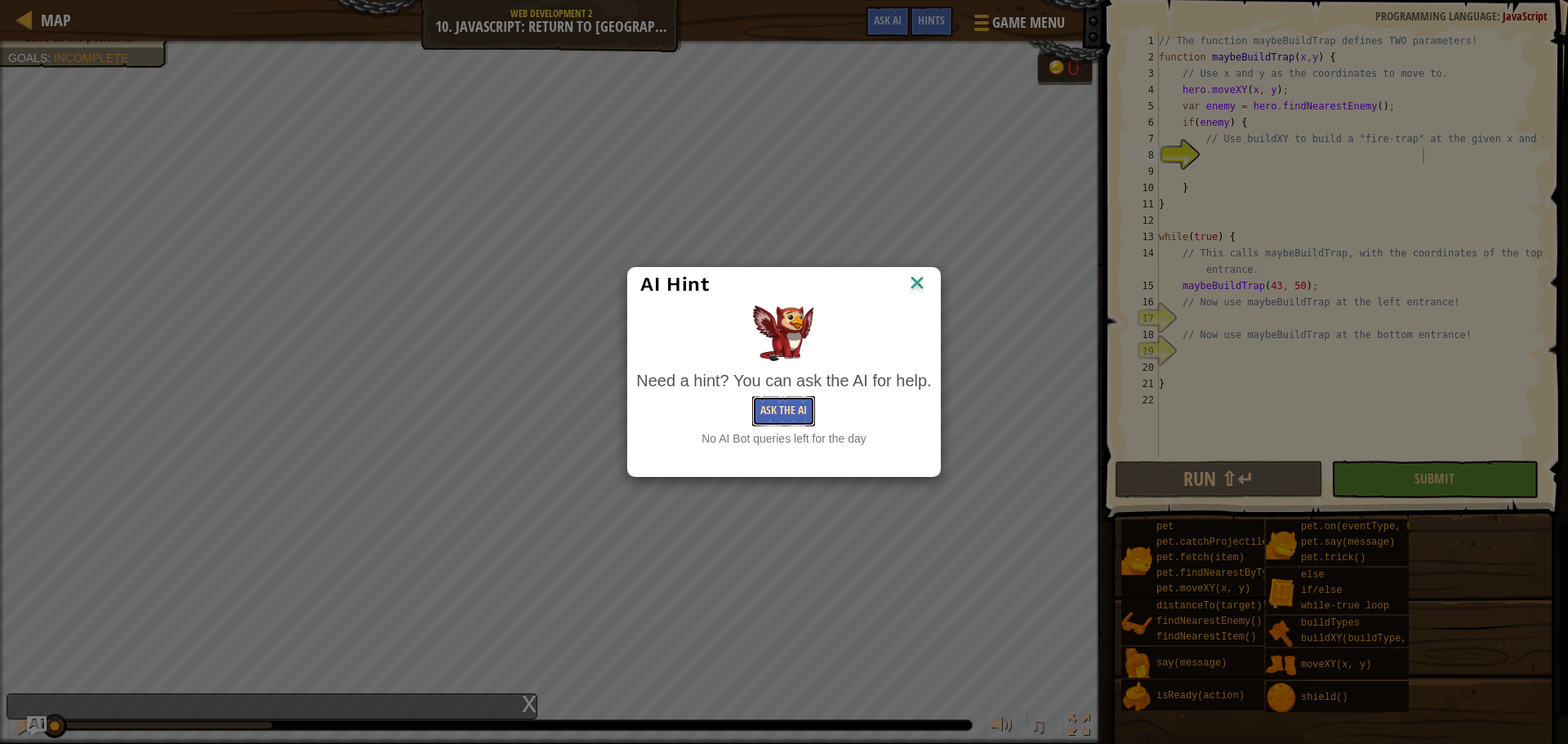
click at [777, 406] on button "Ask the AI" at bounding box center [783, 410] width 63 height 30
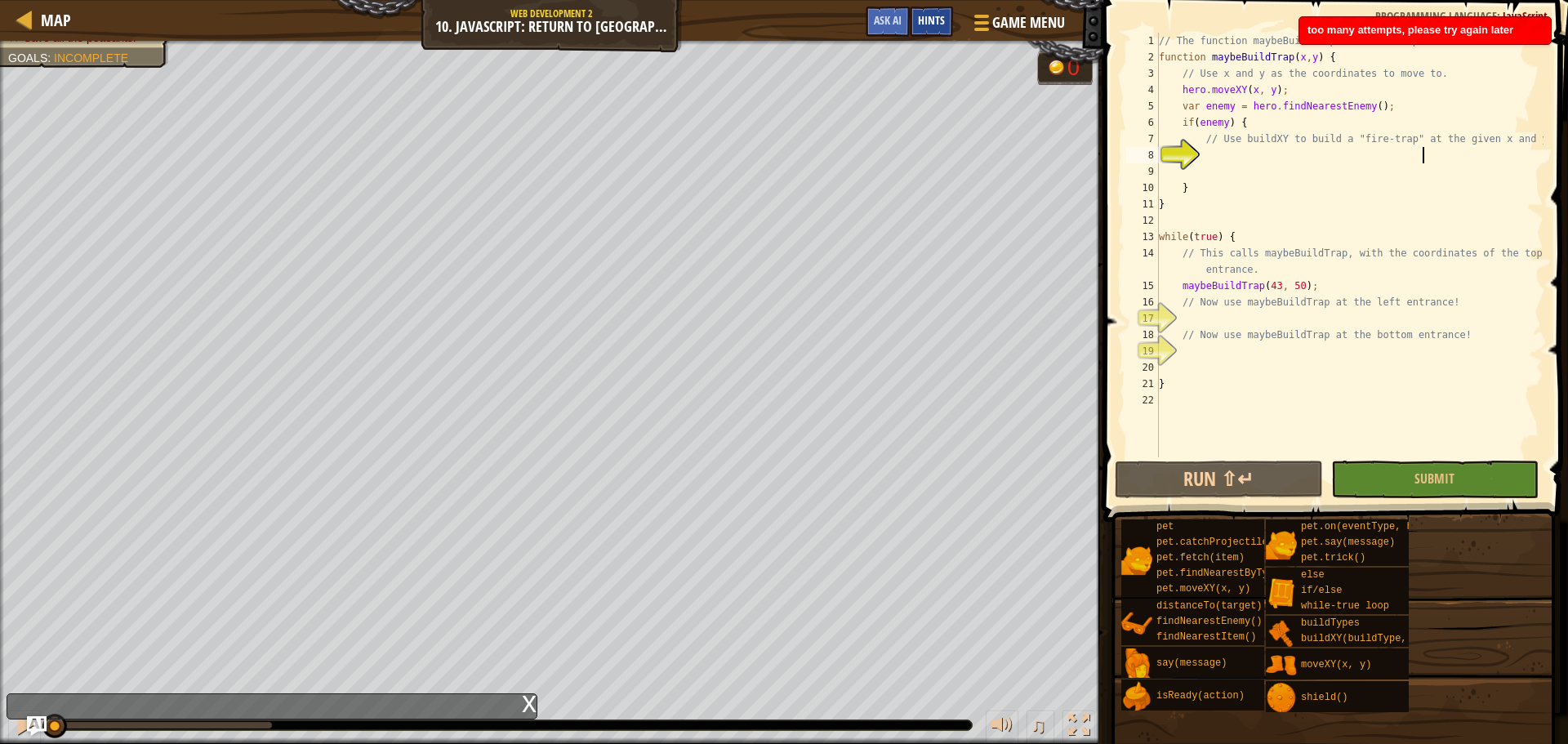
click at [924, 23] on span "Hints" at bounding box center [931, 20] width 27 height 16
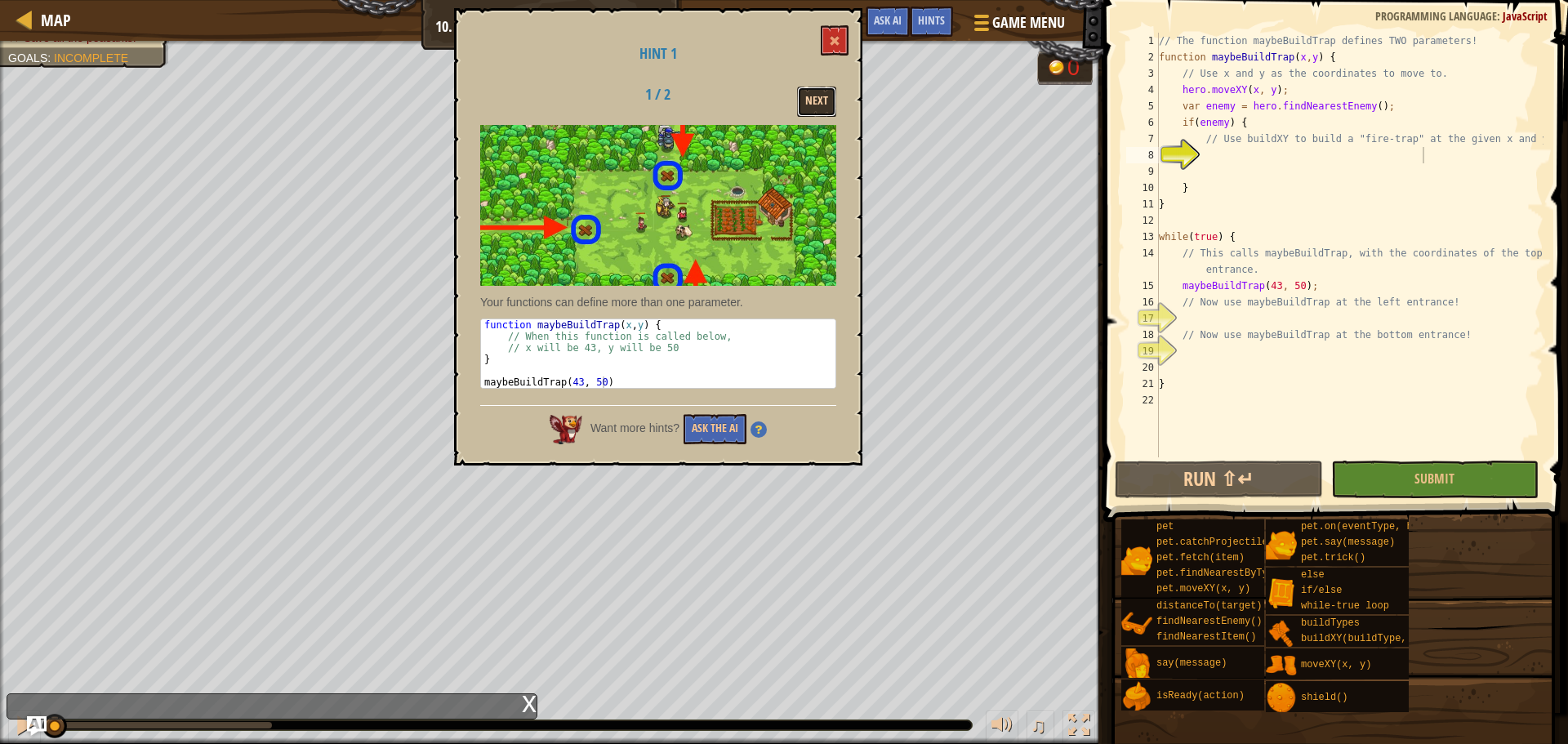
click at [827, 97] on button "Next" at bounding box center [815, 101] width 39 height 30
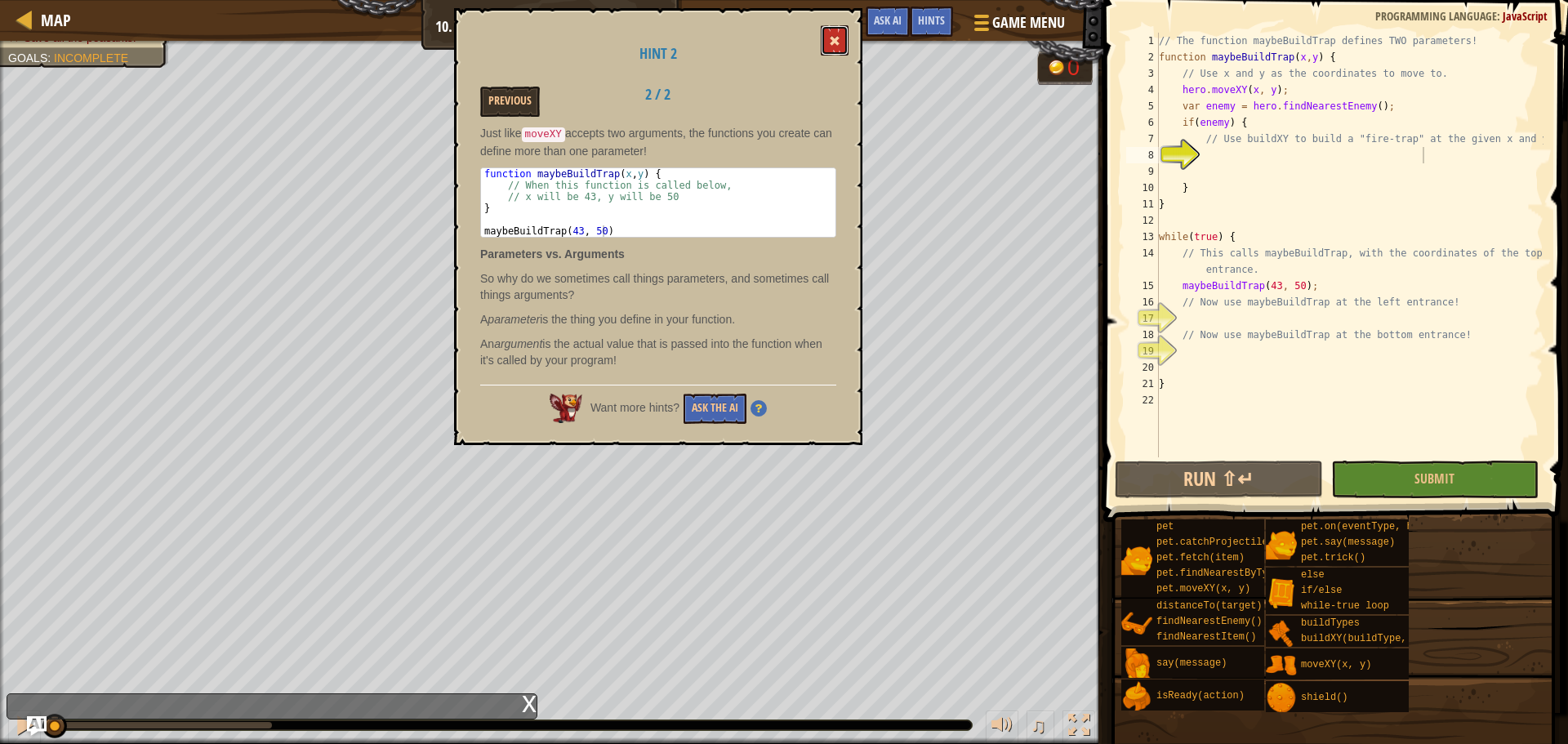
click at [824, 43] on button at bounding box center [834, 40] width 28 height 30
